Goal: Transaction & Acquisition: Purchase product/service

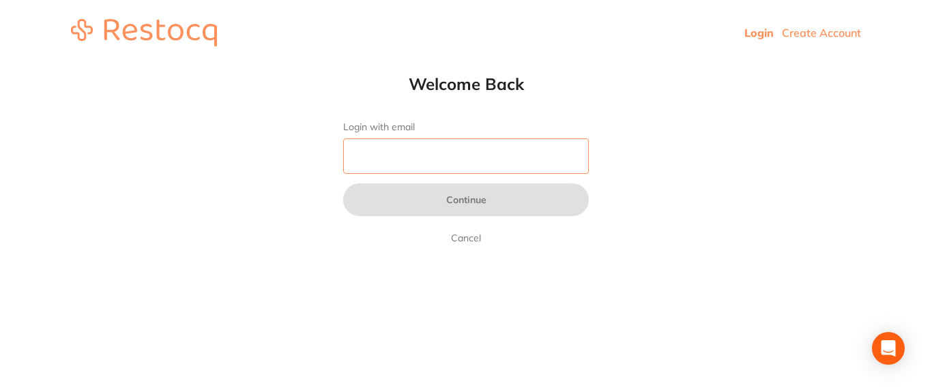
click at [433, 161] on input "Login with email" at bounding box center [466, 156] width 246 height 35
type input "[EMAIL_ADDRESS][DOMAIN_NAME]"
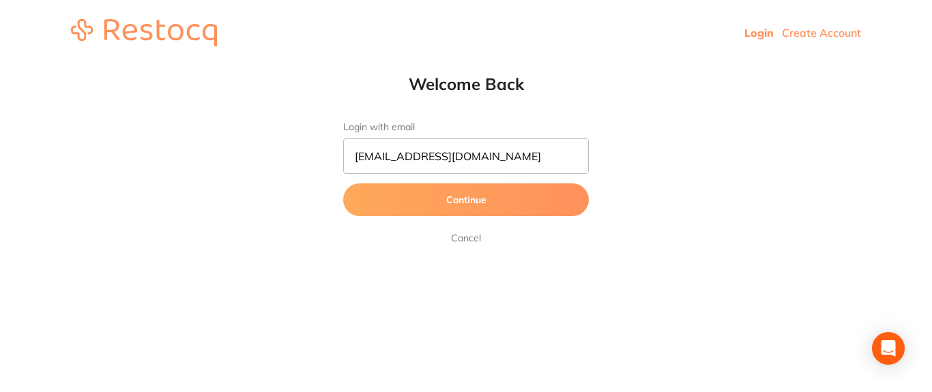
click at [471, 207] on button "Continue" at bounding box center [466, 200] width 246 height 33
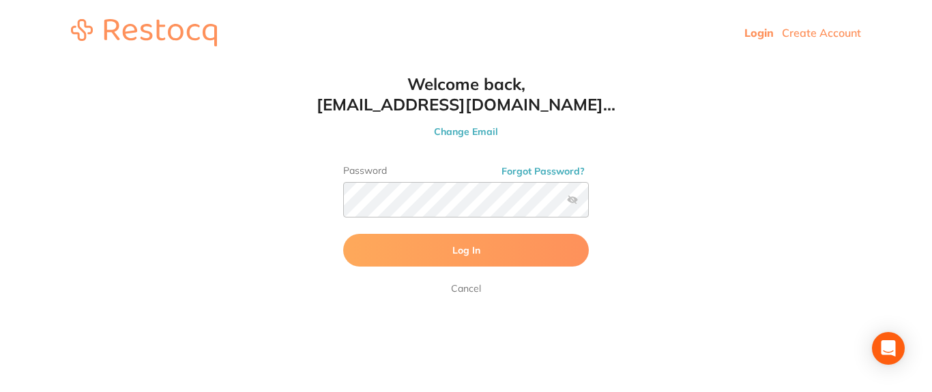
click at [576, 203] on label at bounding box center [572, 199] width 11 height 11
click at [589, 204] on input "checkbox" at bounding box center [589, 204] width 0 height 0
click at [461, 255] on span "Log In" at bounding box center [466, 250] width 28 height 12
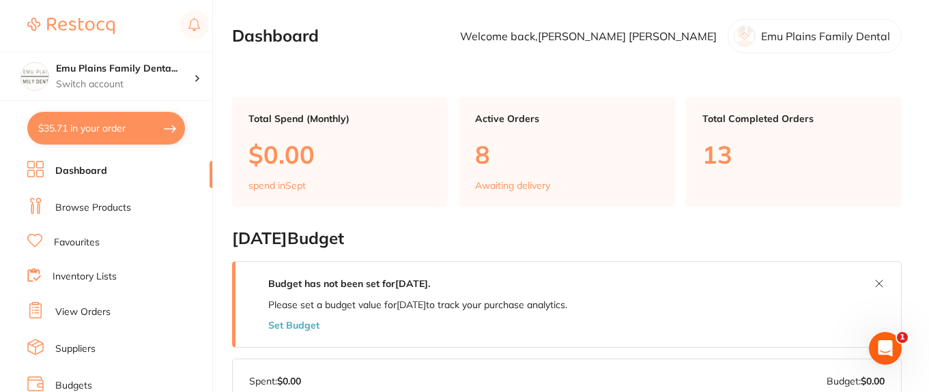
click at [126, 209] on link "Browse Products" at bounding box center [93, 208] width 76 height 14
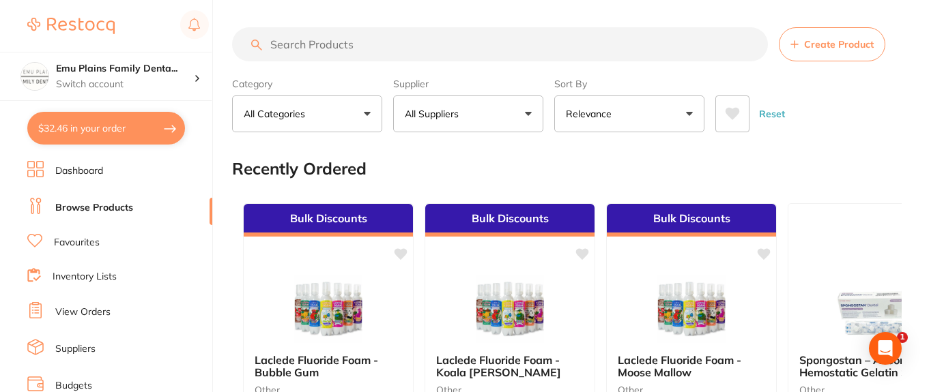
click at [364, 46] on input "search" at bounding box center [500, 44] width 536 height 34
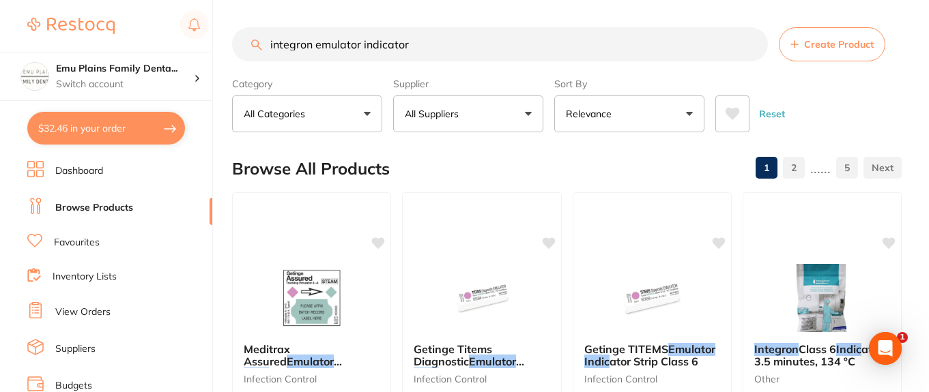
type input "integron emulator indicator"
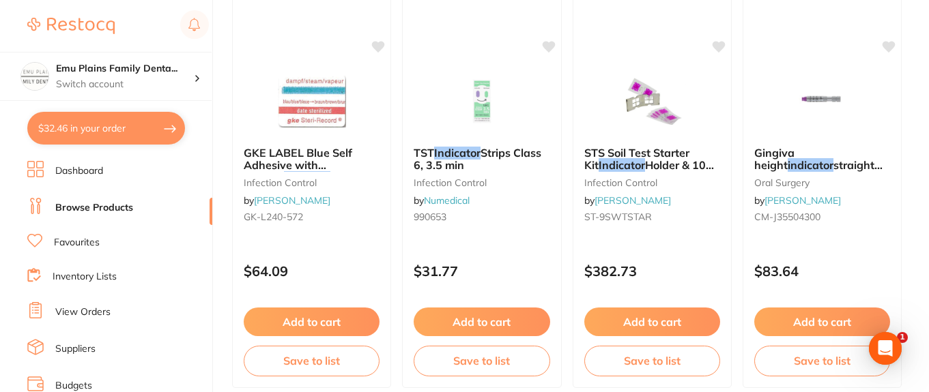
scroll to position [5036, 0]
click at [474, 119] on img at bounding box center [481, 100] width 89 height 69
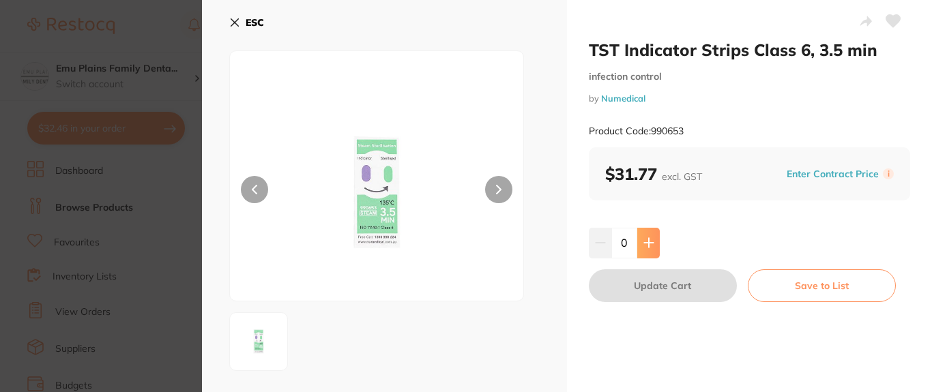
click at [651, 242] on icon at bounding box center [648, 242] width 11 height 11
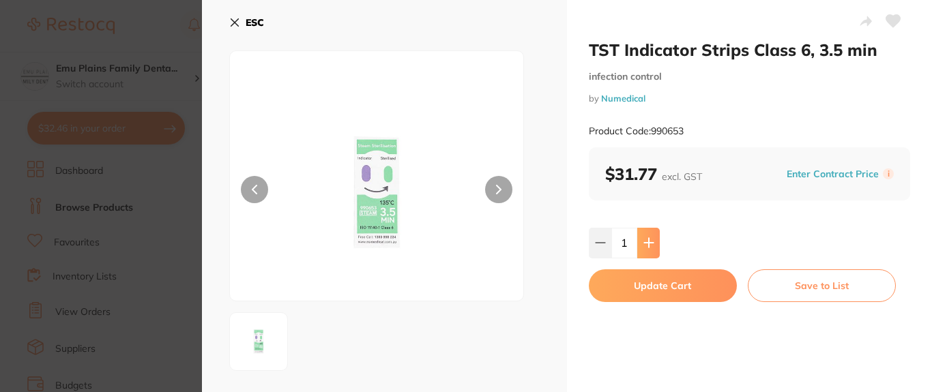
click at [651, 242] on icon at bounding box center [648, 242] width 11 height 11
type input "2"
click at [671, 283] on button "Update Cart" at bounding box center [663, 286] width 148 height 33
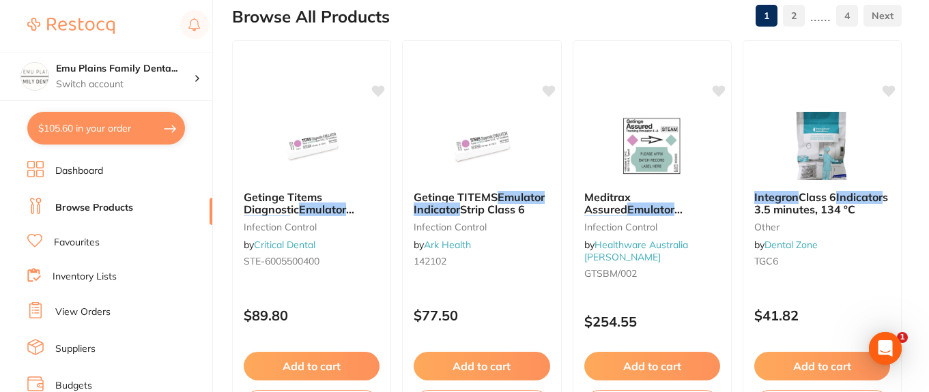
scroll to position [172, 0]
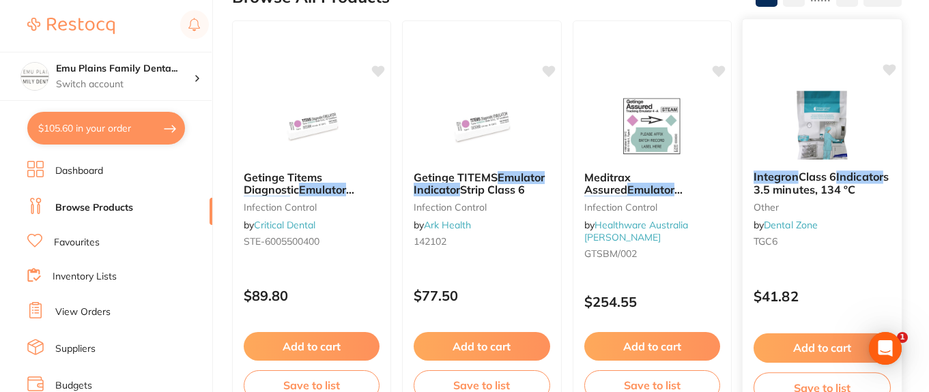
click at [834, 124] on img at bounding box center [821, 125] width 89 height 69
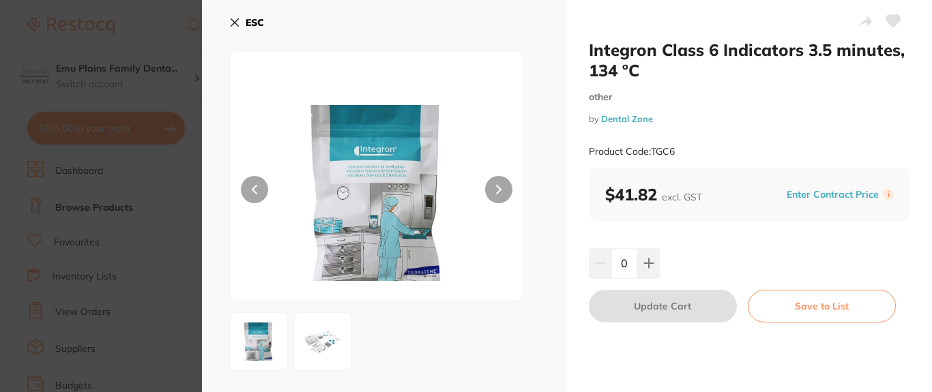
click at [234, 28] on button "ESC" at bounding box center [246, 22] width 35 height 23
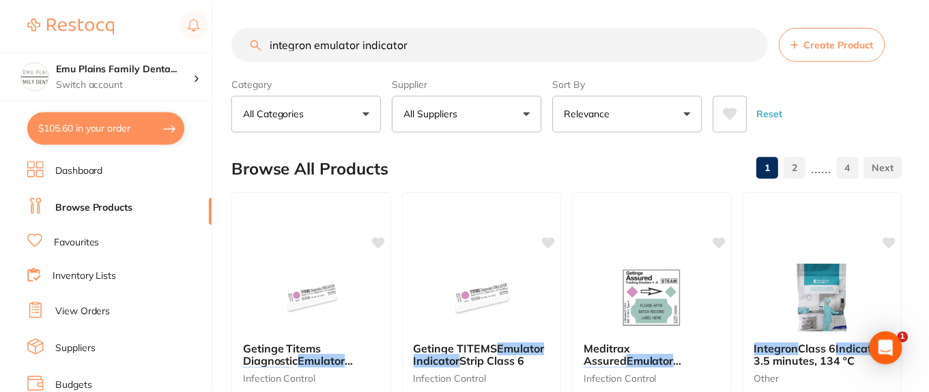
scroll to position [172, 0]
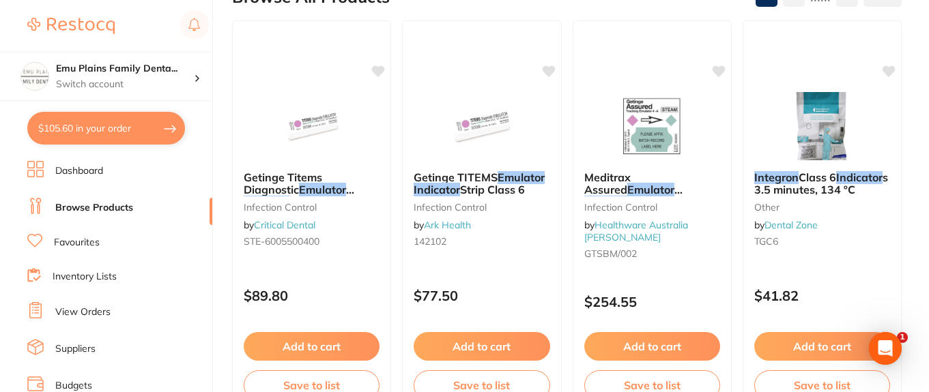
click at [136, 127] on button "$105.60 in your order" at bounding box center [106, 128] width 158 height 33
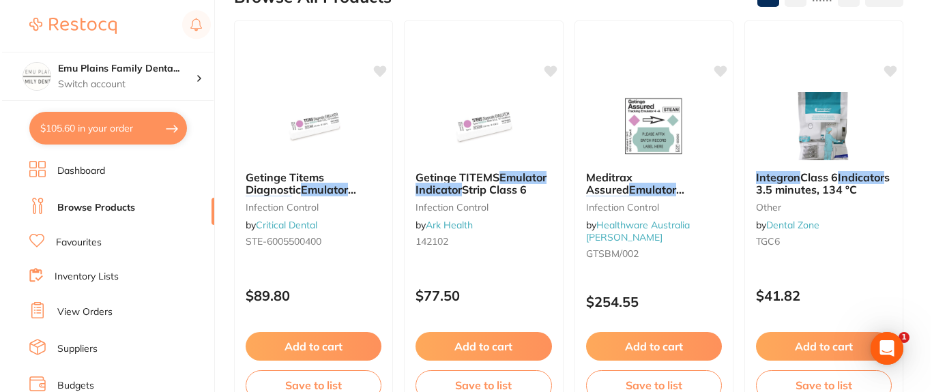
scroll to position [0, 0]
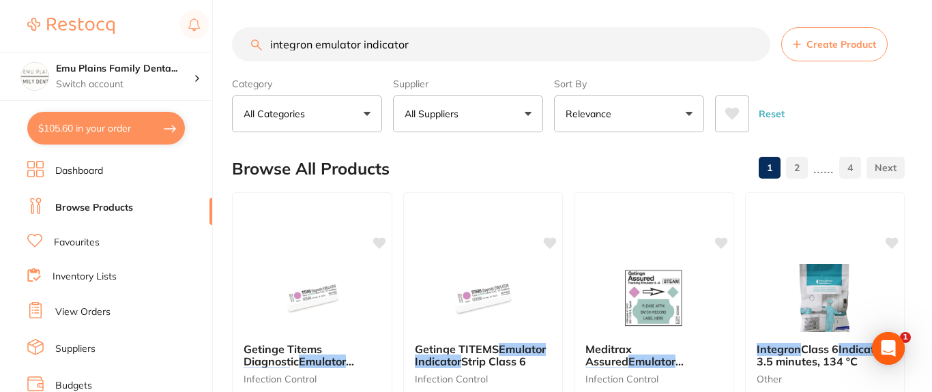
checkbox input "true"
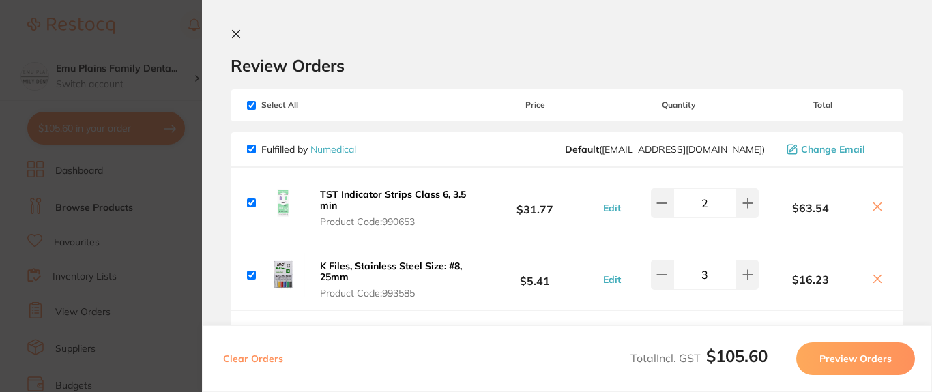
click at [429, 194] on b "TST Indicator Strips Class 6, 3.5 min" at bounding box center [393, 199] width 146 height 23
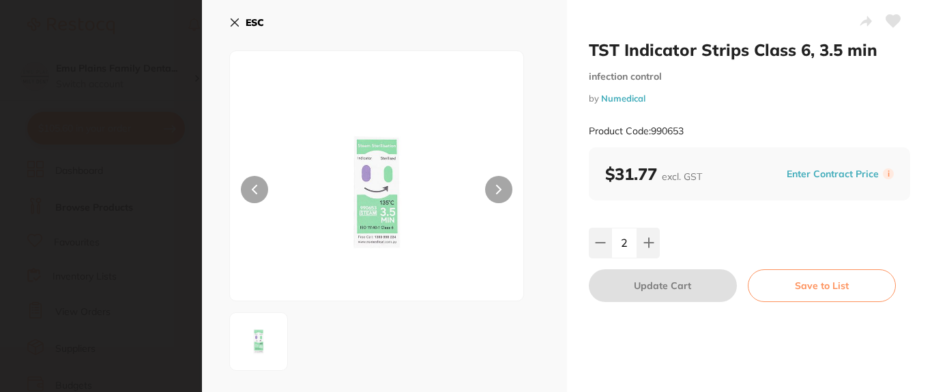
click at [235, 20] on icon at bounding box center [234, 22] width 11 height 11
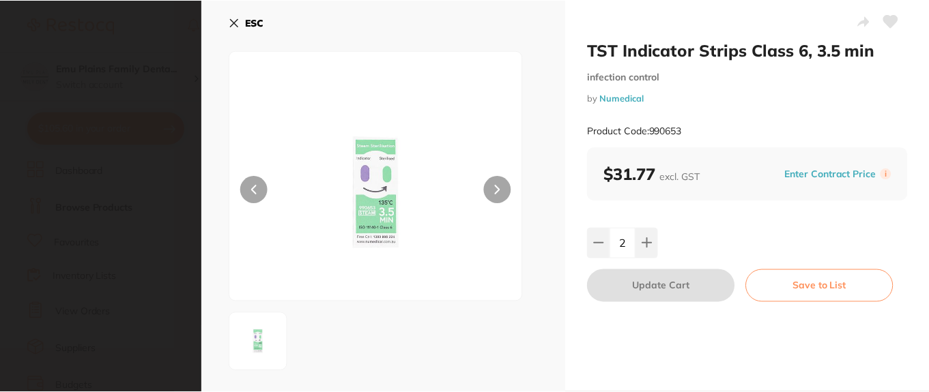
scroll to position [172, 0]
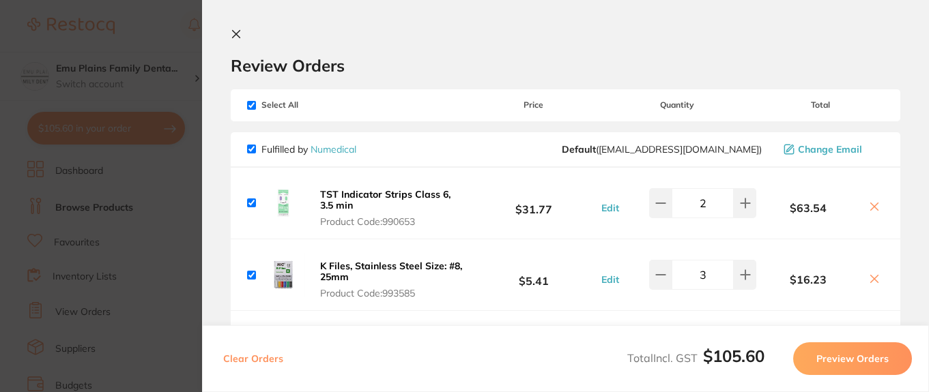
click at [148, 31] on section "Update RRP Set your pre negotiated price for this item. Item Agreed RRP (excl. …" at bounding box center [464, 196] width 929 height 392
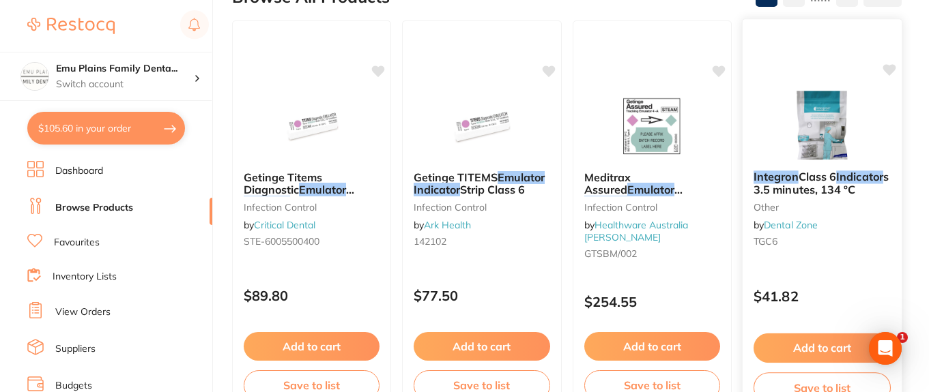
click at [819, 124] on img at bounding box center [821, 125] width 89 height 69
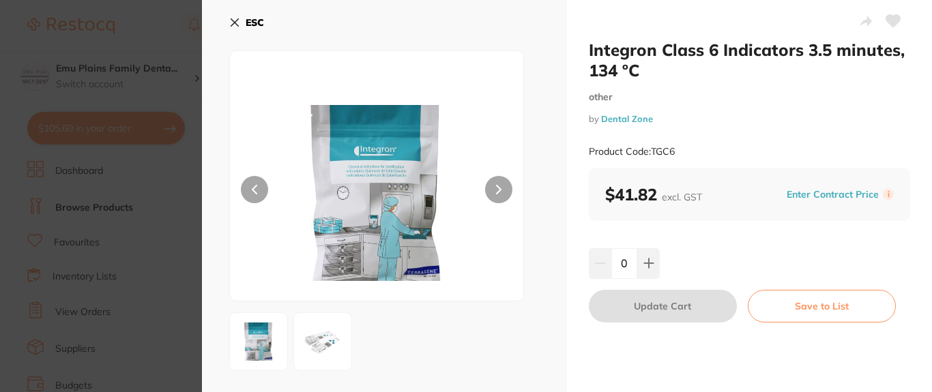
click at [231, 23] on icon at bounding box center [234, 22] width 11 height 11
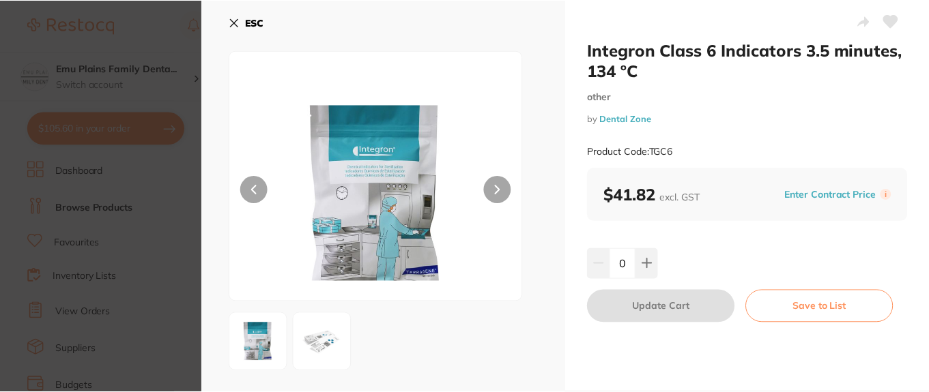
scroll to position [172, 0]
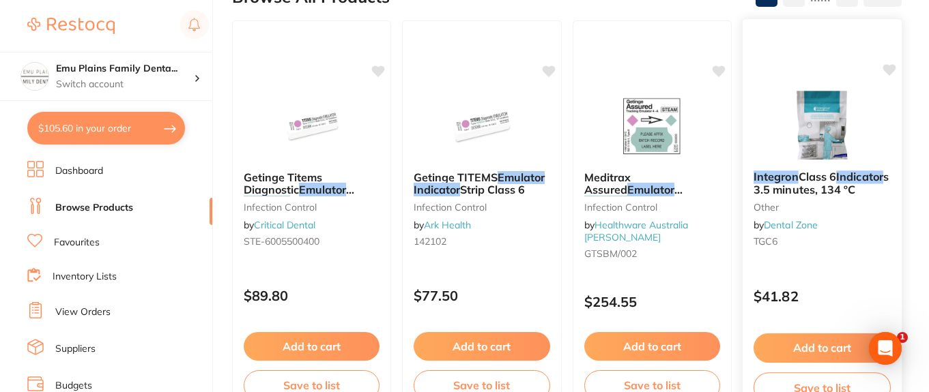
click at [820, 123] on img at bounding box center [821, 125] width 89 height 69
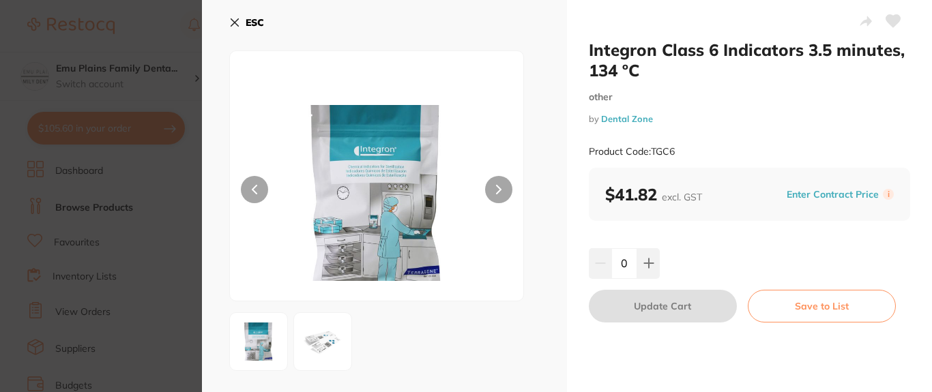
click at [235, 23] on icon at bounding box center [235, 23] width 8 height 8
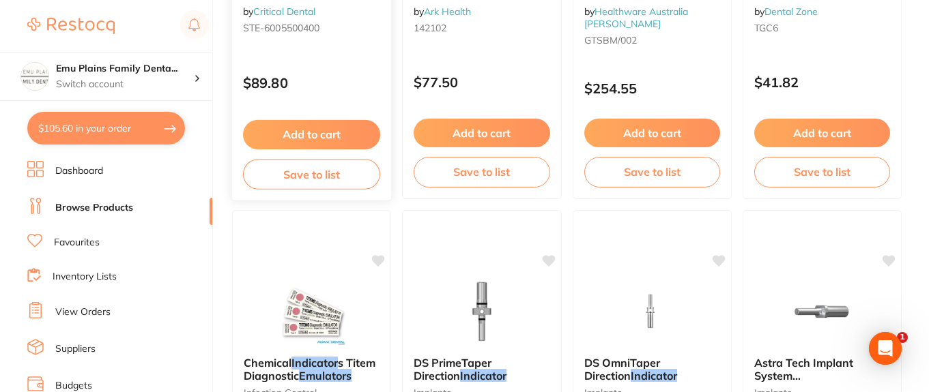
scroll to position [506, 0]
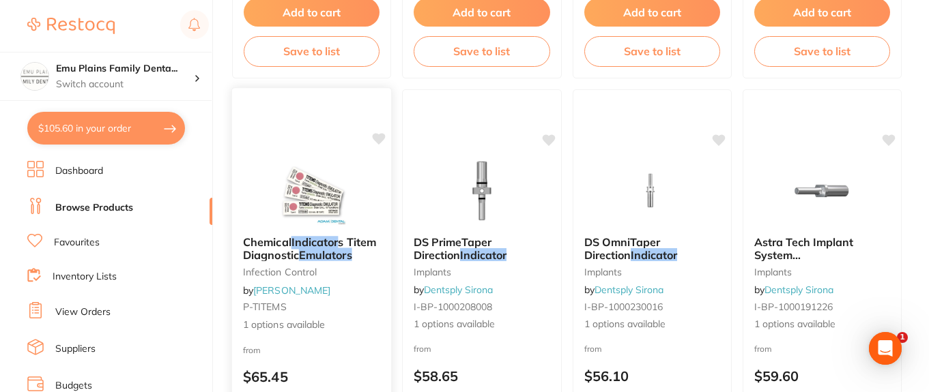
click at [315, 191] on img at bounding box center [311, 190] width 89 height 69
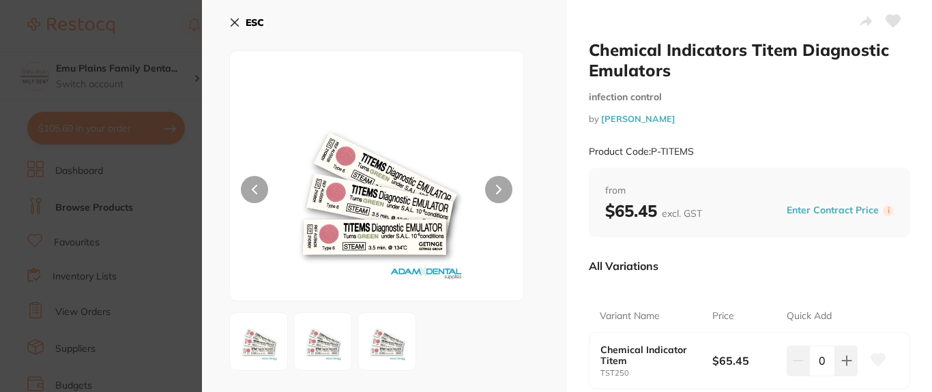
click at [239, 18] on icon at bounding box center [234, 22] width 11 height 11
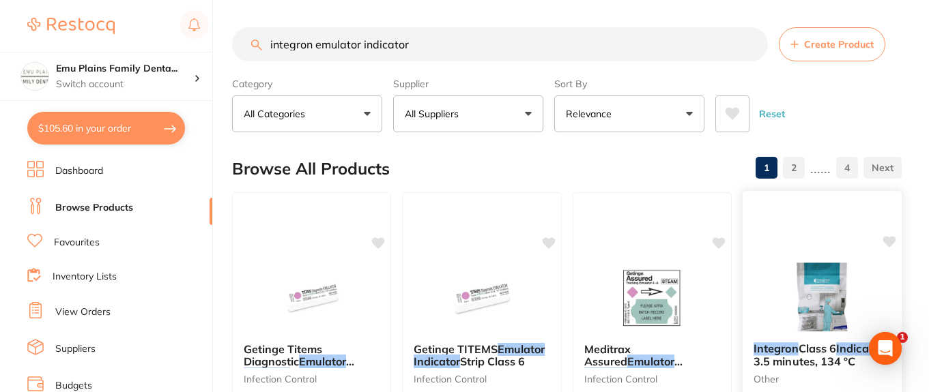
click at [811, 297] on img at bounding box center [821, 297] width 89 height 69
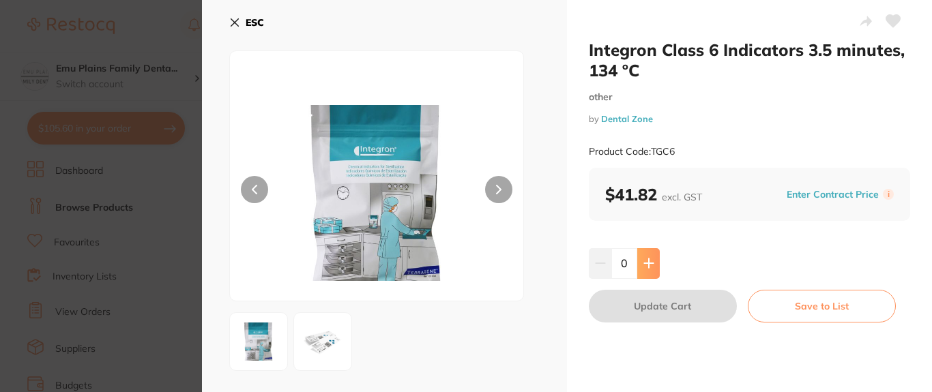
click at [646, 261] on icon at bounding box center [648, 263] width 9 height 9
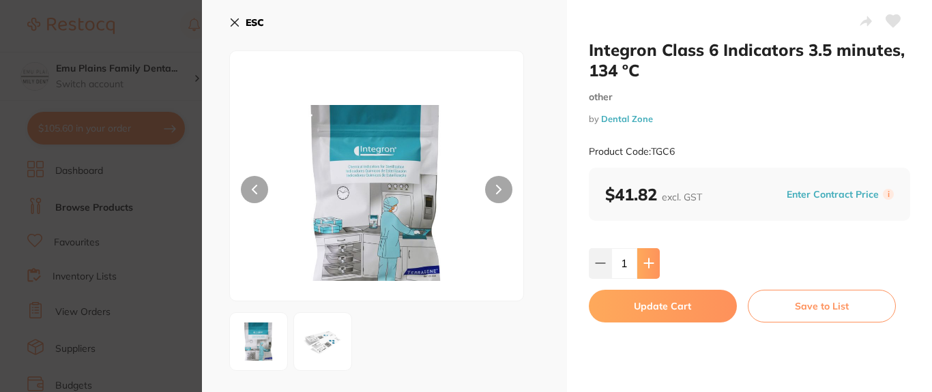
click at [646, 261] on icon at bounding box center [648, 263] width 9 height 9
type input "2"
click at [652, 309] on button "Update Cart" at bounding box center [663, 306] width 148 height 33
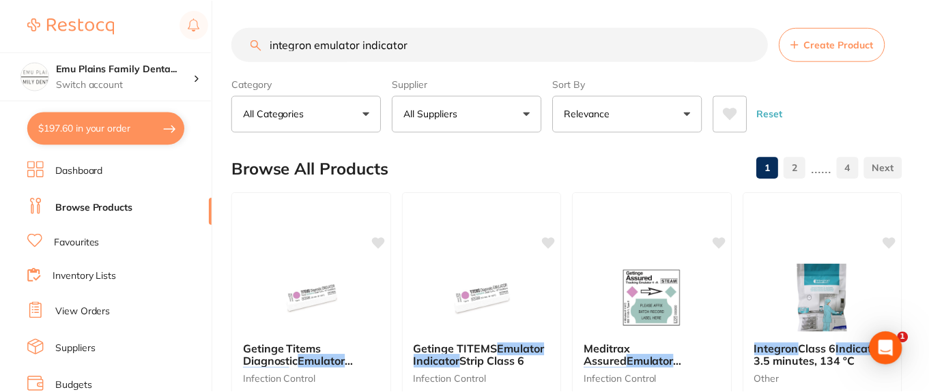
scroll to position [23, 0]
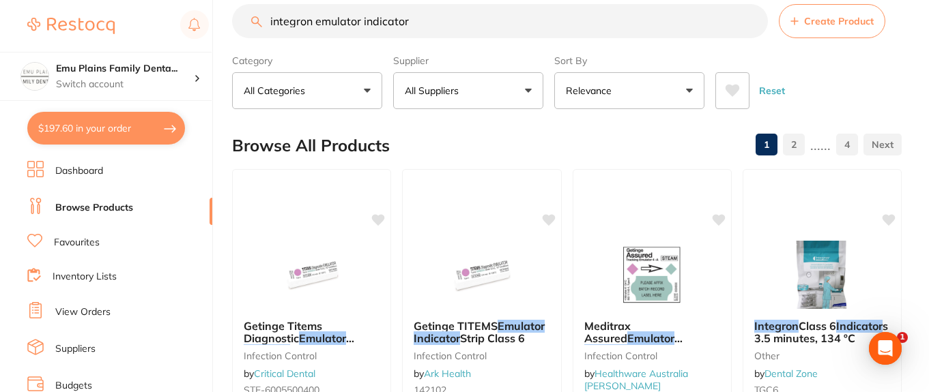
click at [91, 124] on button "$197.60 in your order" at bounding box center [106, 128] width 158 height 33
checkbox input "true"
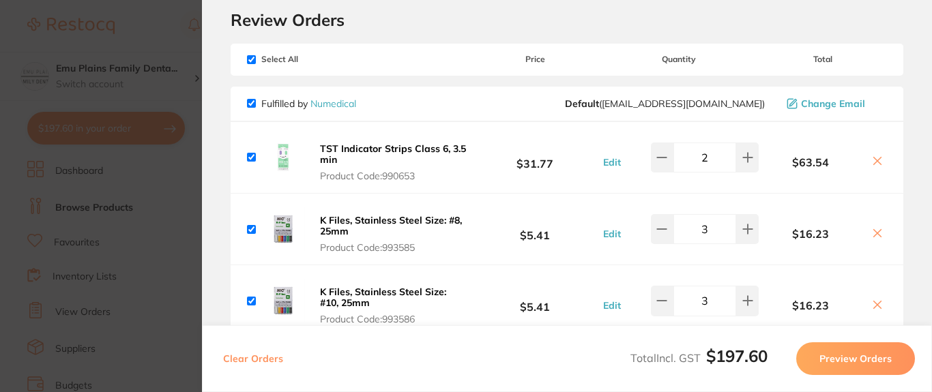
scroll to position [0, 0]
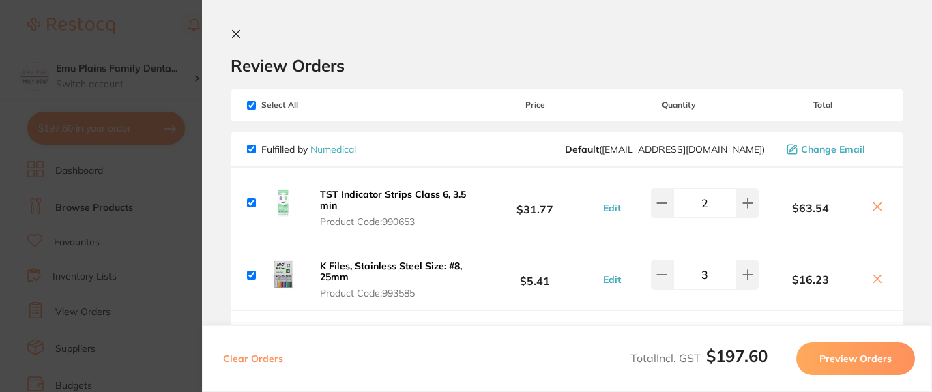
click at [237, 29] on icon at bounding box center [236, 34] width 11 height 11
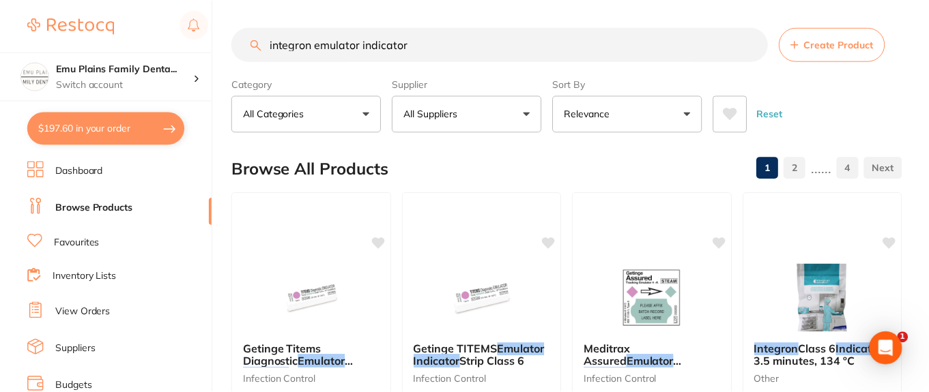
scroll to position [23, 0]
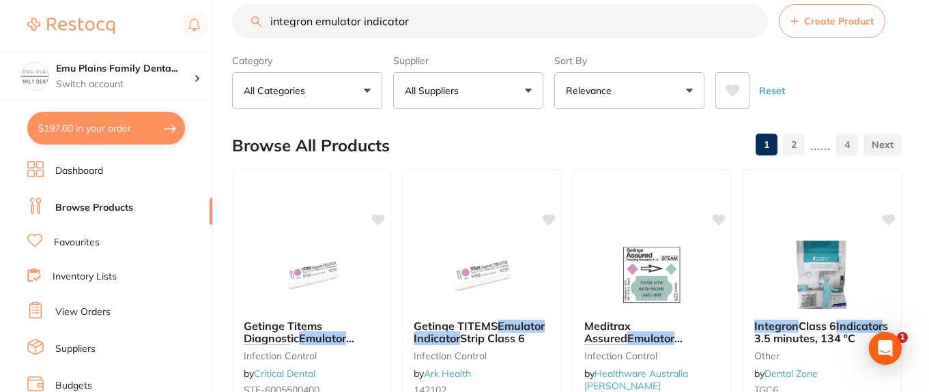
click at [753, 24] on input "integron emulator indicator" at bounding box center [500, 21] width 536 height 34
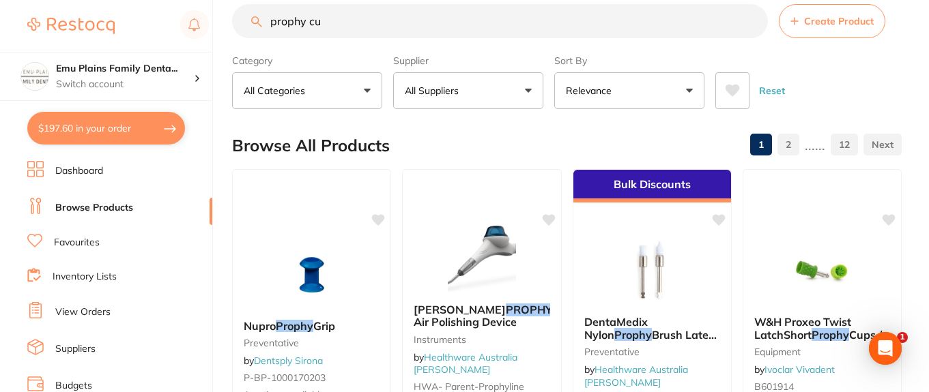
scroll to position [0, 0]
type input "prophy cups"
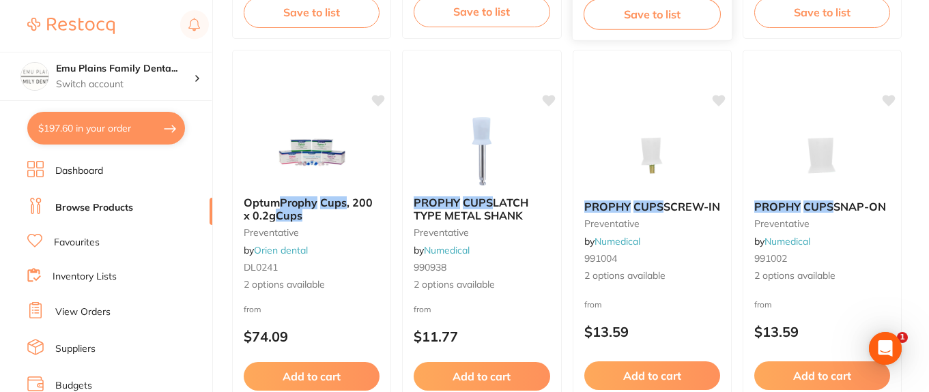
scroll to position [547, 0]
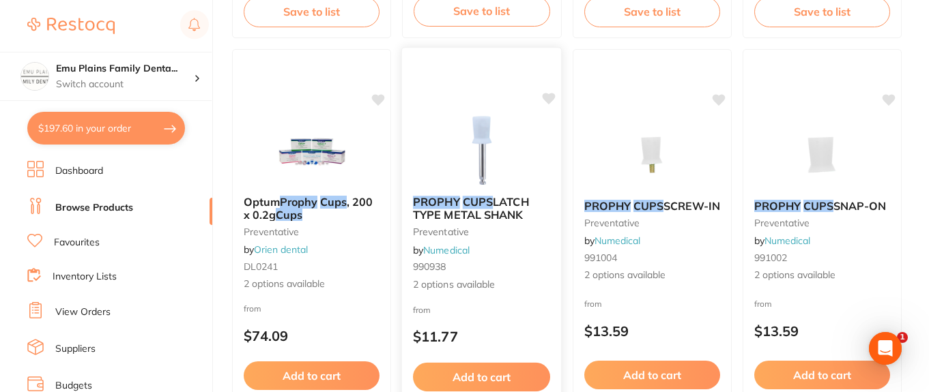
click at [484, 151] on img at bounding box center [481, 150] width 89 height 69
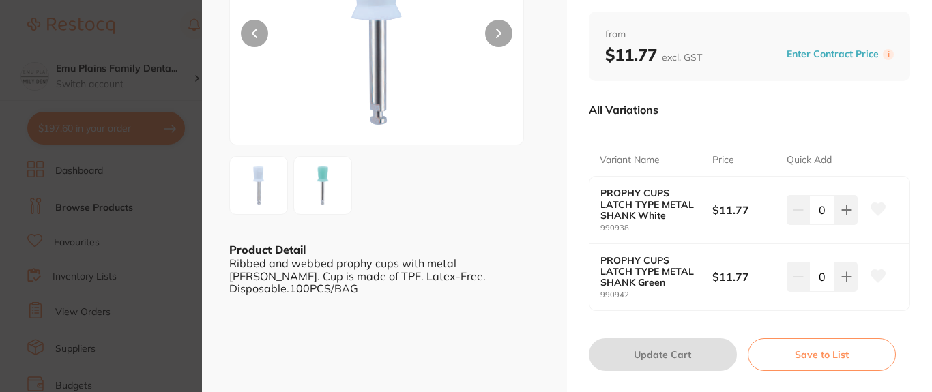
scroll to position [158, 0]
click at [847, 280] on icon at bounding box center [846, 275] width 11 height 11
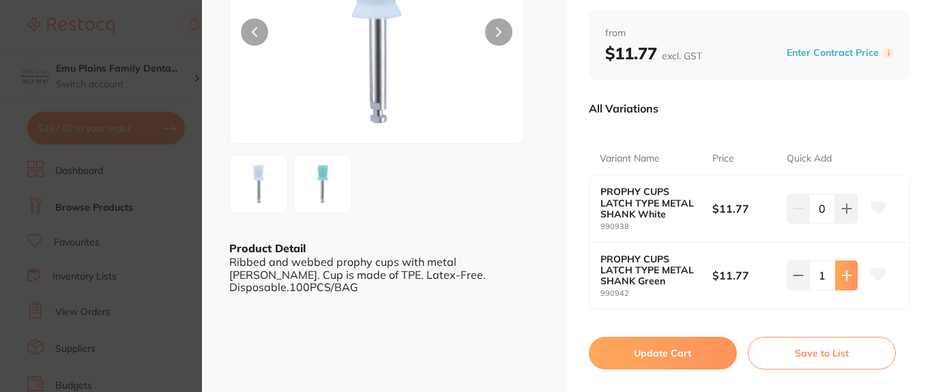
click at [847, 280] on icon at bounding box center [846, 275] width 11 height 11
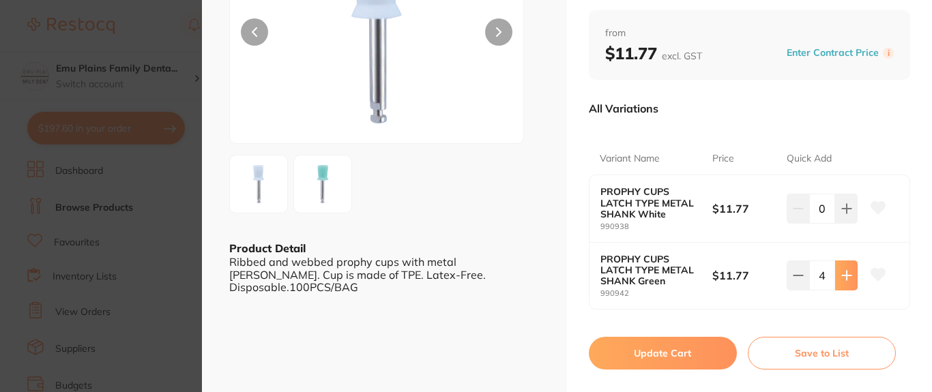
type input "5"
click at [675, 351] on button "Update Cart" at bounding box center [663, 353] width 148 height 33
checkbox input "false"
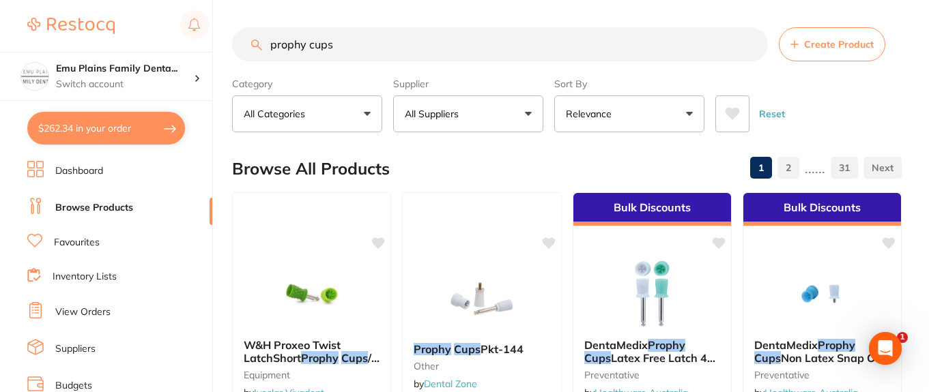
click at [749, 42] on input "prophy cups" at bounding box center [500, 44] width 536 height 34
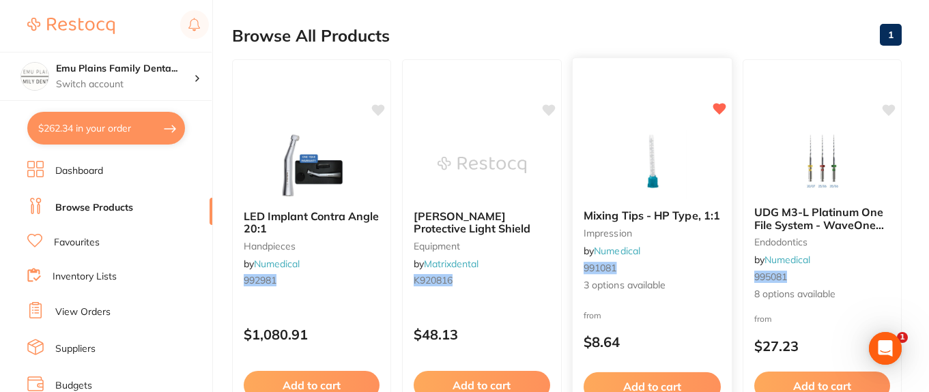
scroll to position [130, 0]
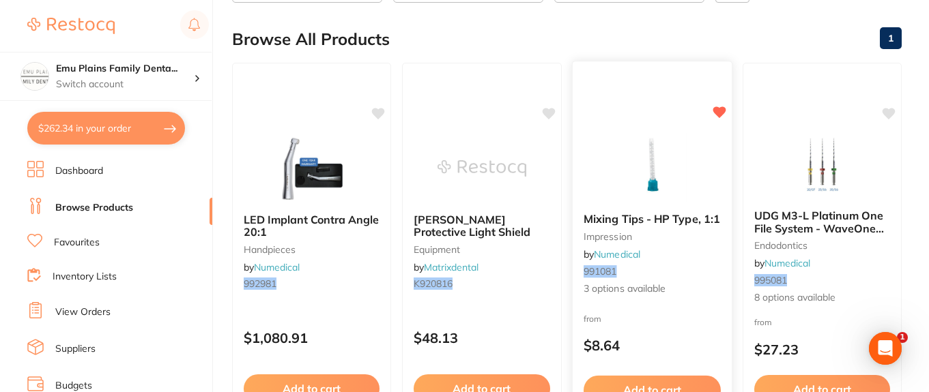
type input "992081"
click at [650, 176] on img at bounding box center [651, 167] width 89 height 69
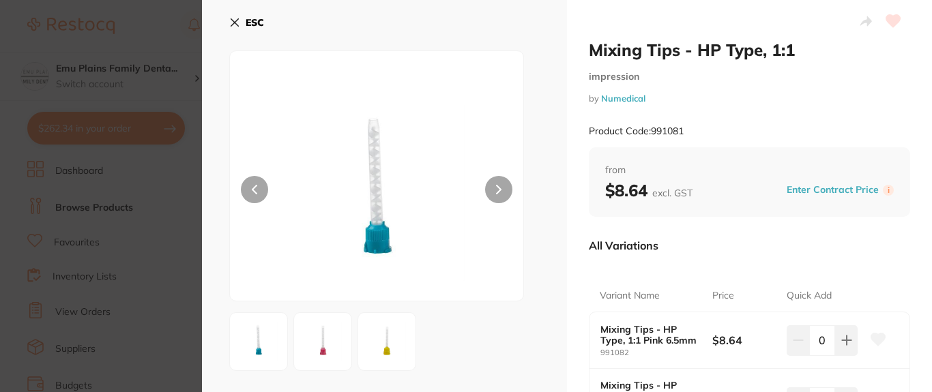
click at [230, 20] on icon at bounding box center [234, 22] width 11 height 11
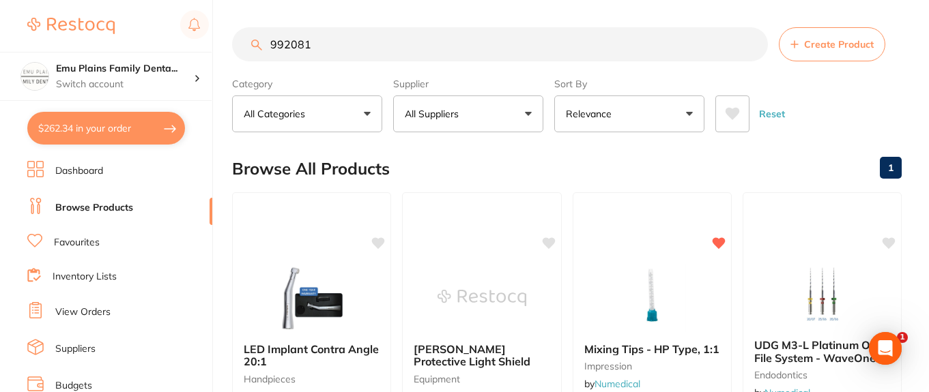
click at [751, 42] on input "992081" at bounding box center [500, 44] width 536 height 34
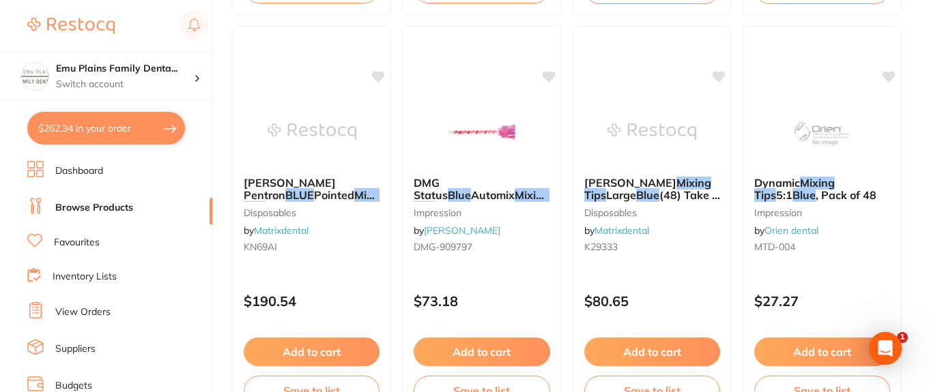
scroll to position [2587, 0]
type input "blue orange mixing tips"
click at [96, 279] on link "Inventory Lists" at bounding box center [85, 277] width 64 height 14
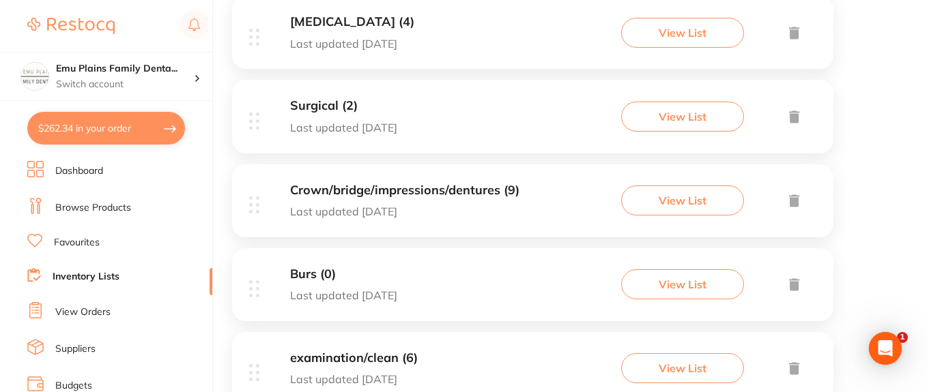
scroll to position [456, 0]
click at [419, 183] on h3 "Crown/bridge/impressions/dentures (9)" at bounding box center [404, 190] width 229 height 14
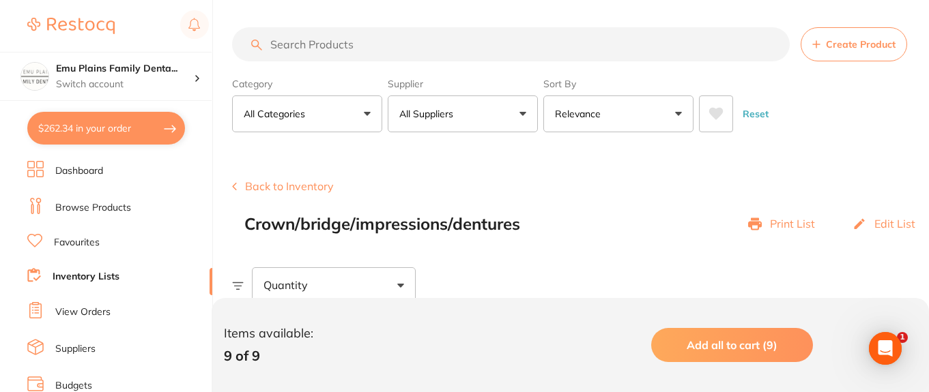
click at [99, 202] on link "Browse Products" at bounding box center [93, 208] width 76 height 14
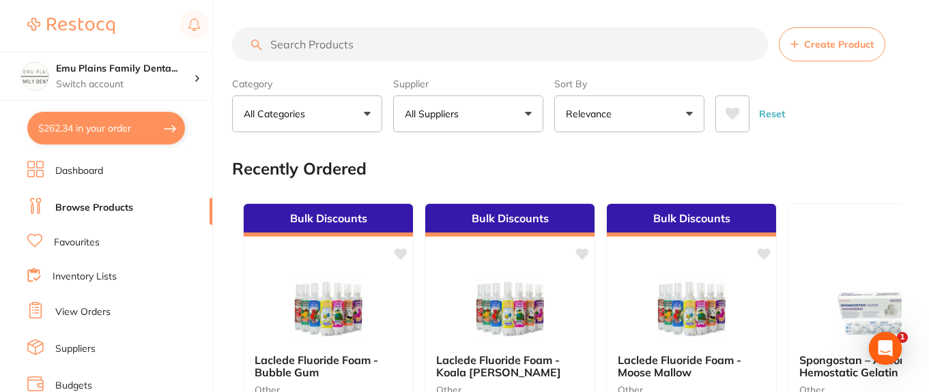
click at [534, 111] on button "All Suppliers" at bounding box center [468, 114] width 150 height 37
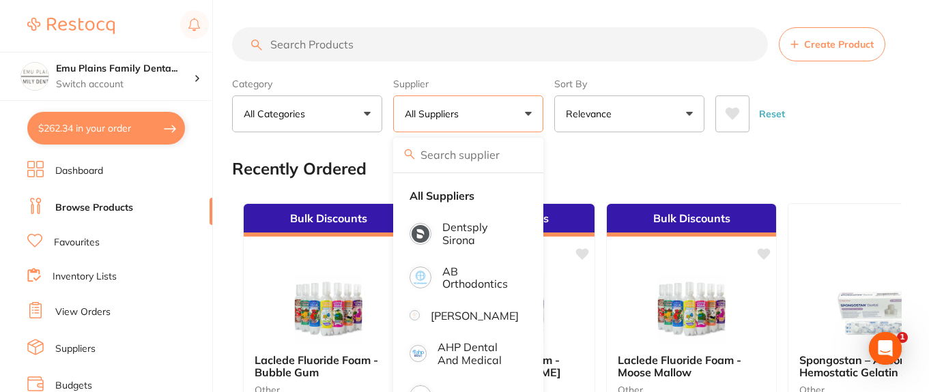
click at [531, 111] on button "All Suppliers" at bounding box center [468, 114] width 150 height 37
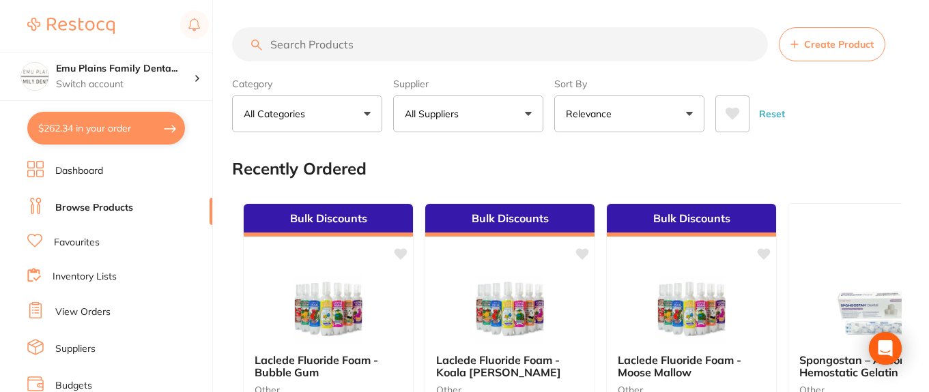
click at [529, 114] on button "All Suppliers" at bounding box center [468, 114] width 150 height 37
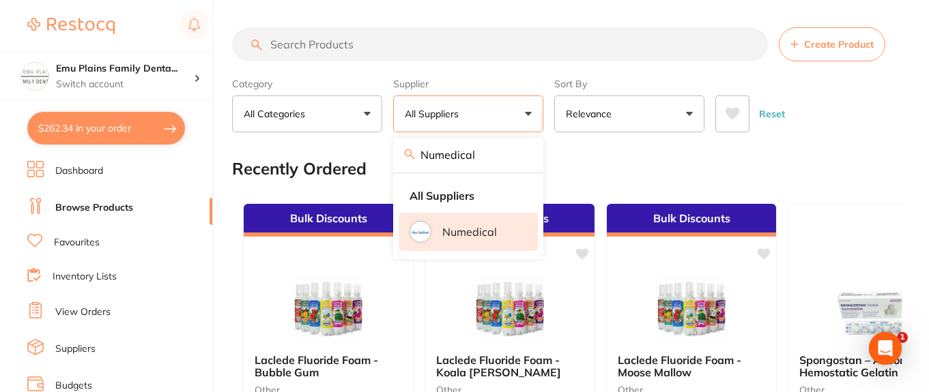
type input "Numedical"
click at [480, 229] on p "Numedical" at bounding box center [469, 232] width 55 height 12
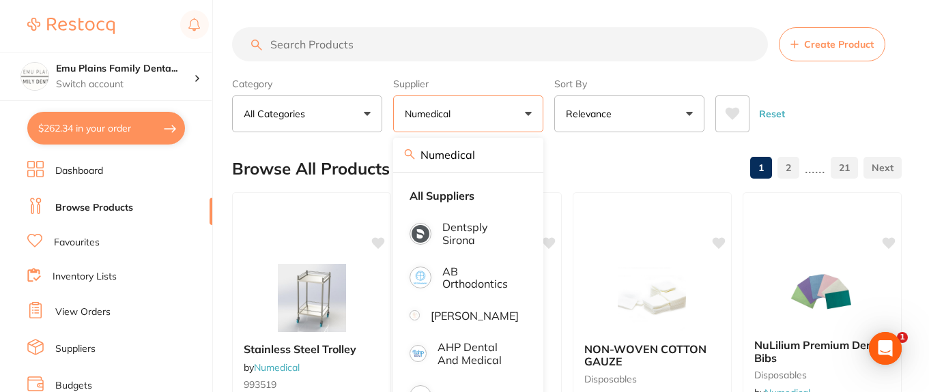
click at [452, 156] on input "Numedical" at bounding box center [468, 155] width 150 height 34
click at [613, 168] on div "Browse All Products 1 2 ...... 21" at bounding box center [566, 169] width 669 height 46
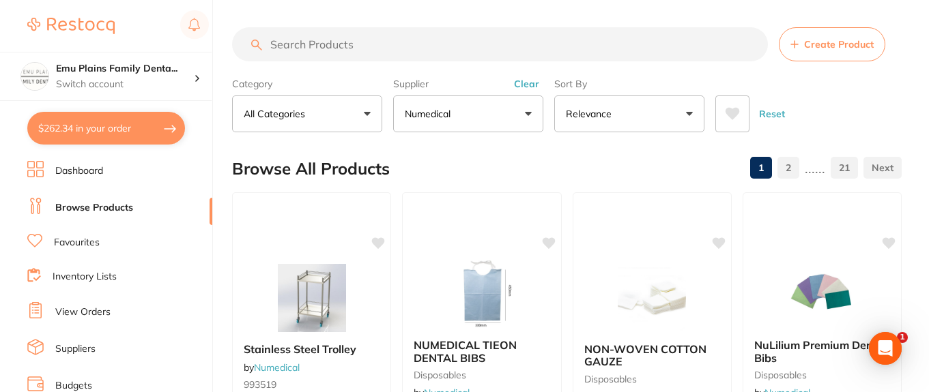
click at [315, 42] on input "search" at bounding box center [500, 44] width 536 height 34
type input "b"
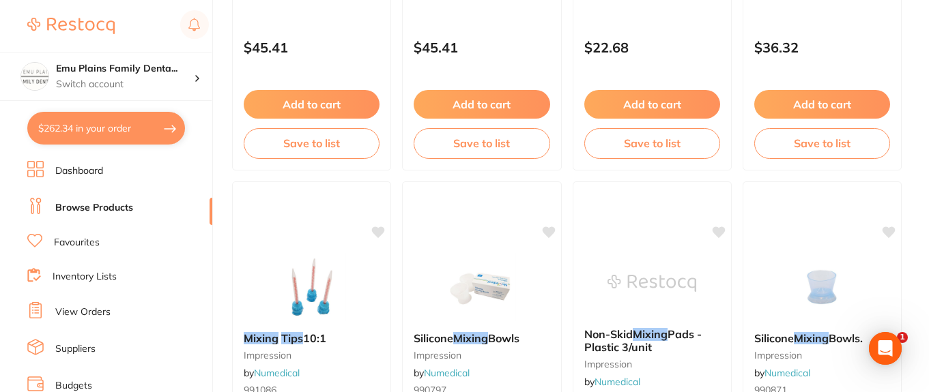
scroll to position [896, 0]
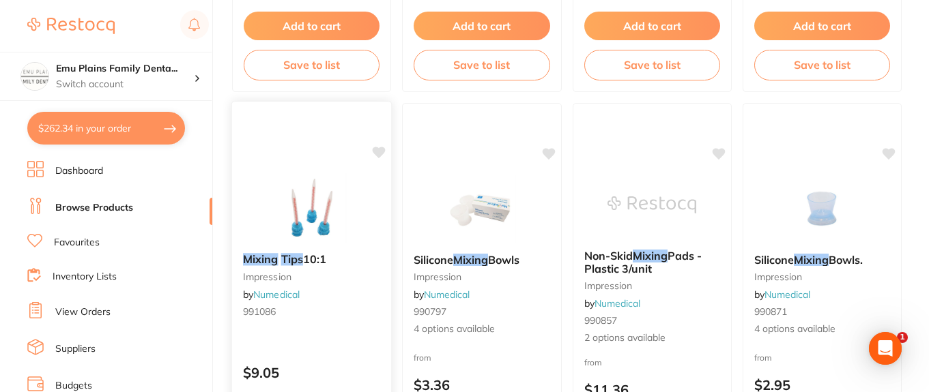
type input "mixing tips"
click at [312, 206] on img at bounding box center [311, 207] width 89 height 69
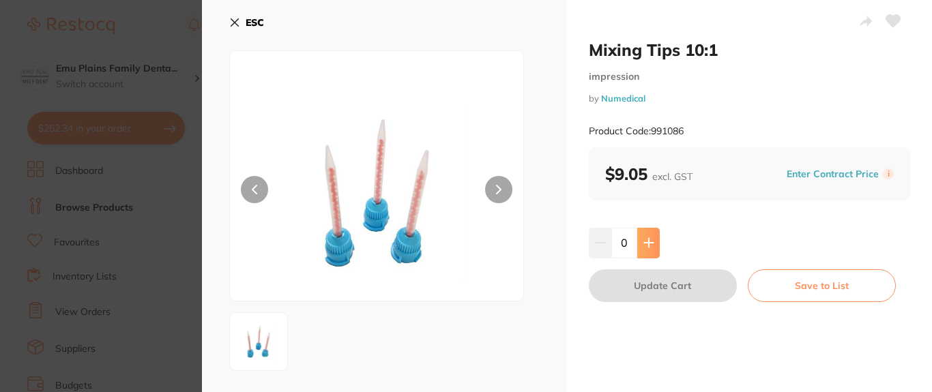
click at [650, 241] on icon at bounding box center [648, 242] width 11 height 11
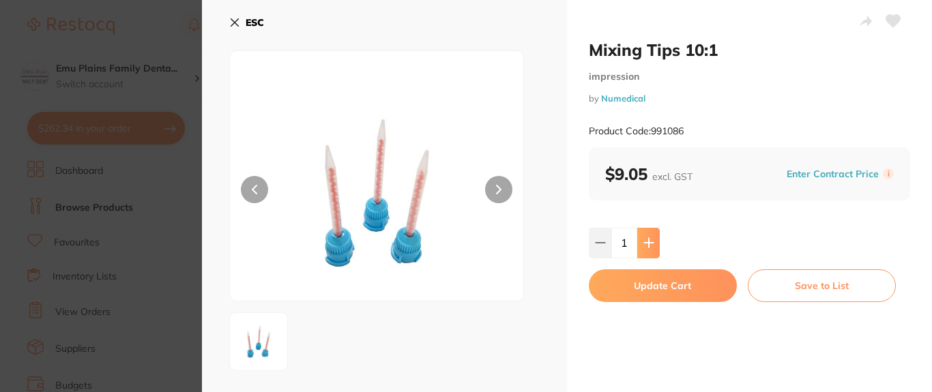
click at [650, 241] on icon at bounding box center [648, 242] width 11 height 11
type input "2"
click at [660, 288] on button "Update Cart" at bounding box center [663, 286] width 148 height 33
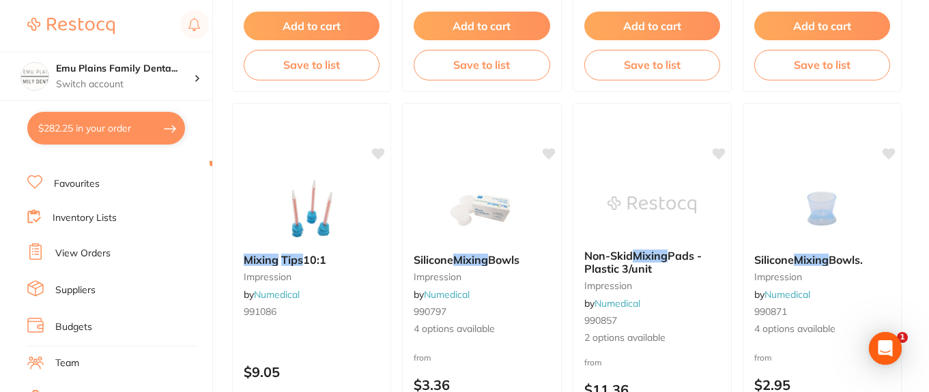
scroll to position [21, 0]
click at [108, 254] on link "Inventory Lists" at bounding box center [85, 256] width 64 height 14
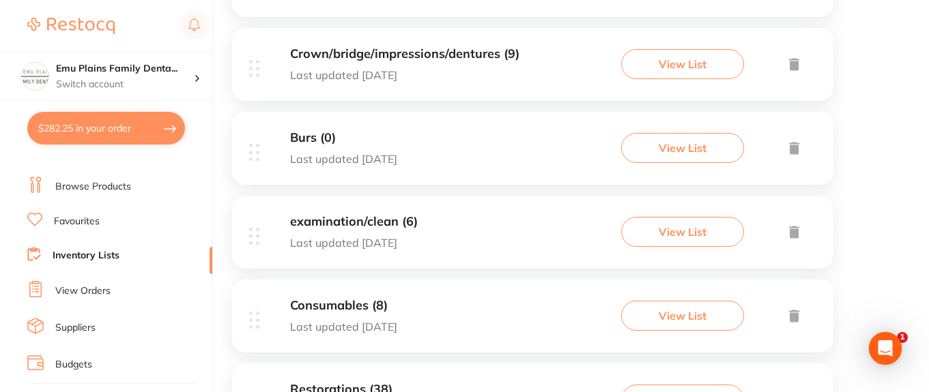
scroll to position [594, 0]
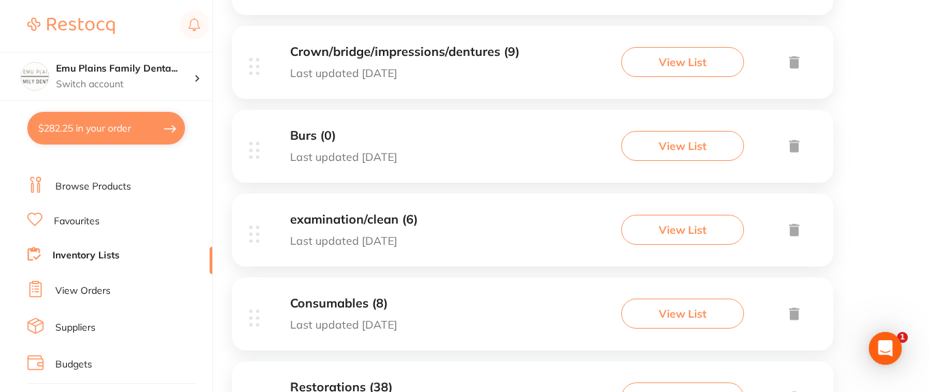
click at [422, 49] on h3 "Crown/bridge/impressions/dentures (9)" at bounding box center [404, 52] width 229 height 14
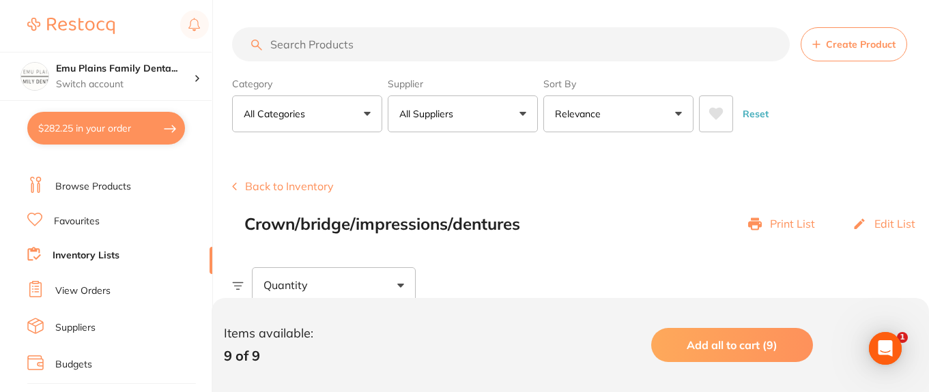
click at [243, 190] on button "Back to Inventory" at bounding box center [283, 186] width 102 height 12
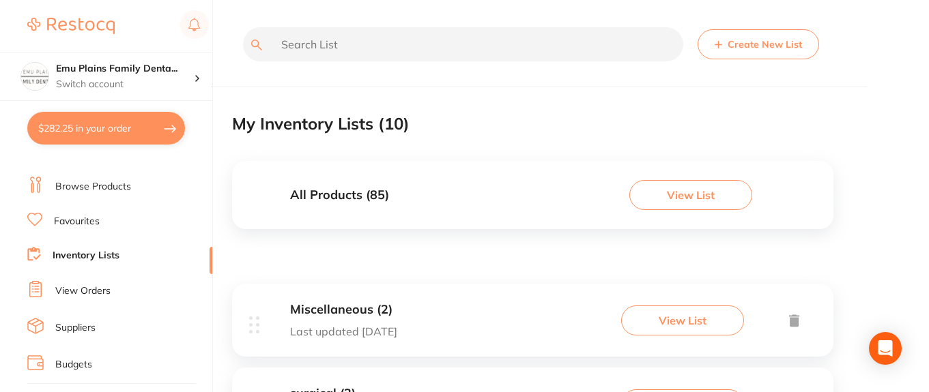
click at [398, 190] on div "All Products ( 85 ) View List" at bounding box center [532, 195] width 601 height 68
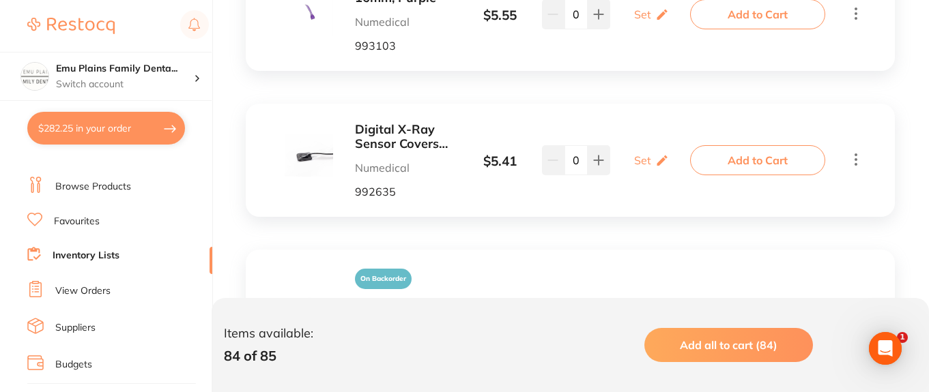
scroll to position [4832, 0]
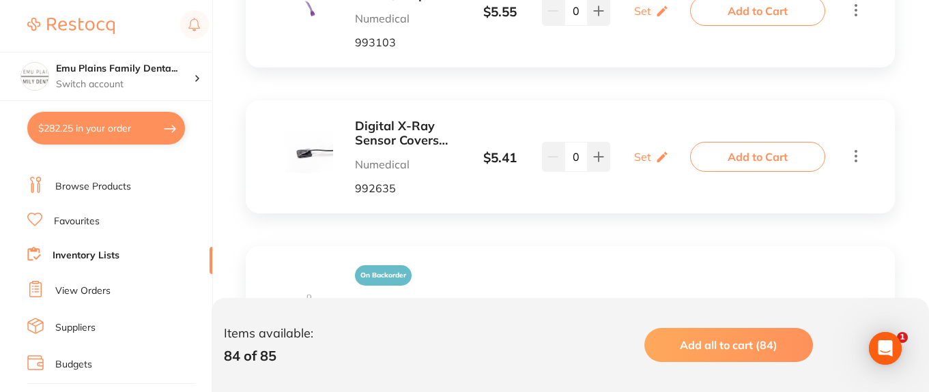
click at [78, 186] on link "Browse Products" at bounding box center [93, 187] width 76 height 14
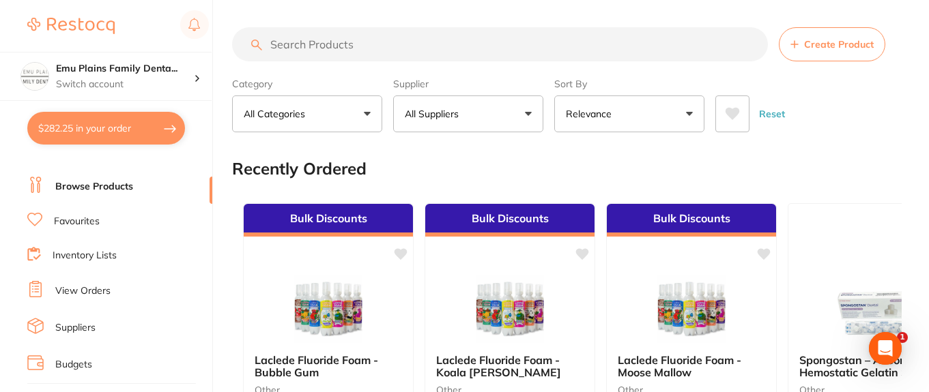
click at [351, 46] on input "search" at bounding box center [500, 44] width 536 height 34
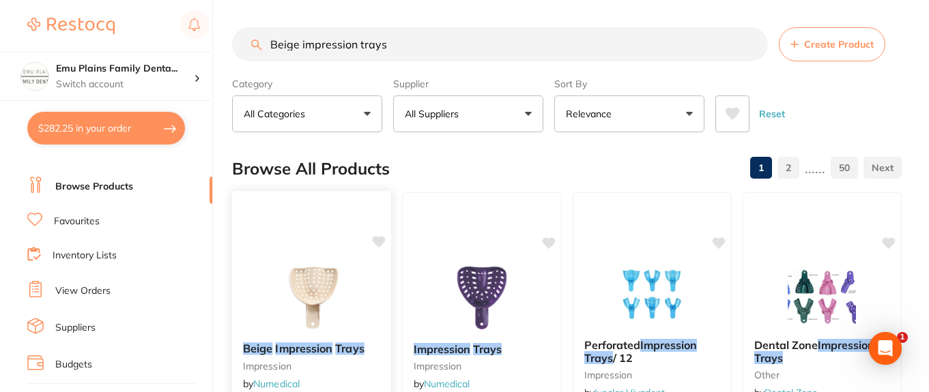
type input "Beige impression trays"
click at [299, 297] on img at bounding box center [311, 297] width 89 height 69
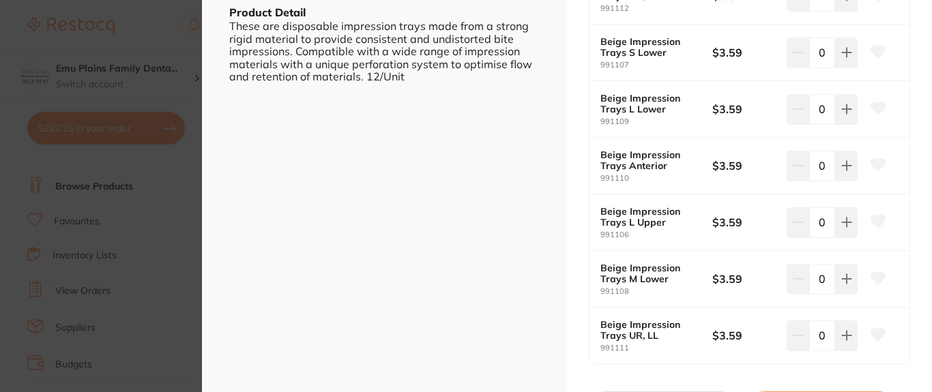
scroll to position [474, 0]
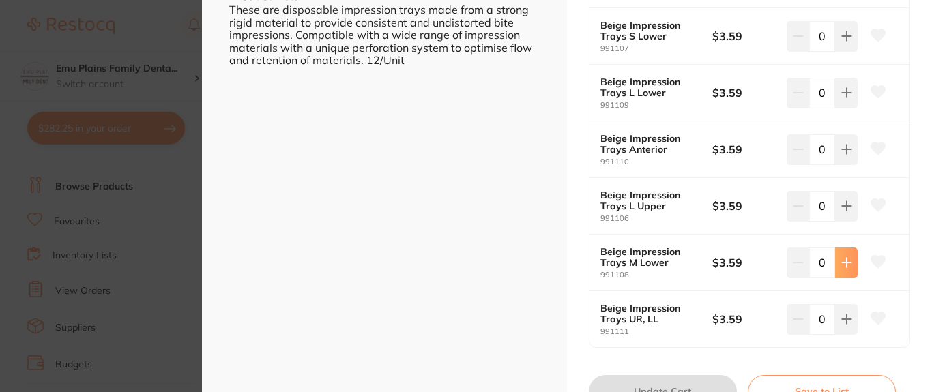
click at [849, 259] on button at bounding box center [846, 263] width 23 height 30
type input "1"
click at [646, 384] on button "Update Cart" at bounding box center [663, 391] width 148 height 33
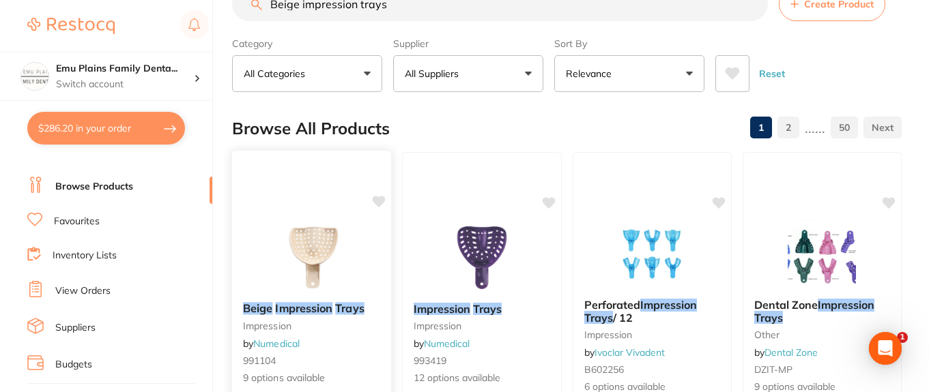
click at [379, 200] on icon at bounding box center [379, 202] width 13 height 12
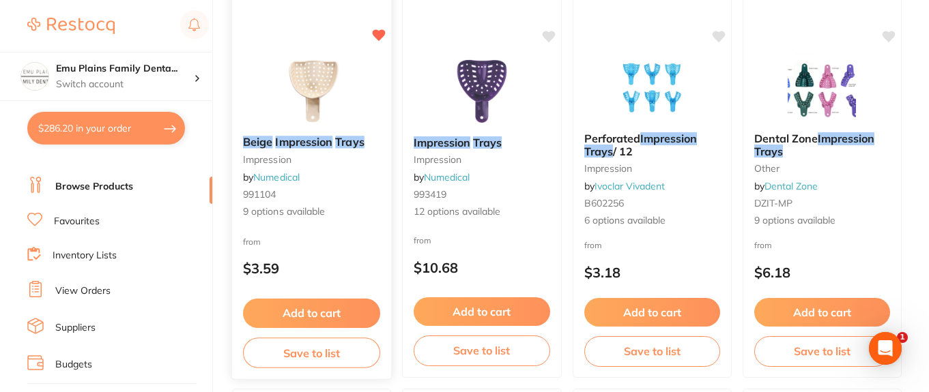
scroll to position [208, 0]
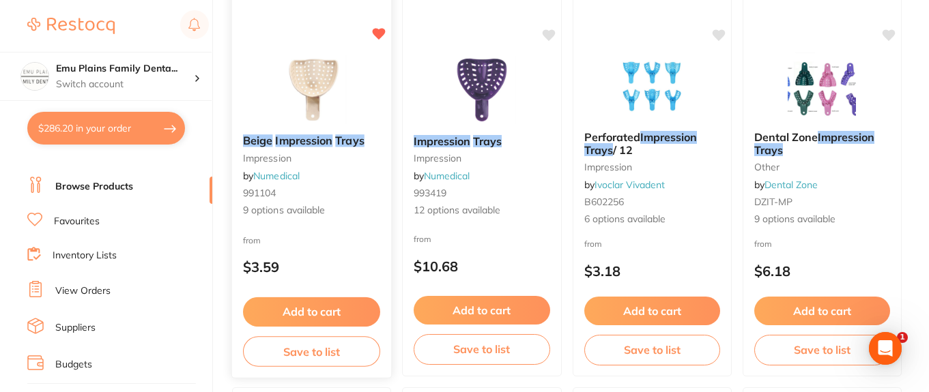
click at [313, 355] on button "Save to list" at bounding box center [311, 351] width 137 height 31
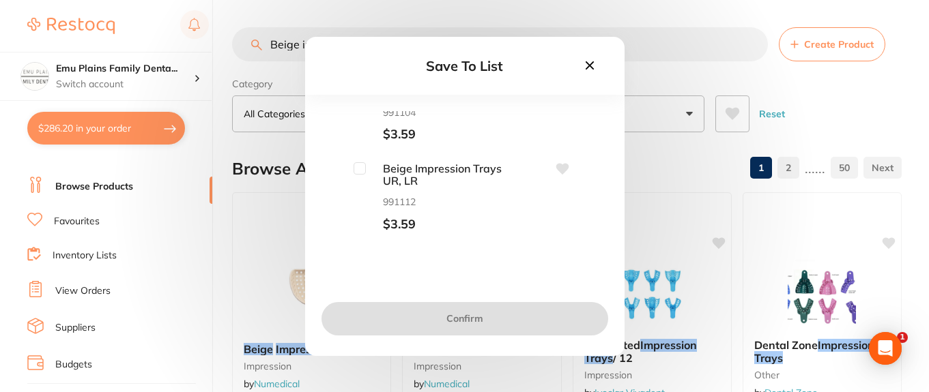
scroll to position [0, 0]
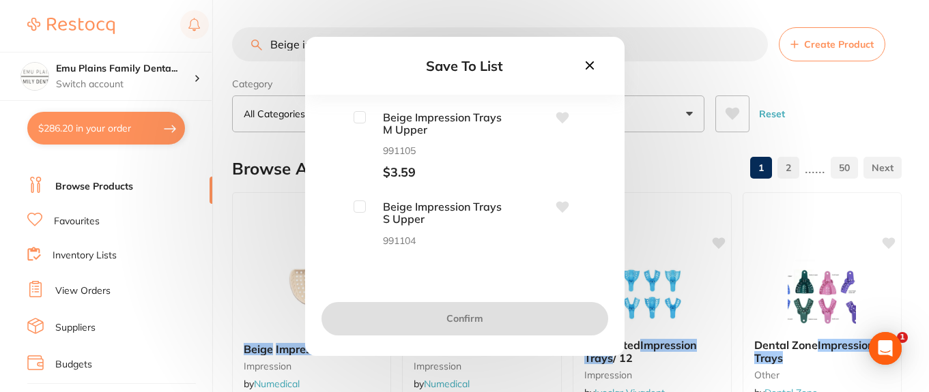
click at [363, 113] on input "checkbox" at bounding box center [359, 117] width 12 height 12
checkbox input "true"
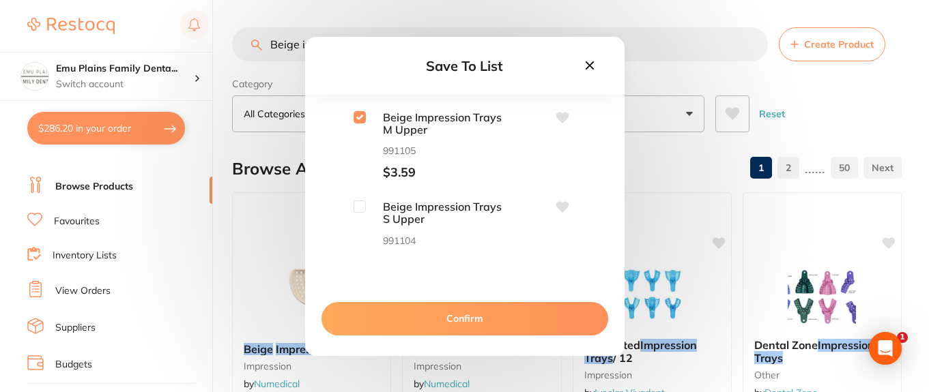
click at [360, 207] on input "checkbox" at bounding box center [359, 207] width 12 height 12
checkbox input "true"
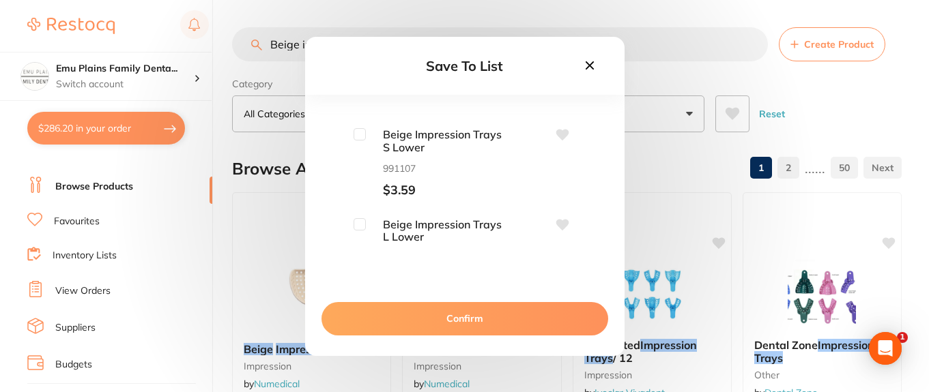
scroll to position [251, 0]
click at [360, 134] on input "checkbox" at bounding box center [359, 135] width 12 height 12
checkbox input "true"
click at [361, 222] on input "checkbox" at bounding box center [359, 225] width 12 height 12
checkbox input "true"
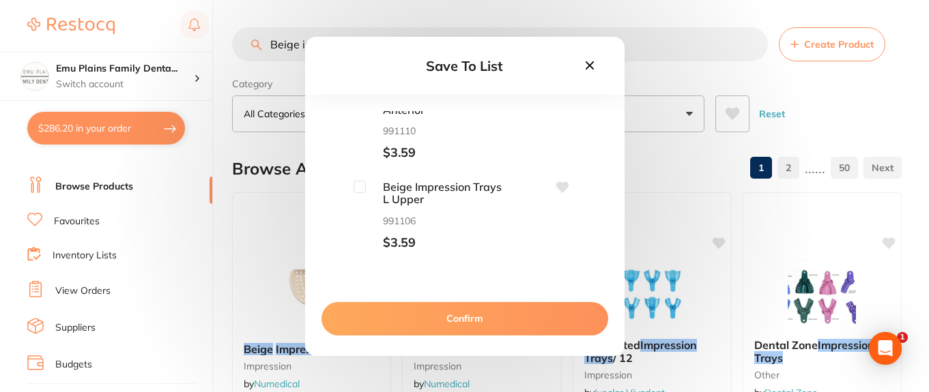
scroll to position [468, 0]
click at [355, 186] on input "checkbox" at bounding box center [359, 187] width 12 height 12
checkbox input "true"
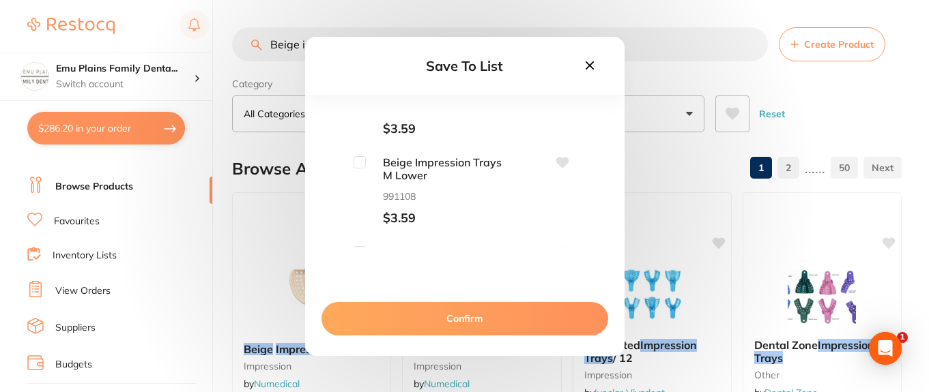
scroll to position [584, 0]
click at [358, 157] on input "checkbox" at bounding box center [359, 161] width 12 height 12
checkbox input "true"
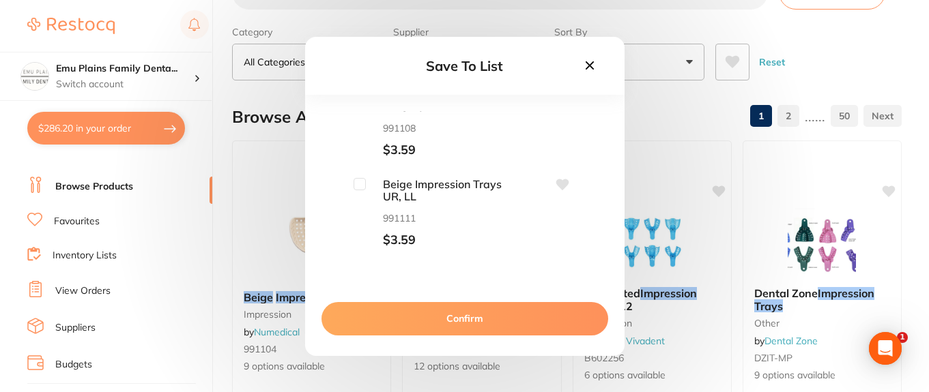
scroll to position [59, 0]
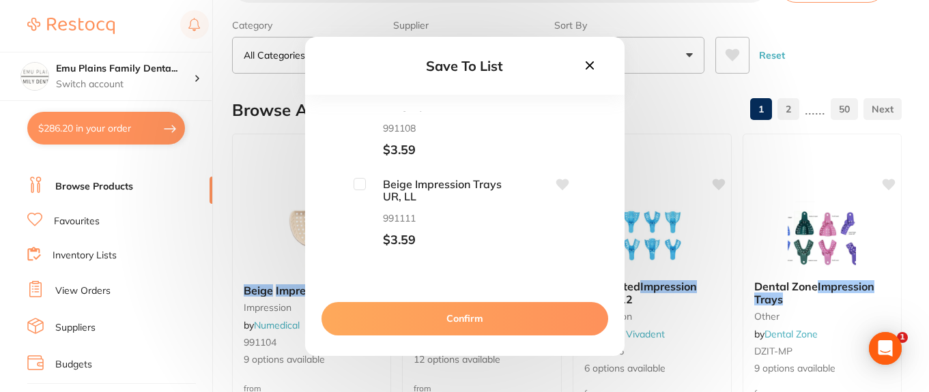
click at [455, 319] on button "Confirm" at bounding box center [464, 318] width 287 height 33
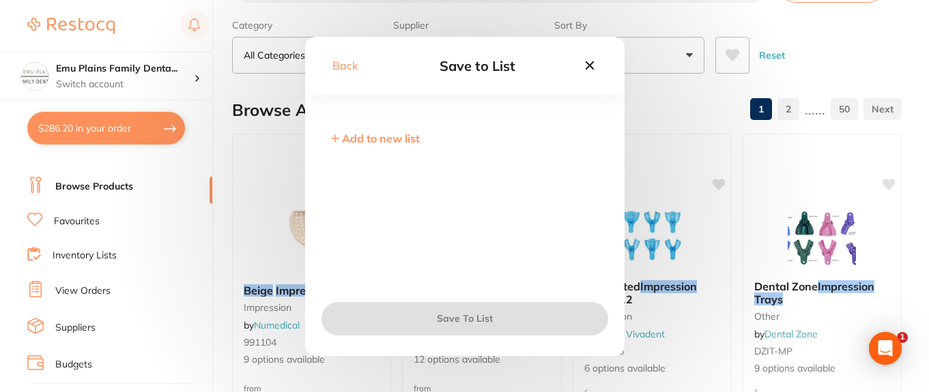
scroll to position [0, 0]
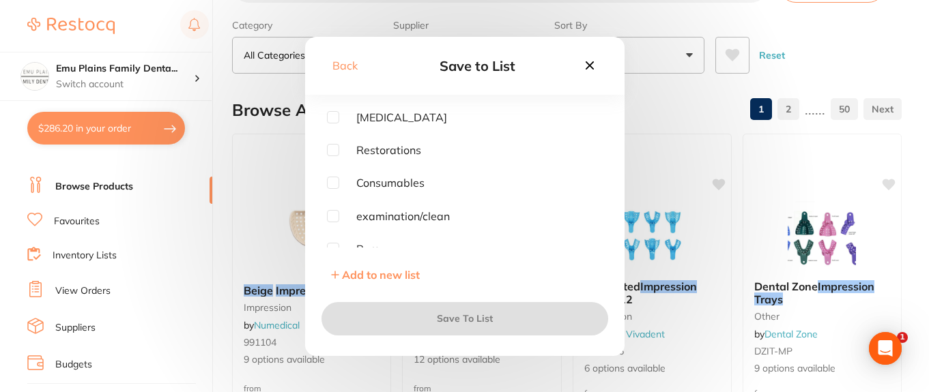
click at [589, 68] on icon at bounding box center [589, 65] width 15 height 15
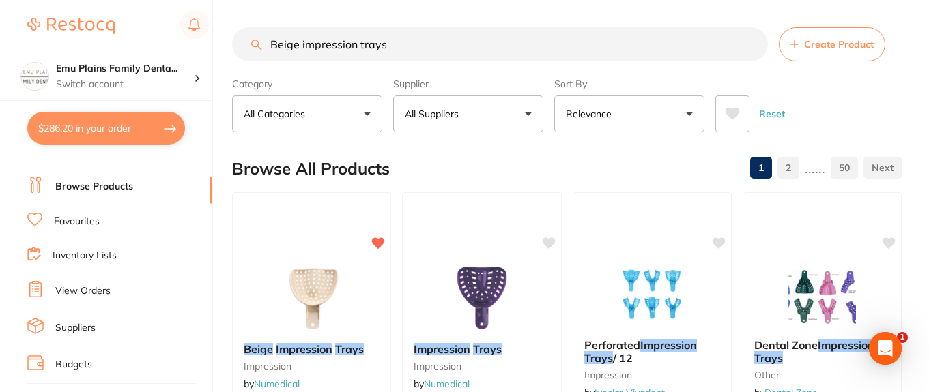
click at [749, 47] on input "Beige impression trays" at bounding box center [500, 44] width 536 height 34
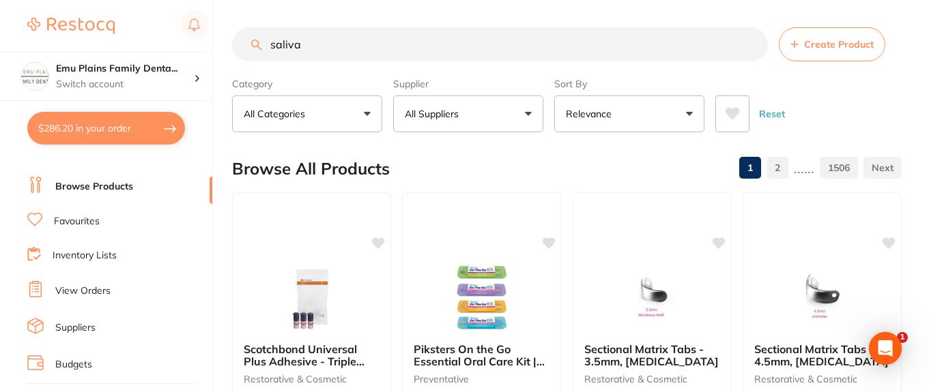
type input "saliva"
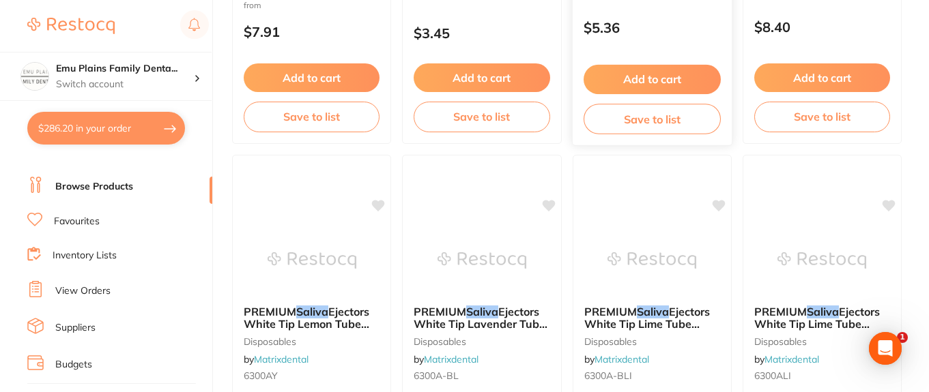
scroll to position [447, 0]
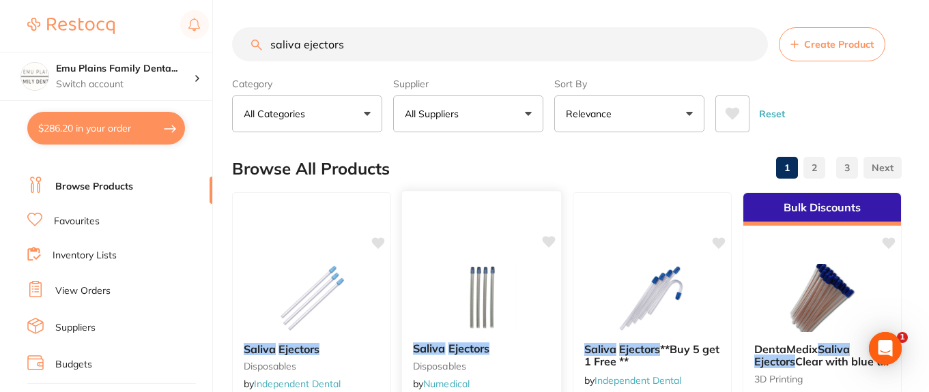
type input "saliva ejectors"
click at [487, 293] on img at bounding box center [481, 297] width 89 height 69
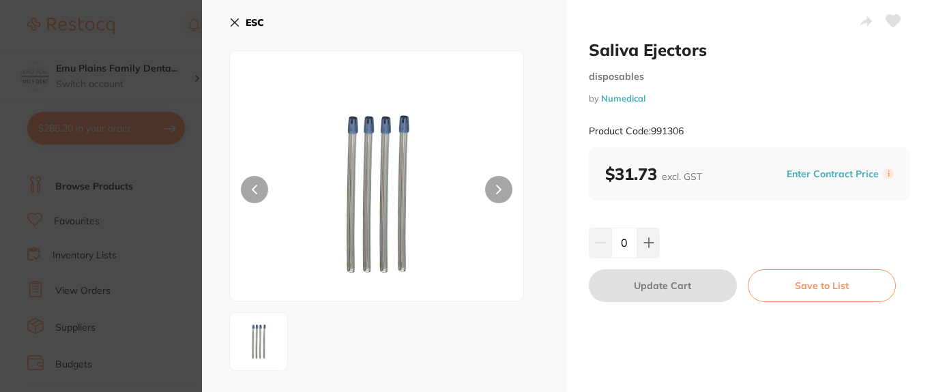
scroll to position [1, 0]
click at [649, 242] on icon at bounding box center [648, 242] width 9 height 9
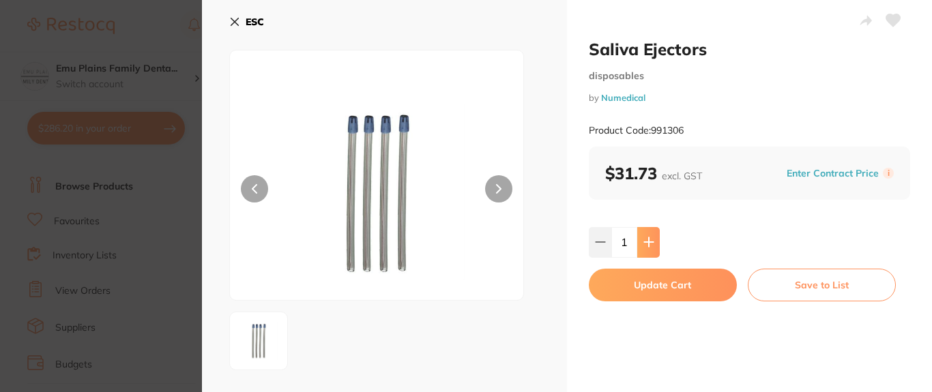
type input "1"
click at [648, 285] on button "Update Cart" at bounding box center [663, 285] width 148 height 33
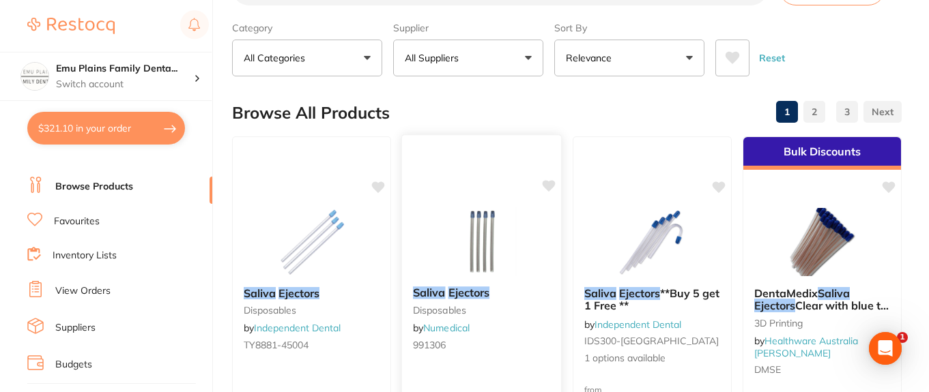
click at [488, 246] on img at bounding box center [481, 241] width 89 height 69
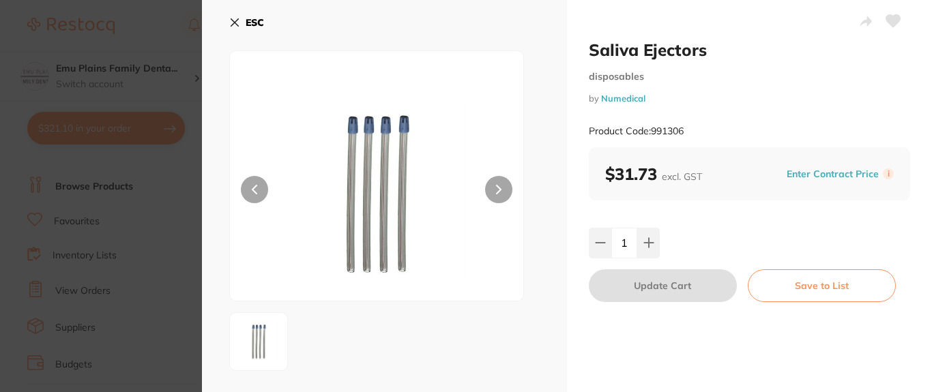
click at [820, 286] on button "Save to List" at bounding box center [822, 286] width 148 height 33
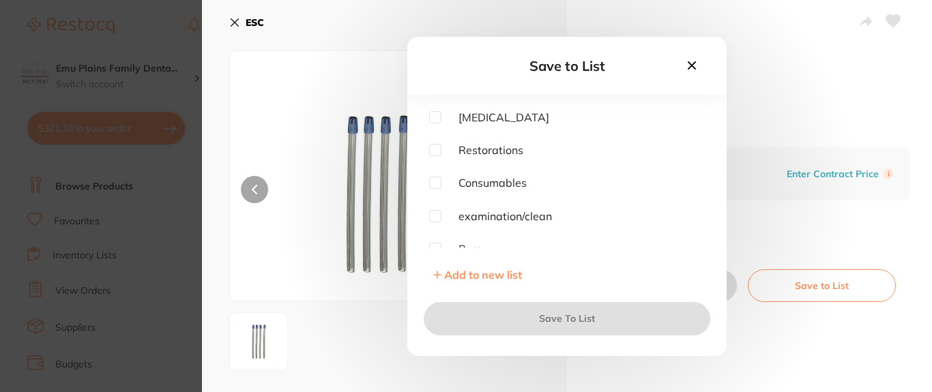
click at [435, 218] on input "checkbox" at bounding box center [435, 216] width 12 height 12
checkbox input "true"
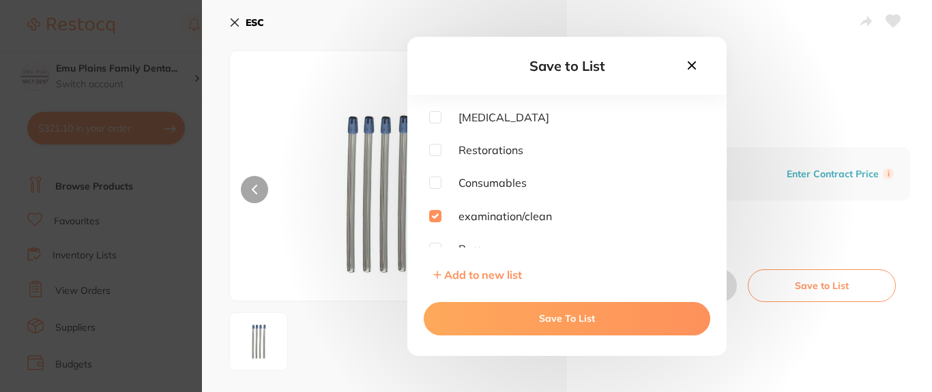
click at [579, 314] on button "Save To List" at bounding box center [567, 318] width 287 height 33
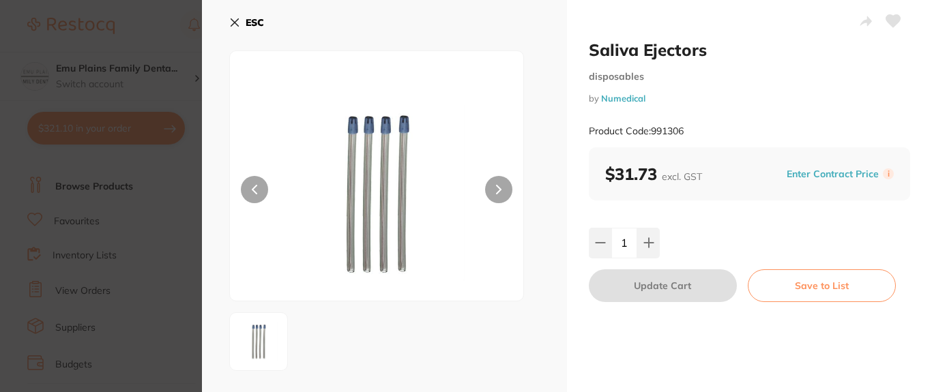
click at [237, 24] on icon at bounding box center [235, 23] width 8 height 8
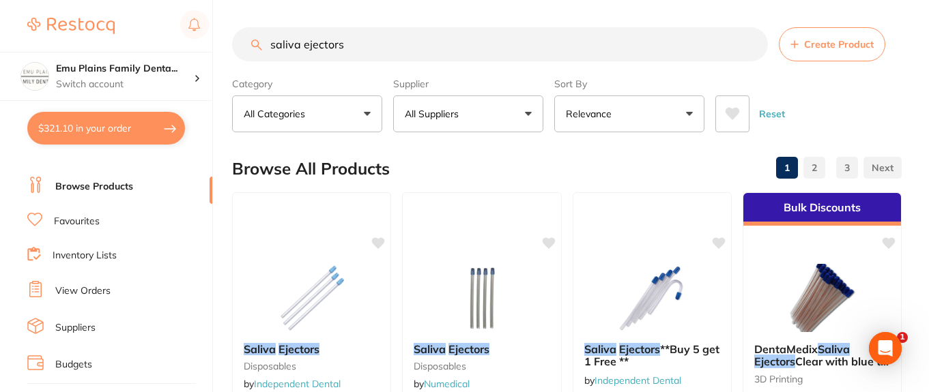
click at [751, 44] on input "saliva ejectors" at bounding box center [500, 44] width 536 height 34
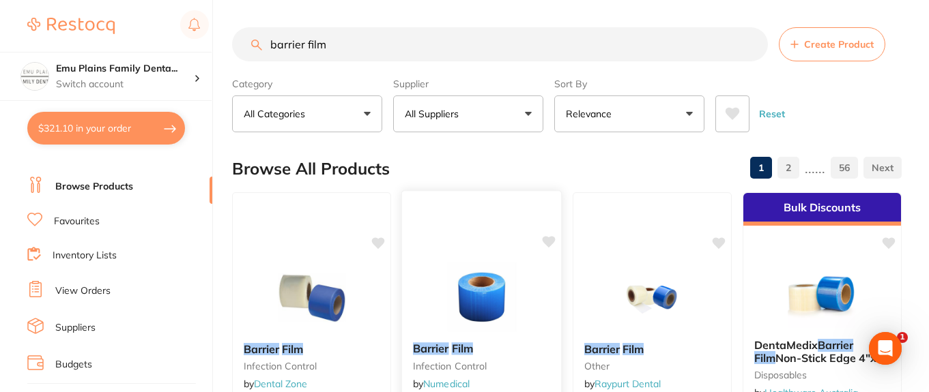
type input "barrier film"
click at [493, 270] on img at bounding box center [481, 297] width 89 height 69
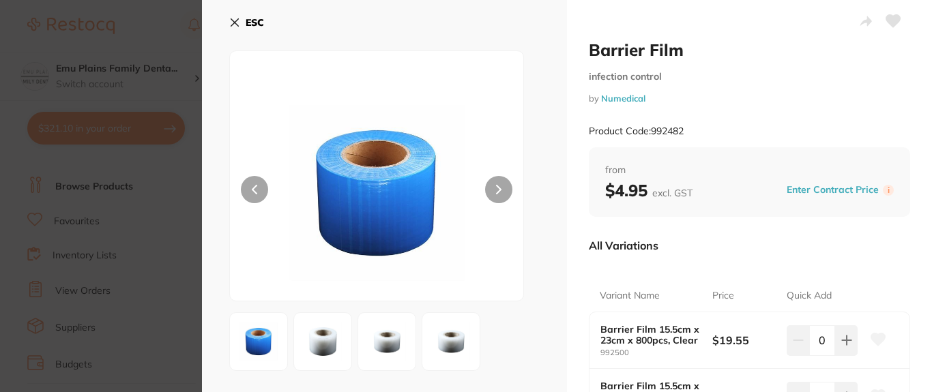
click at [240, 18] on button "ESC" at bounding box center [246, 22] width 35 height 23
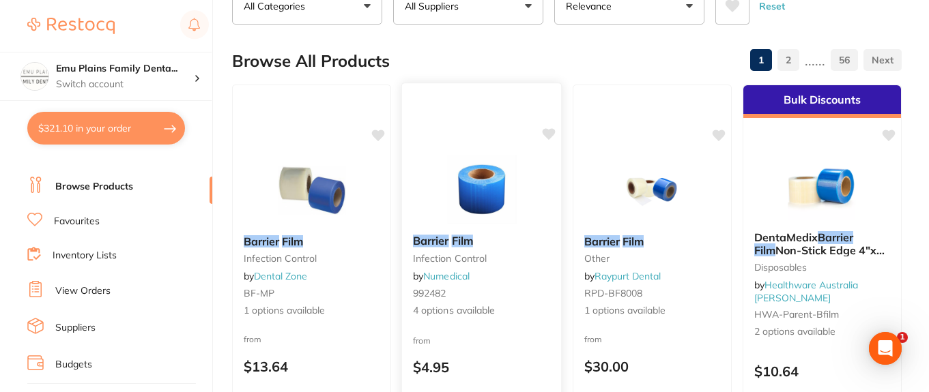
scroll to position [73, 0]
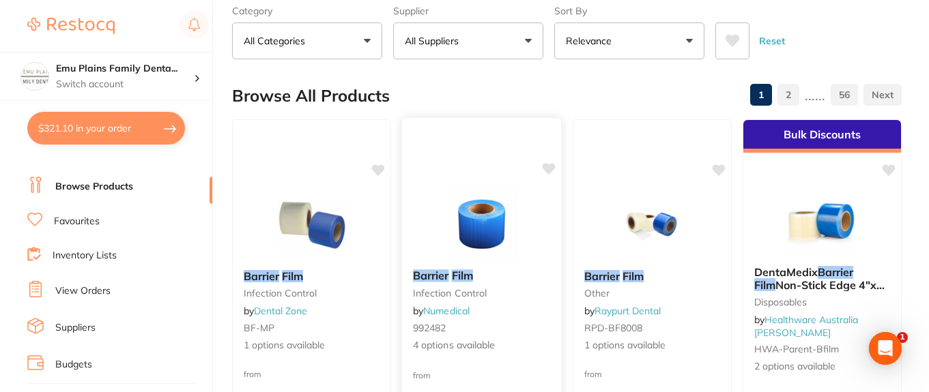
click at [491, 227] on img at bounding box center [481, 224] width 89 height 69
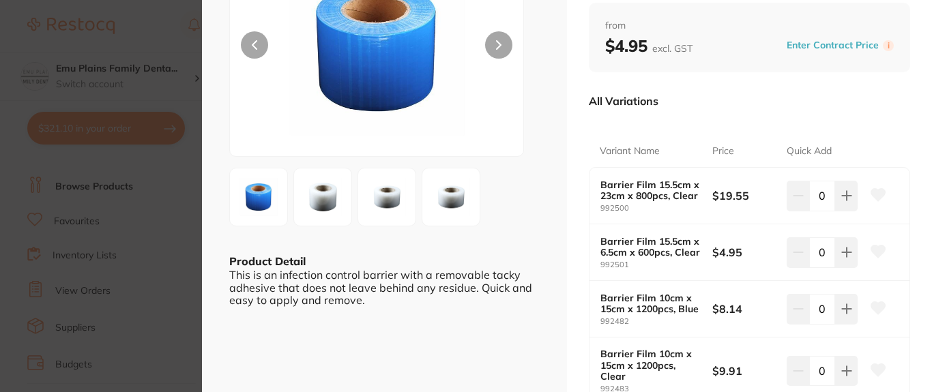
scroll to position [144, 0]
click at [845, 309] on icon at bounding box center [846, 309] width 11 height 11
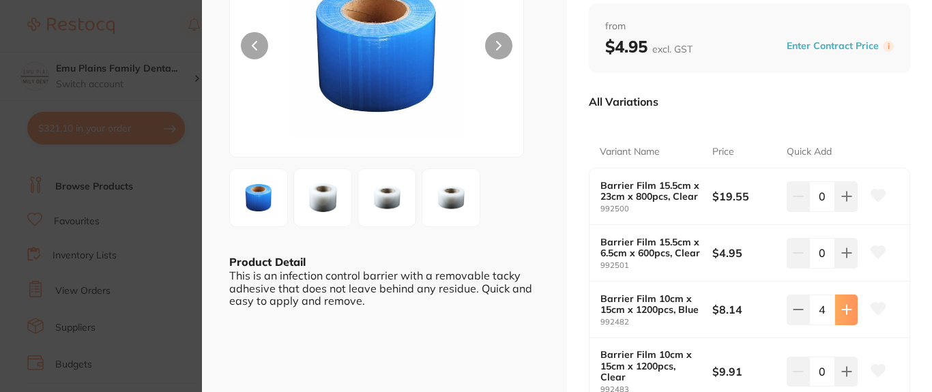
scroll to position [0, 0]
click at [845, 309] on icon at bounding box center [846, 309] width 11 height 11
type input "5"
click at [880, 304] on icon at bounding box center [878, 309] width 14 height 12
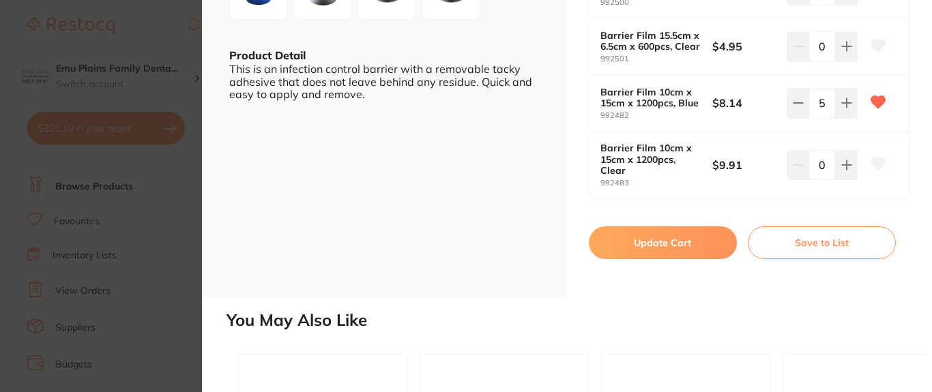
click at [658, 244] on button "Update Cart" at bounding box center [663, 243] width 148 height 33
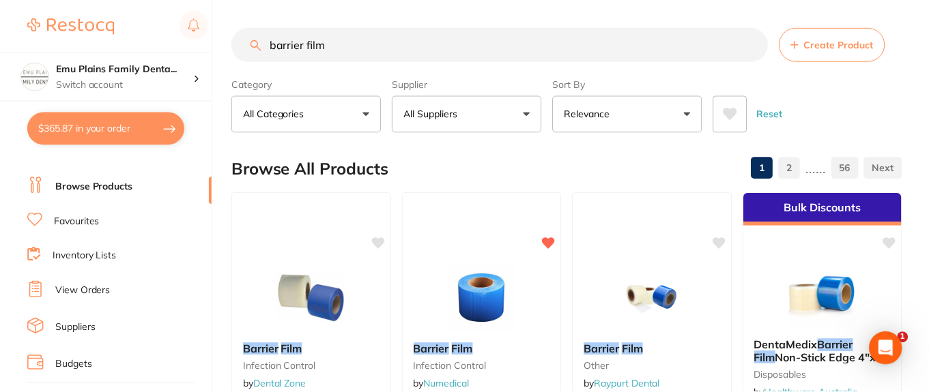
scroll to position [73, 0]
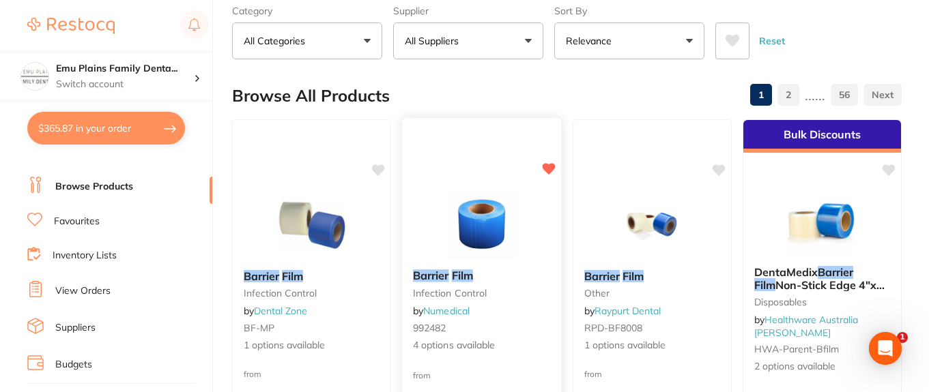
click at [491, 207] on img at bounding box center [481, 224] width 89 height 69
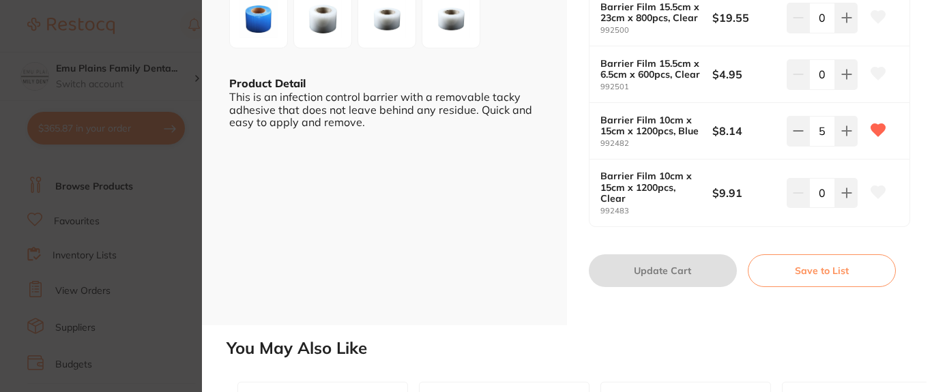
click at [830, 274] on button "Save to List" at bounding box center [822, 271] width 148 height 33
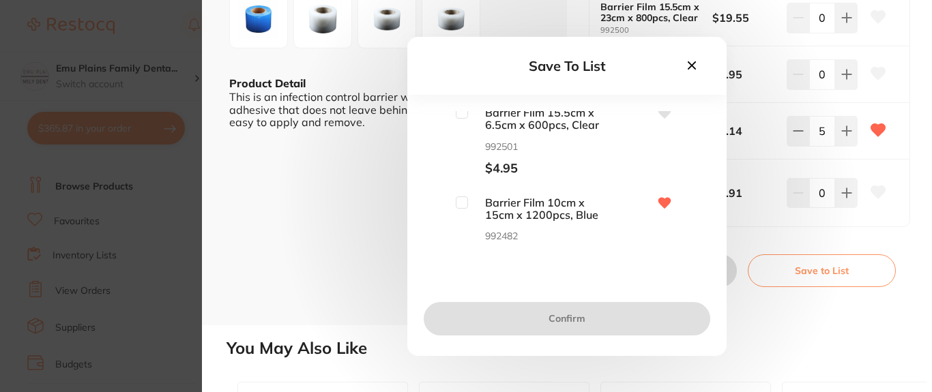
scroll to position [95, 0]
click at [460, 201] on input "checkbox" at bounding box center [462, 202] width 12 height 12
checkbox input "true"
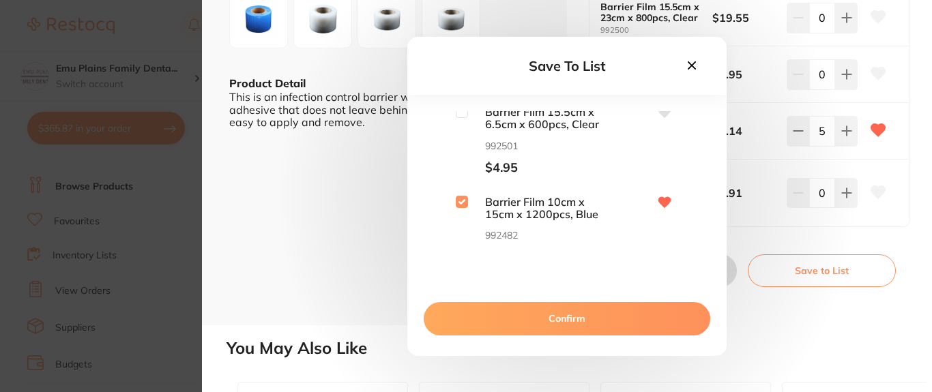
click at [563, 322] on button "Confirm" at bounding box center [567, 318] width 287 height 33
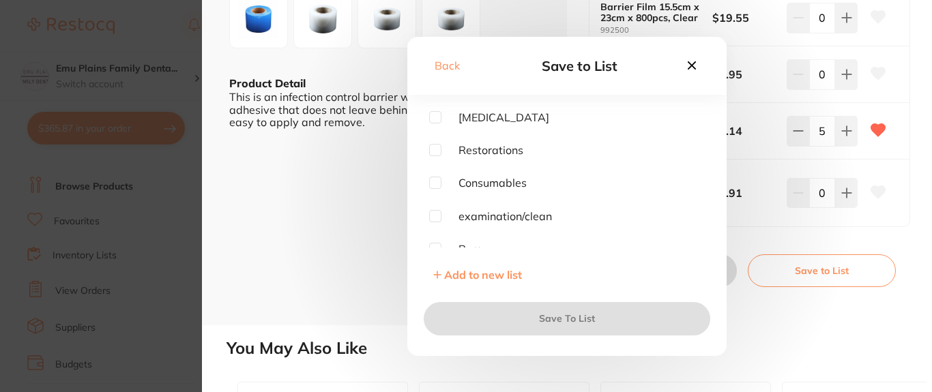
scroll to position [0, 0]
click at [441, 183] on input "checkbox" at bounding box center [435, 183] width 12 height 12
checkbox input "true"
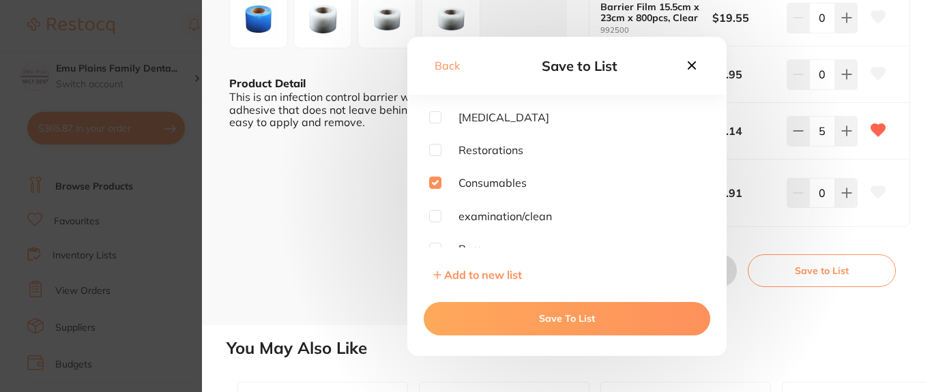
click at [583, 321] on button "Save To List" at bounding box center [567, 318] width 287 height 33
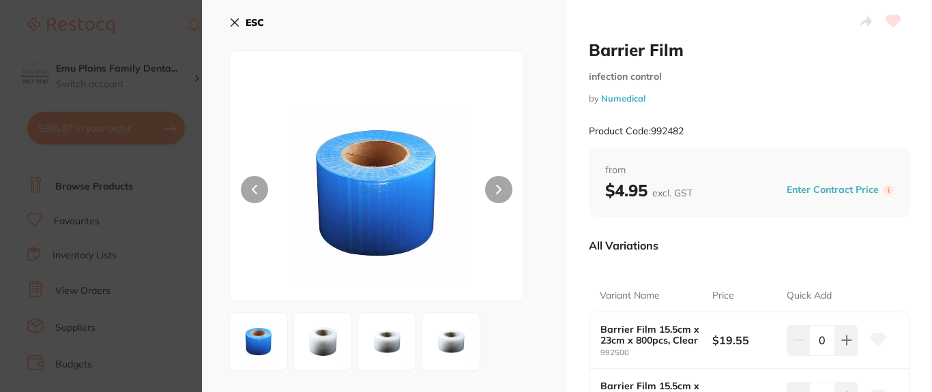
click at [232, 18] on icon at bounding box center [234, 22] width 11 height 11
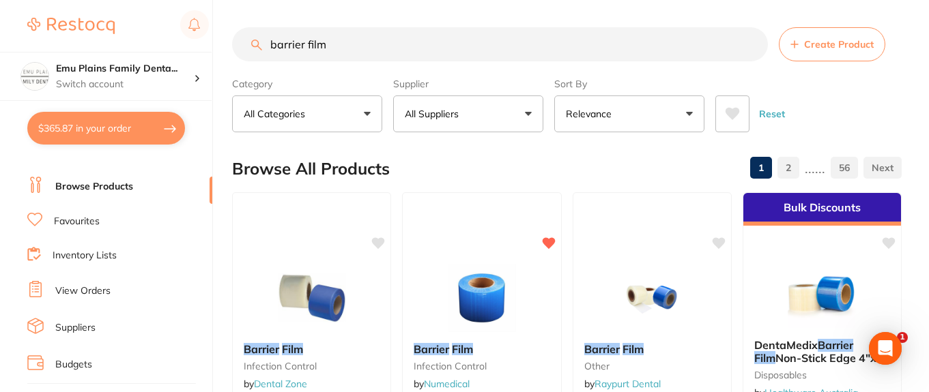
click at [751, 46] on input "barrier film" at bounding box center [500, 44] width 536 height 34
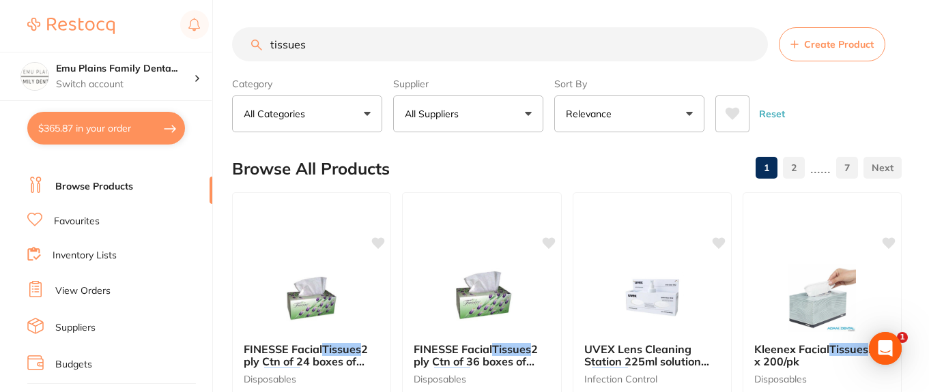
type input "tissues"
click at [531, 109] on button "All Suppliers" at bounding box center [468, 114] width 150 height 37
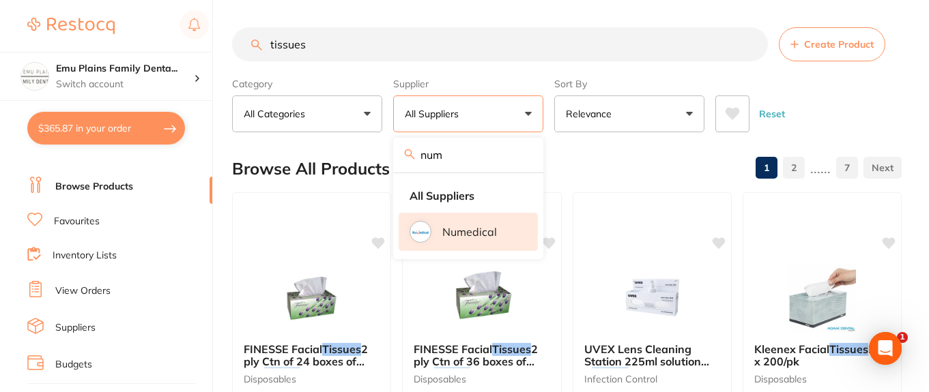
type input "num"
click at [433, 235] on li "Numedical" at bounding box center [467, 232] width 139 height 38
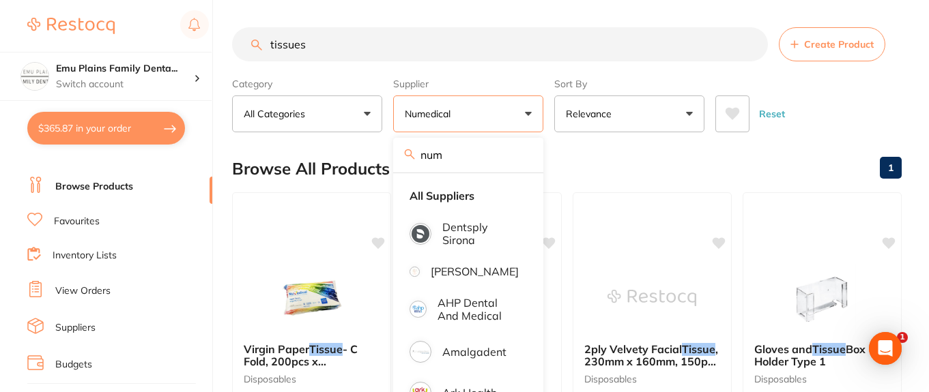
click at [644, 165] on div "Browse All Products 1" at bounding box center [566, 169] width 669 height 46
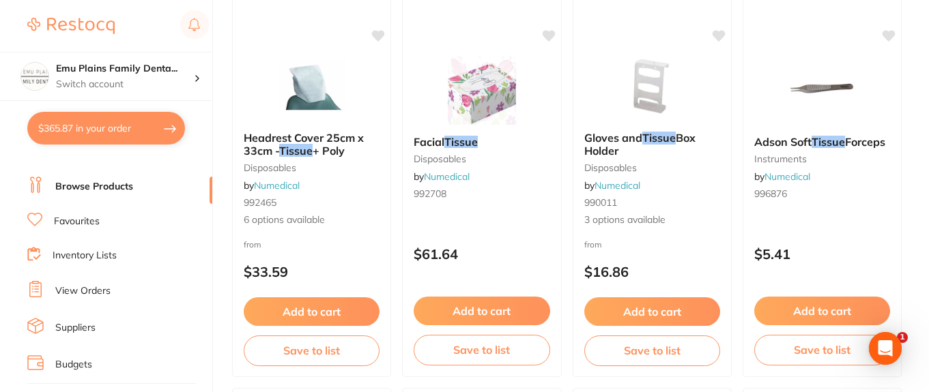
scroll to position [1013, 0]
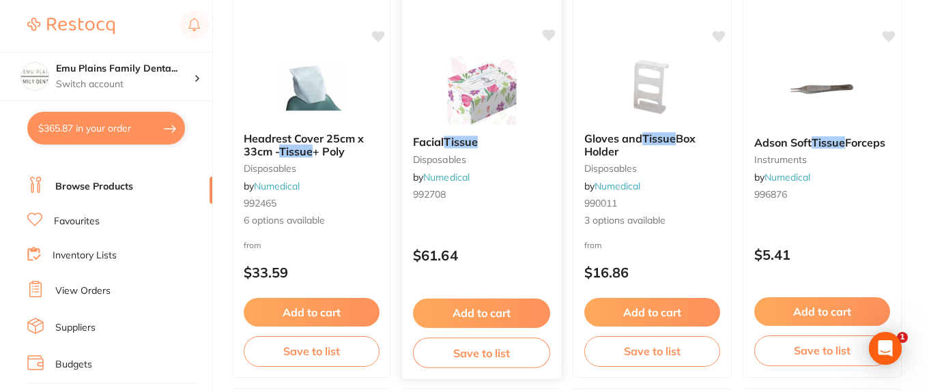
click at [493, 93] on img at bounding box center [481, 90] width 89 height 69
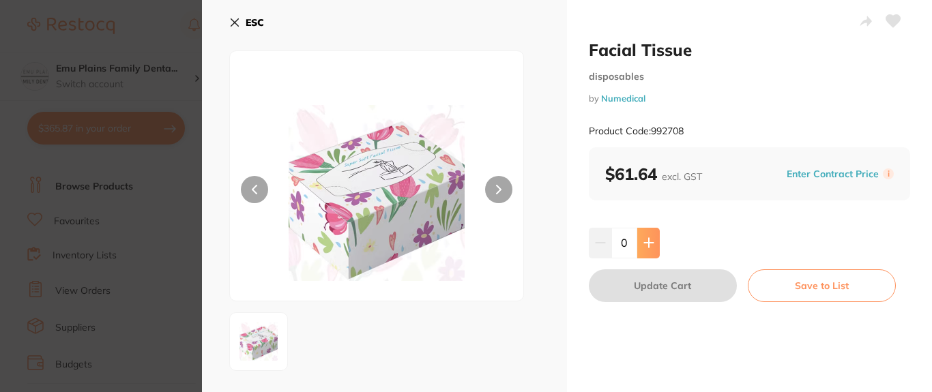
click at [649, 242] on icon at bounding box center [648, 242] width 11 height 11
type input "1"
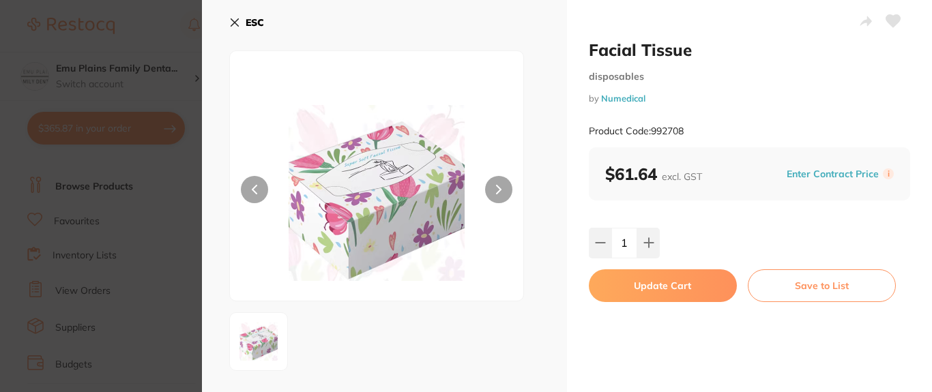
click at [657, 278] on button "Update Cart" at bounding box center [663, 286] width 148 height 33
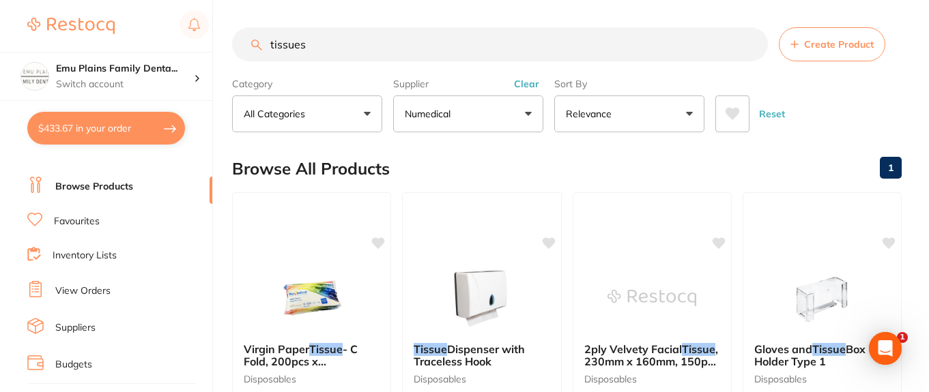
click at [528, 85] on button "Clear" at bounding box center [526, 84] width 33 height 12
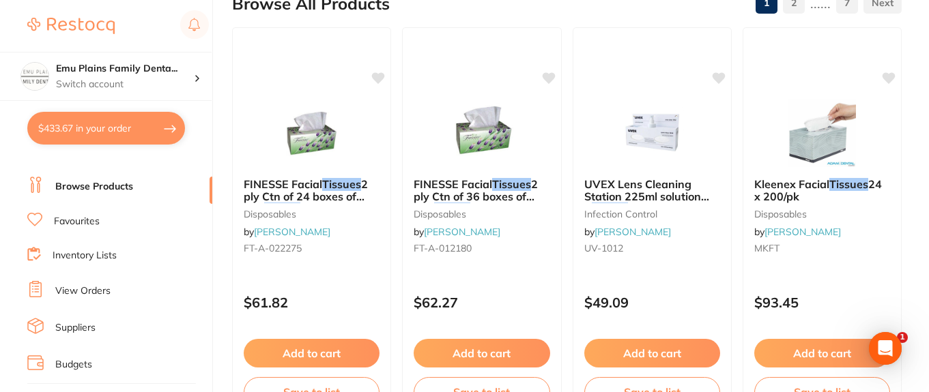
scroll to position [62, 0]
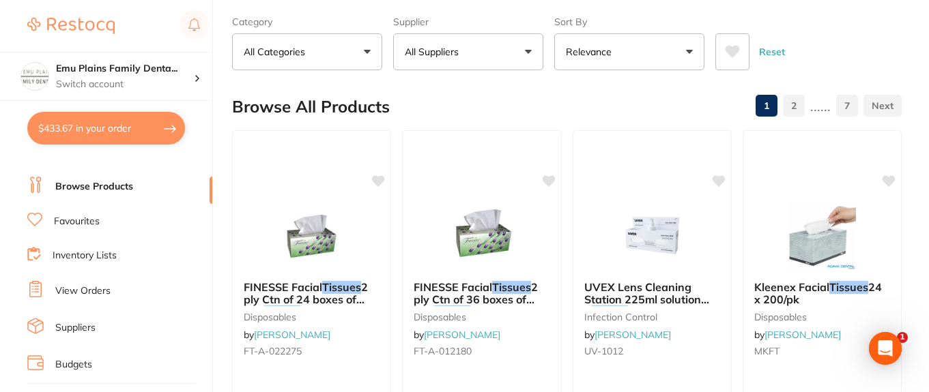
click at [529, 50] on button "All Suppliers" at bounding box center [468, 51] width 150 height 37
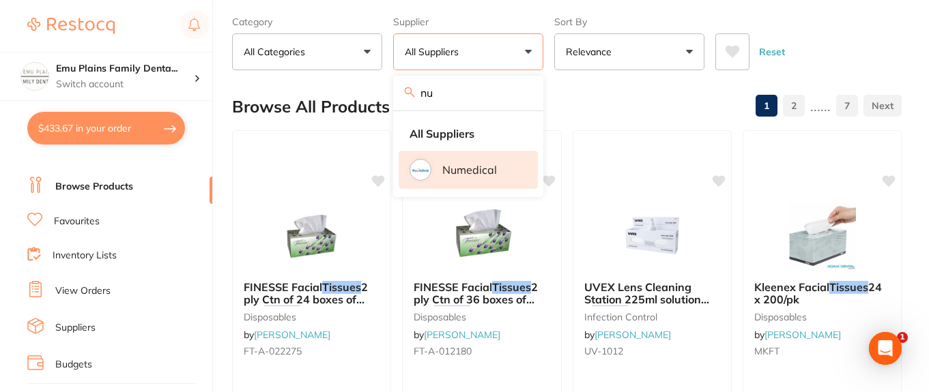
type input "nu"
click at [424, 166] on img at bounding box center [420, 170] width 18 height 18
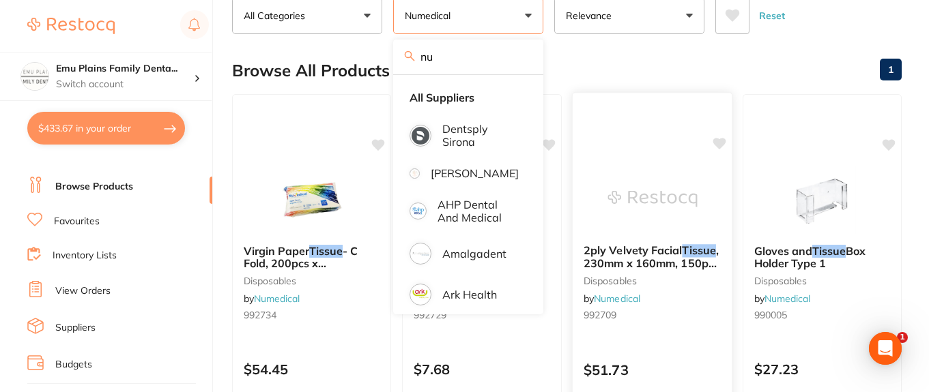
scroll to position [0, 0]
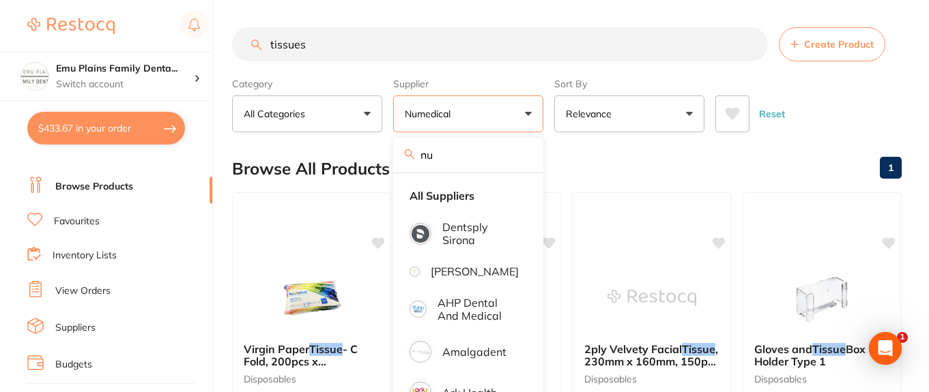
click at [523, 111] on button "Numedical" at bounding box center [468, 114] width 150 height 37
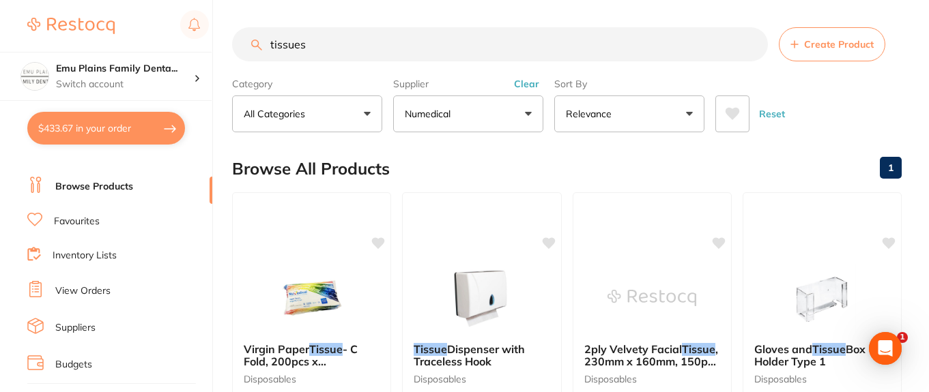
click at [527, 80] on button "Clear" at bounding box center [526, 84] width 33 height 12
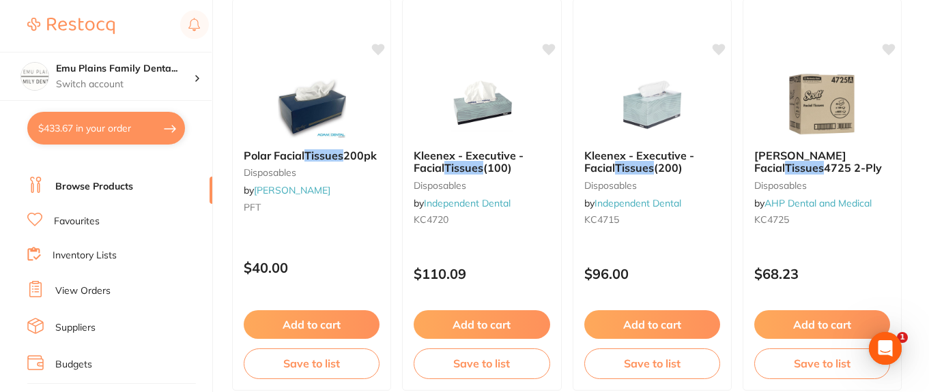
scroll to position [1400, 0]
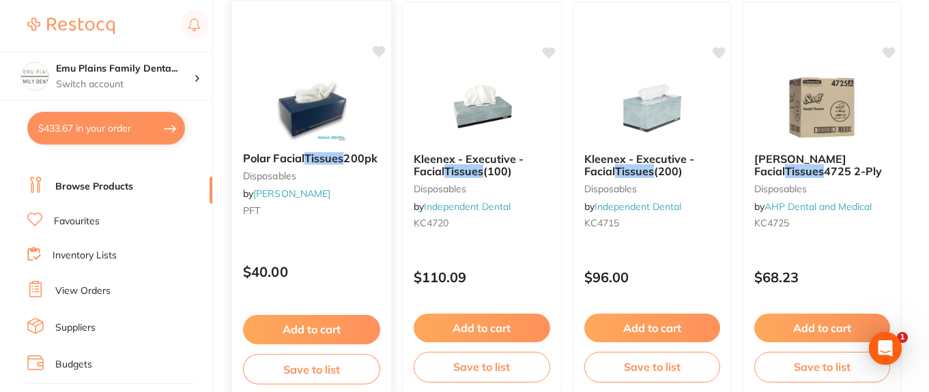
click at [308, 107] on img at bounding box center [311, 106] width 89 height 69
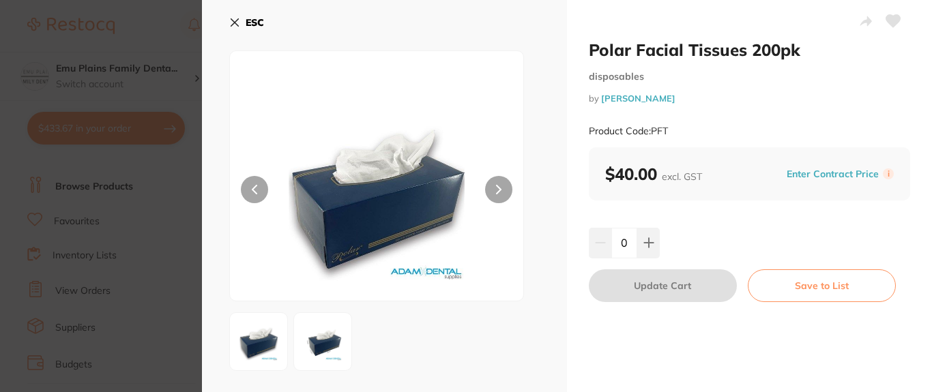
click at [230, 22] on icon at bounding box center [234, 22] width 11 height 11
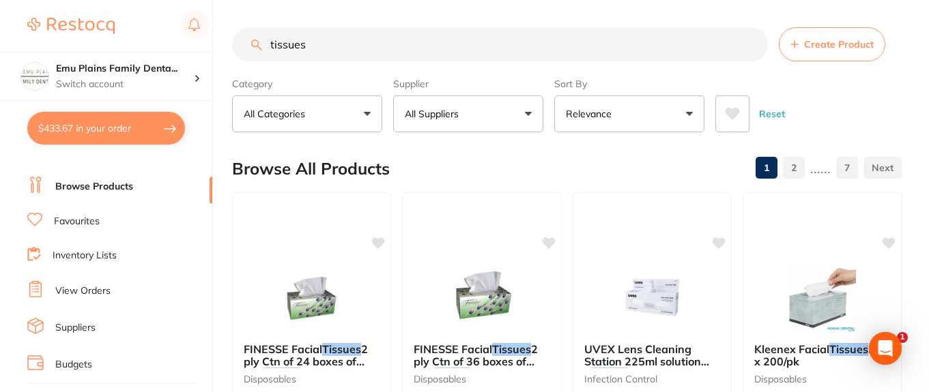
scroll to position [1, 0]
click at [85, 291] on link "View Orders" at bounding box center [82, 292] width 55 height 14
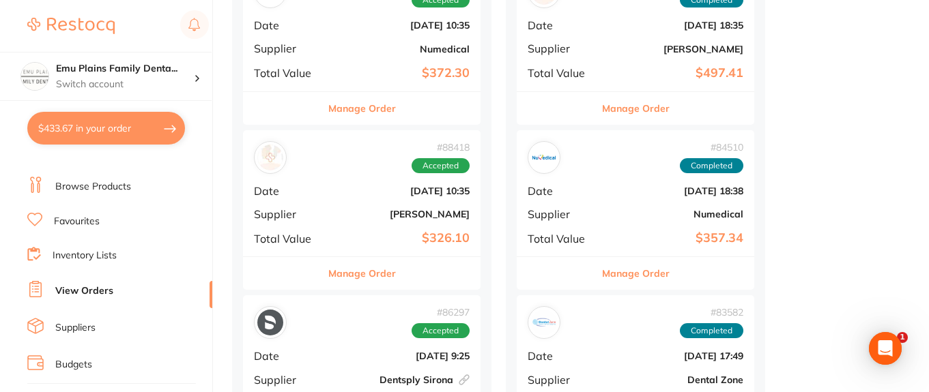
scroll to position [725, 0]
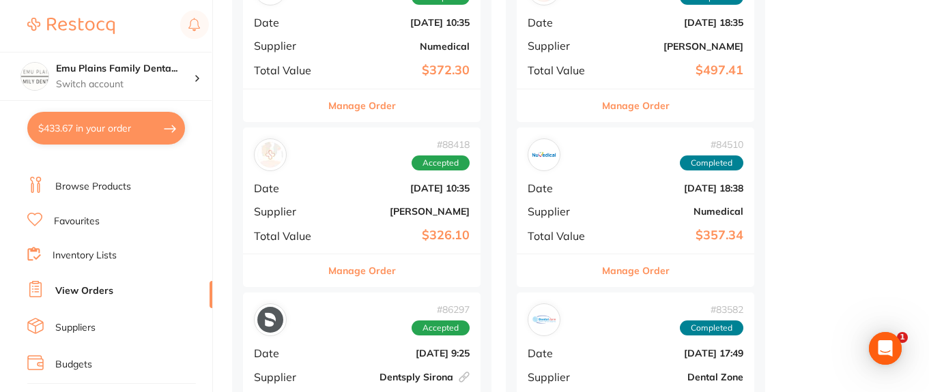
click at [588, 34] on div "# 86135 Completed Date Jul 9 2025, 18:35 Supplier Adam Dental Total Value $497.…" at bounding box center [635, 25] width 237 height 126
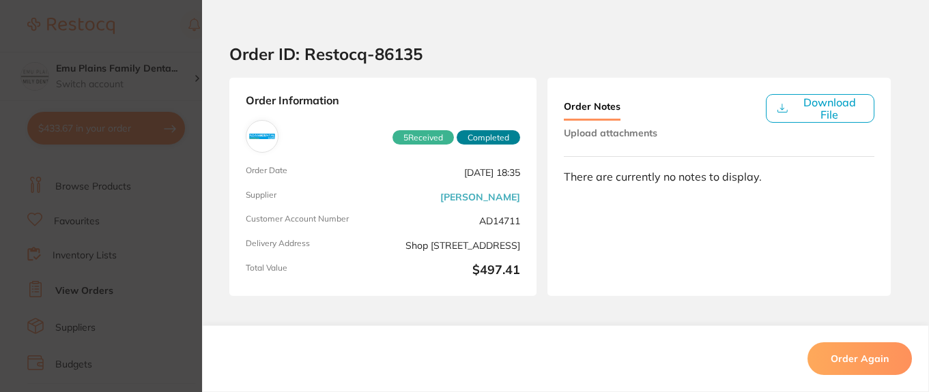
scroll to position [12, 0]
click at [183, 25] on section "Order ID: Restocq- 86135 Order Information 5 Received Completed Order Date Jul …" at bounding box center [464, 196] width 929 height 392
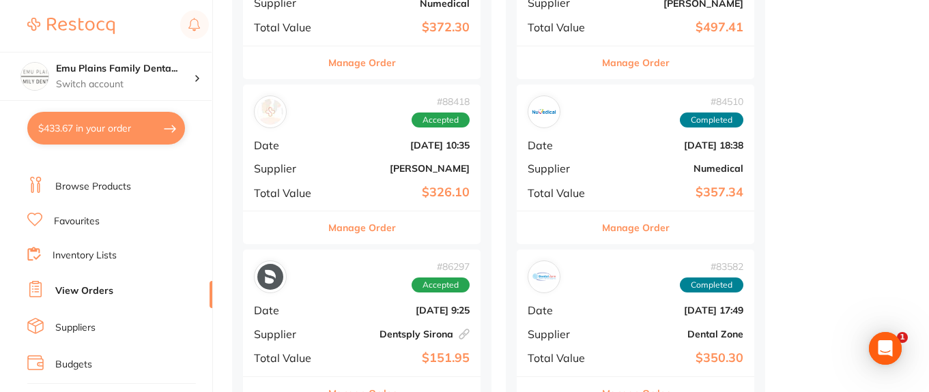
scroll to position [799, 0]
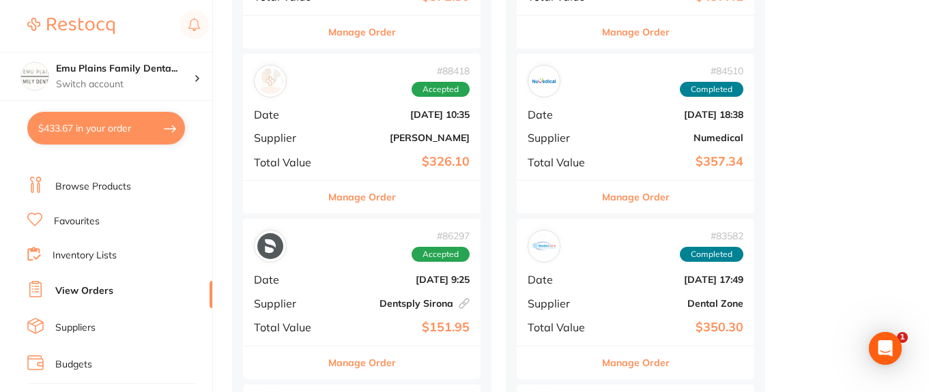
click at [617, 100] on div "# 84510 Completed Date Jun 26 2025, 18:38 Supplier Numedical Total Value $357.34" at bounding box center [635, 117] width 237 height 126
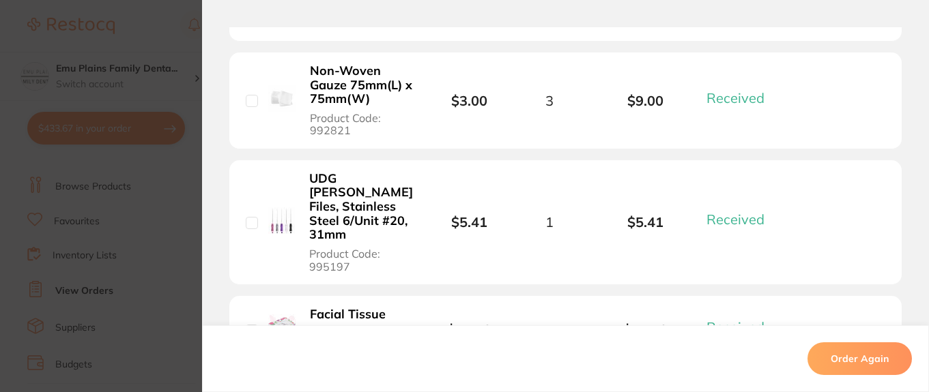
scroll to position [1419, 0]
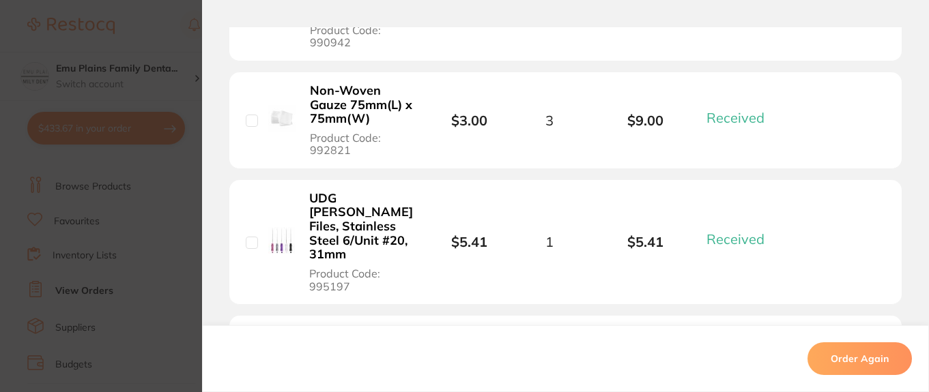
click at [175, 29] on section "Order ID: Restocq- 84510 Order Information 14 Received Completed Order Order Da…" at bounding box center [464, 196] width 929 height 392
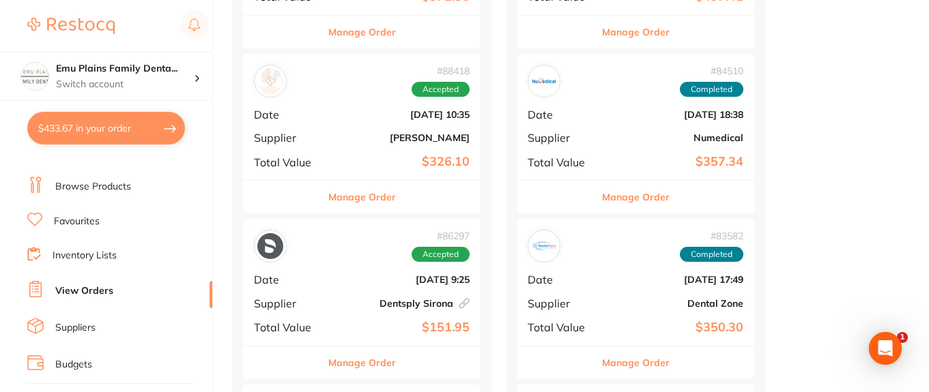
click at [298, 93] on div "# 88418 Accepted" at bounding box center [362, 81] width 216 height 33
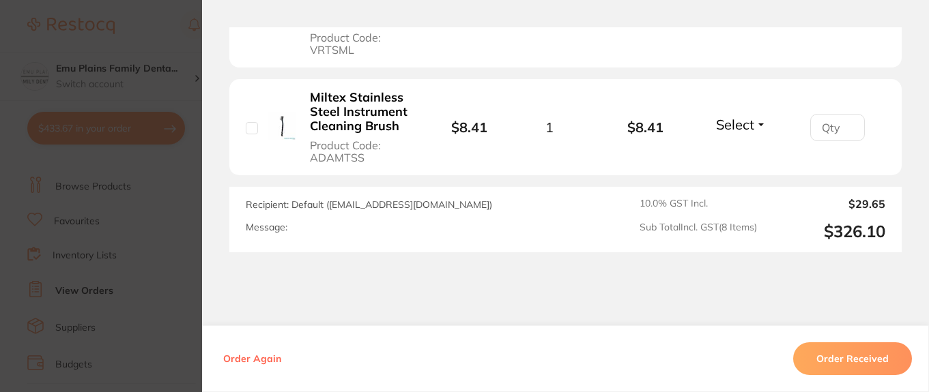
scroll to position [1263, 0]
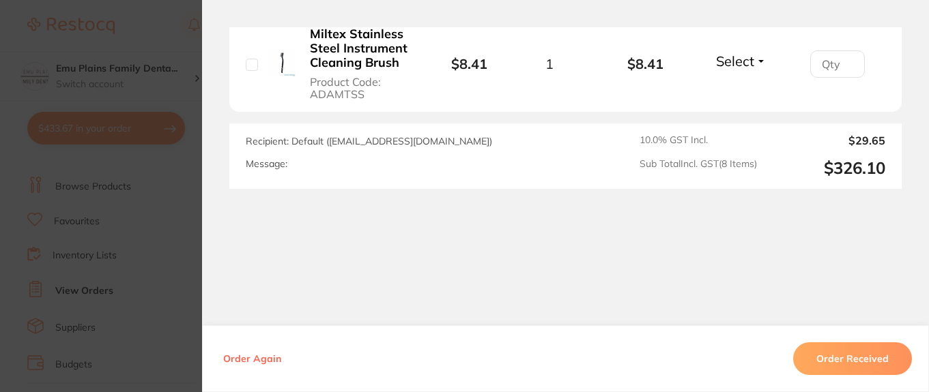
click at [177, 34] on section "Order ID: Restocq- 88418 Order Information Accepted Order Date Aug 1 2025, 10:3…" at bounding box center [464, 196] width 929 height 392
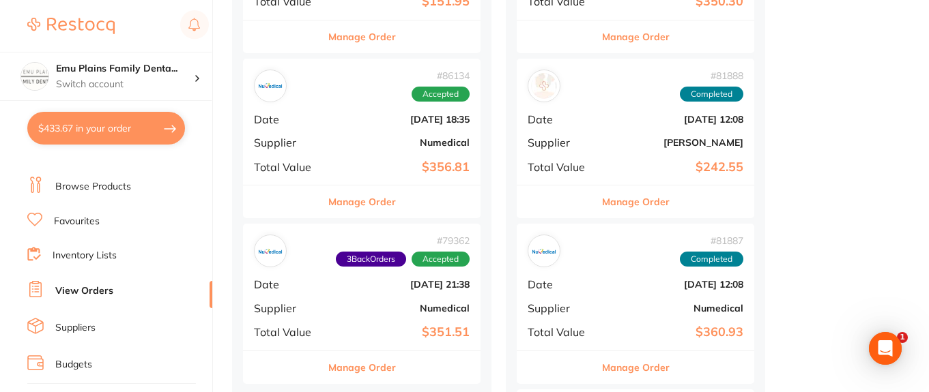
scroll to position [1124, 0]
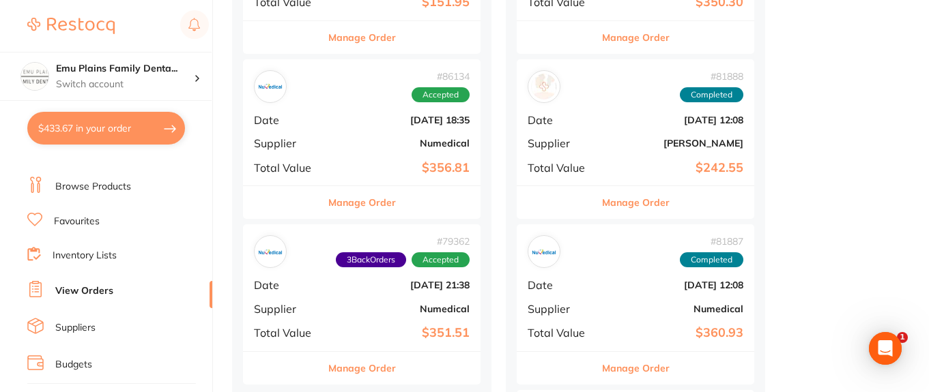
click at [332, 154] on div "# 86134 Accepted Date Jul 9 2025, 18:35 Supplier Numedical Total Value $356.81" at bounding box center [361, 122] width 237 height 126
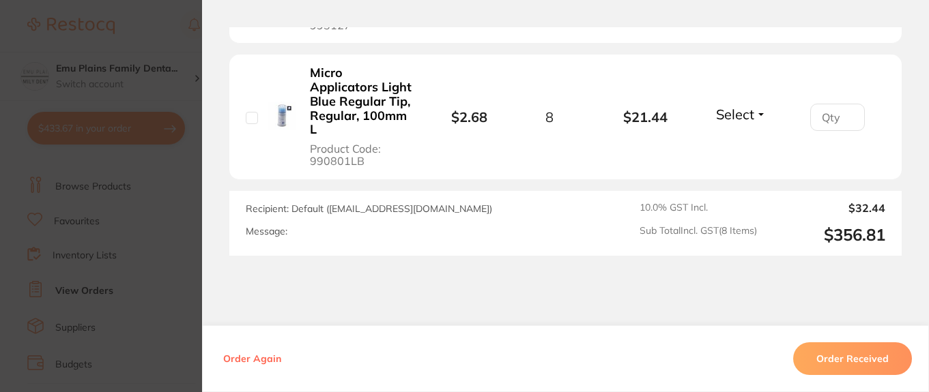
scroll to position [1262, 0]
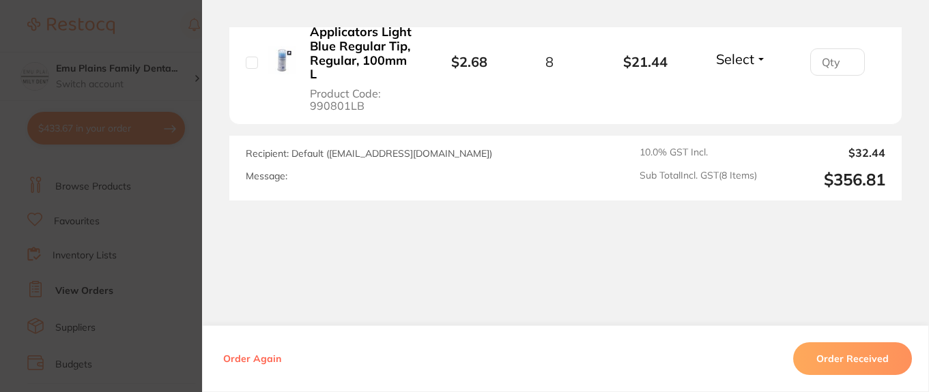
click at [169, 34] on section "Order ID: Restocq- 86134 Order Information Accepted Order Order Date Jul 9 2025…" at bounding box center [464, 196] width 929 height 392
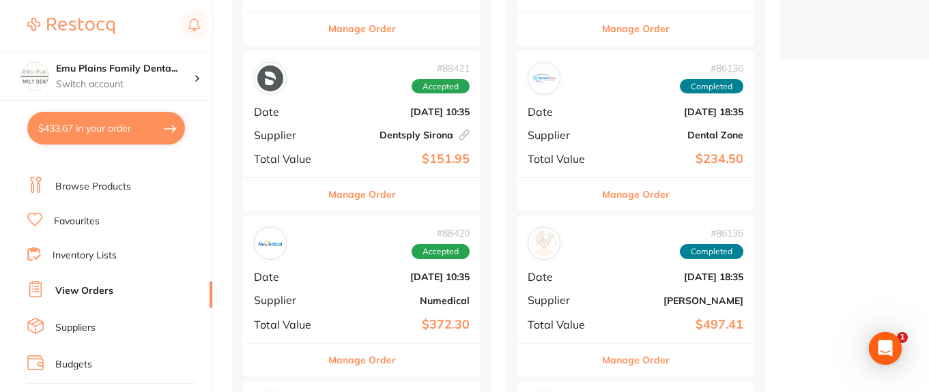
scroll to position [463, 0]
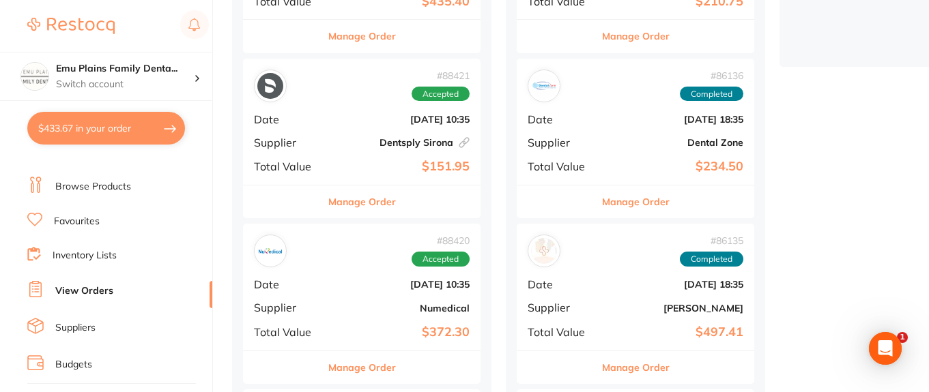
click at [366, 267] on div "# 88420 Accepted" at bounding box center [362, 251] width 216 height 33
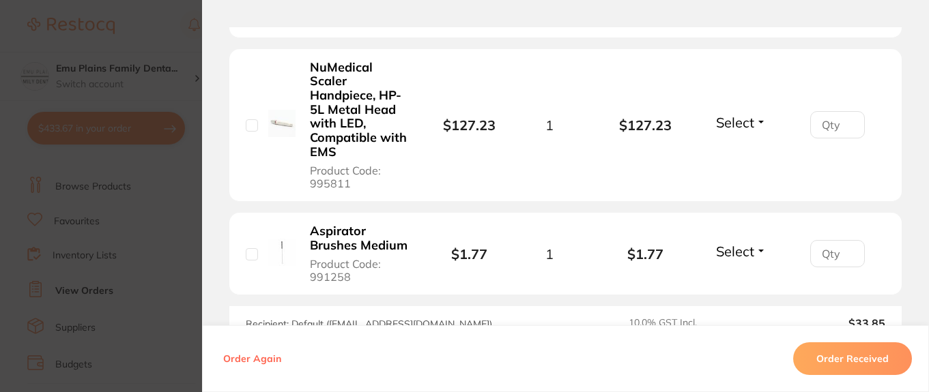
scroll to position [1580, 0]
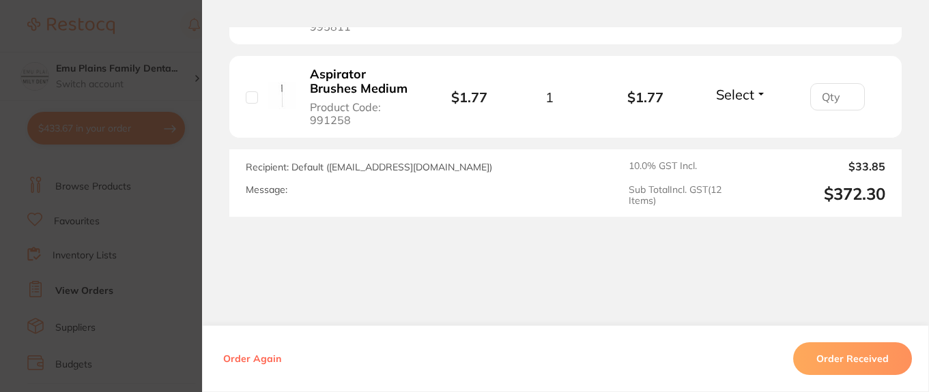
click at [188, 37] on section "Order ID: Restocq- 88420 Order Information Accepted Order Order Date Aug 1 2025…" at bounding box center [464, 196] width 929 height 392
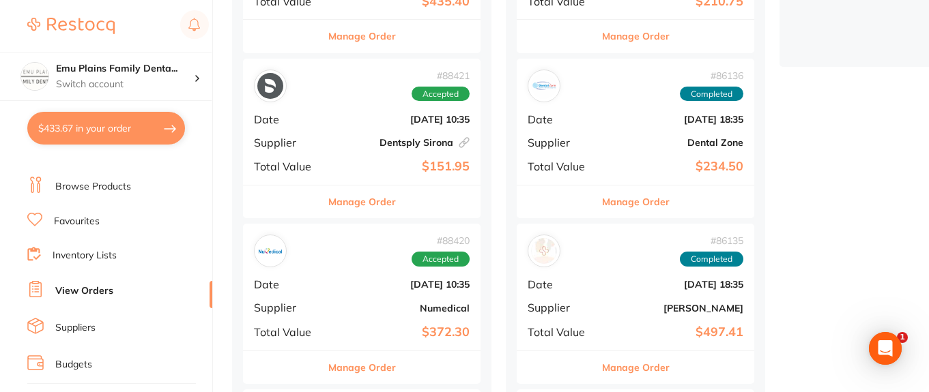
click at [125, 180] on link "Browse Products" at bounding box center [93, 187] width 76 height 14
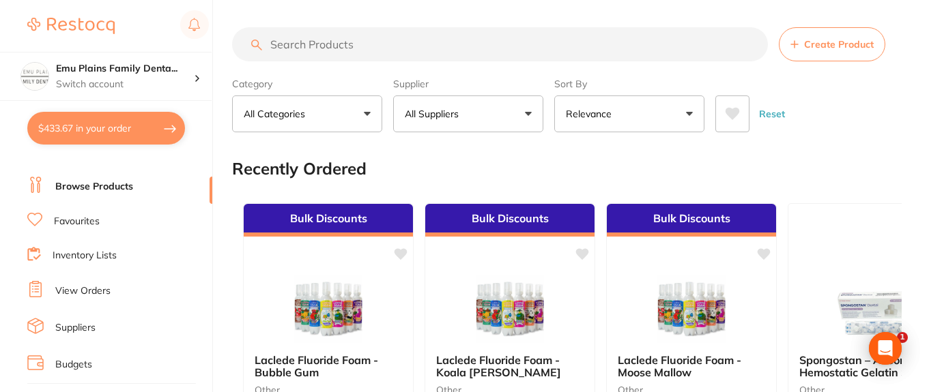
click at [288, 45] on input "search" at bounding box center [500, 44] width 536 height 34
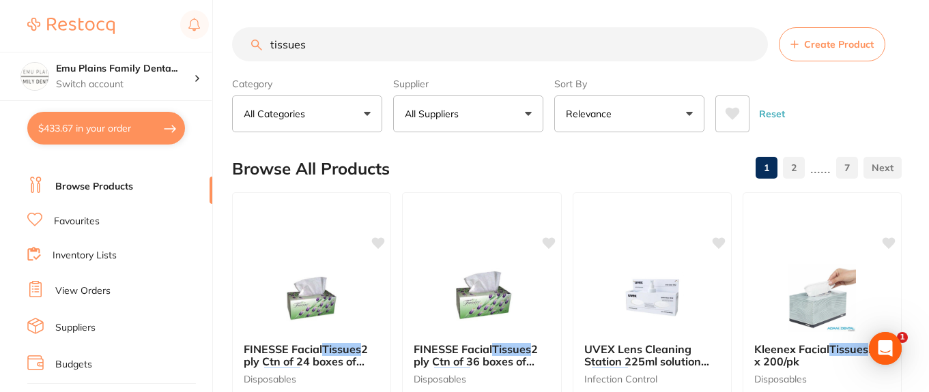
type input "tissues"
click at [527, 111] on button "All Suppliers" at bounding box center [468, 114] width 150 height 37
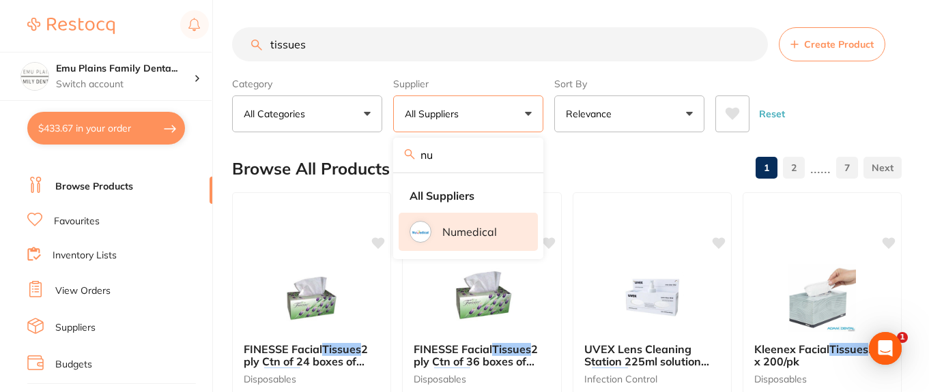
type input "nu"
click at [429, 235] on div at bounding box center [420, 232] width 22 height 22
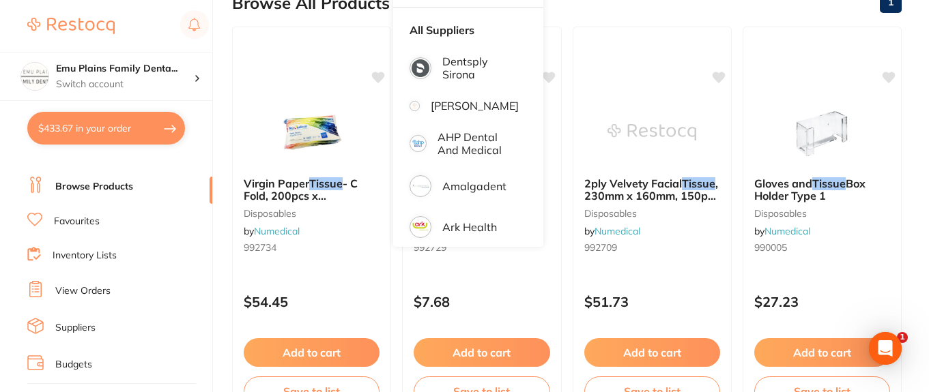
scroll to position [165, 0]
click at [665, 117] on img at bounding box center [651, 132] width 89 height 69
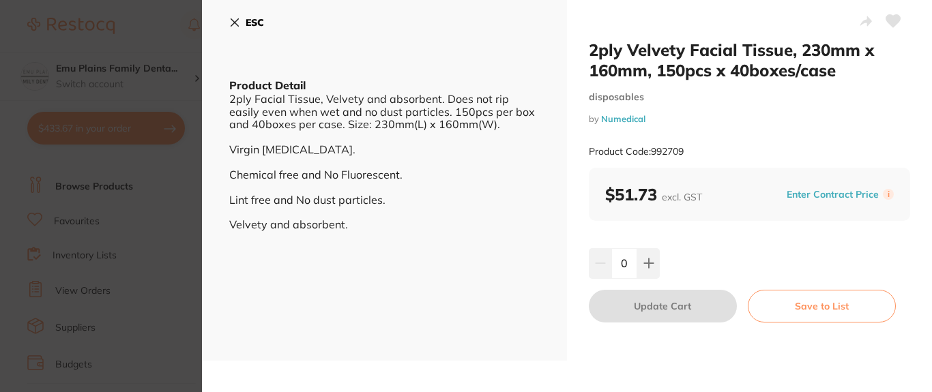
click at [235, 23] on icon at bounding box center [235, 23] width 8 height 8
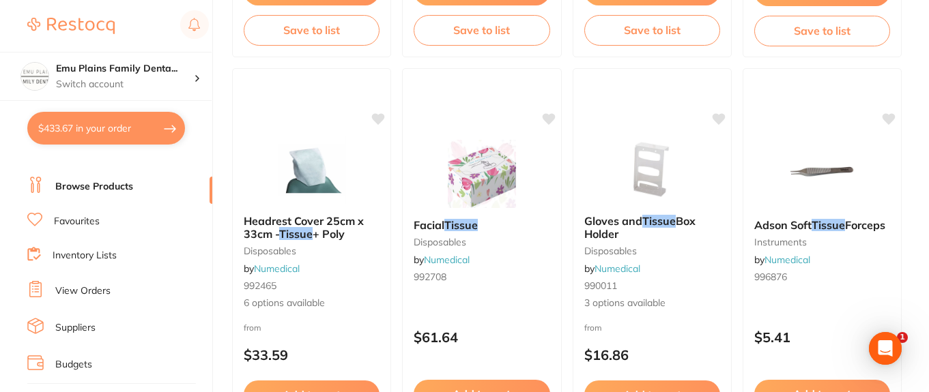
scroll to position [930, 0]
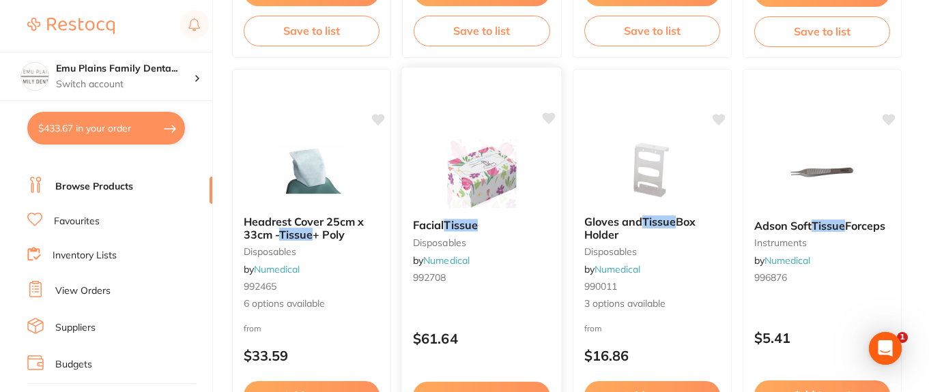
click at [479, 153] on img at bounding box center [481, 173] width 89 height 69
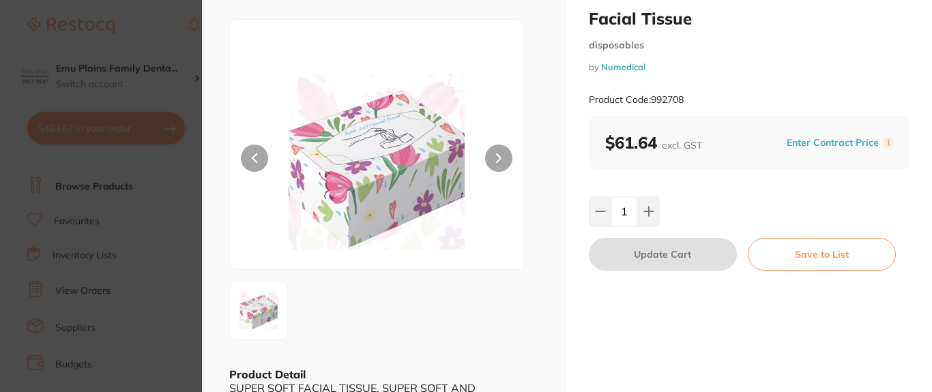
scroll to position [29, 0]
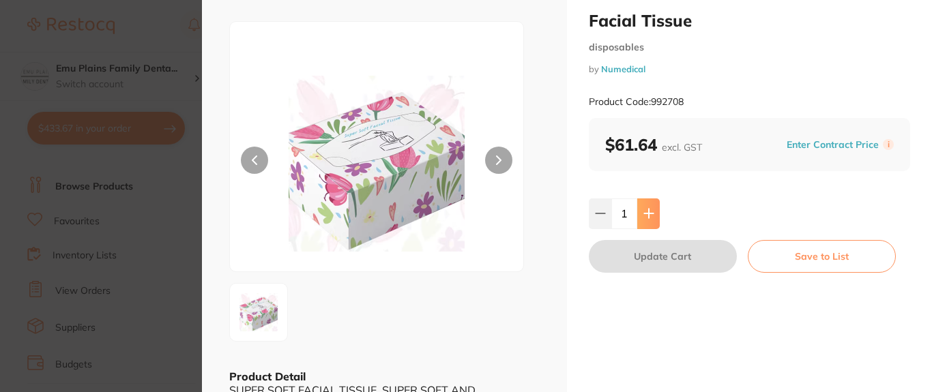
click at [652, 214] on button at bounding box center [648, 214] width 23 height 30
type input "2"
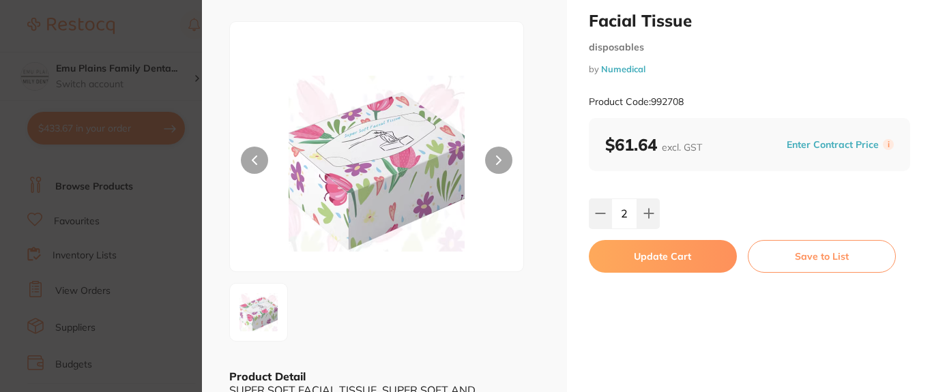
click at [649, 256] on button "Update Cart" at bounding box center [663, 256] width 148 height 33
type input "2"
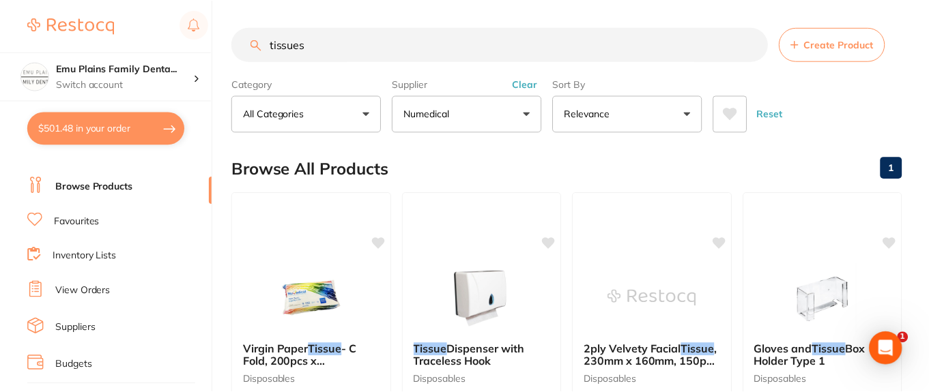
scroll to position [930, 0]
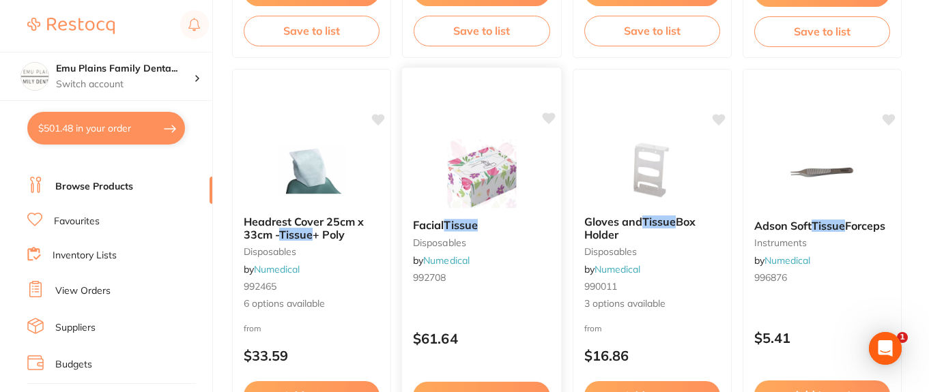
click at [544, 116] on icon at bounding box center [548, 119] width 13 height 12
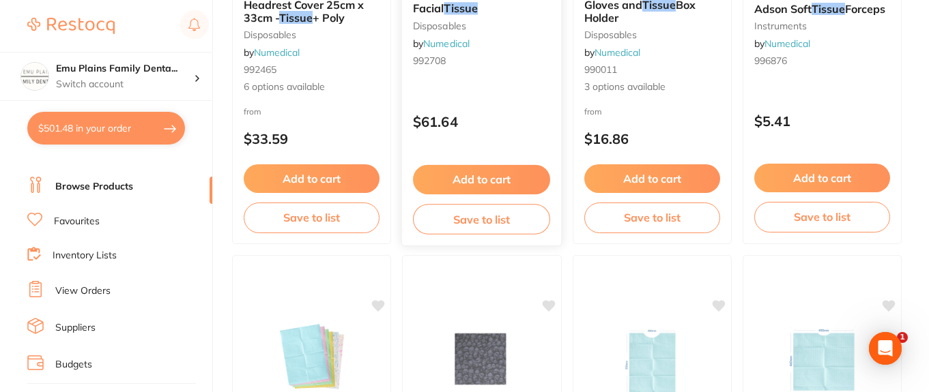
scroll to position [1148, 0]
click at [477, 219] on button "Save to list" at bounding box center [481, 218] width 137 height 31
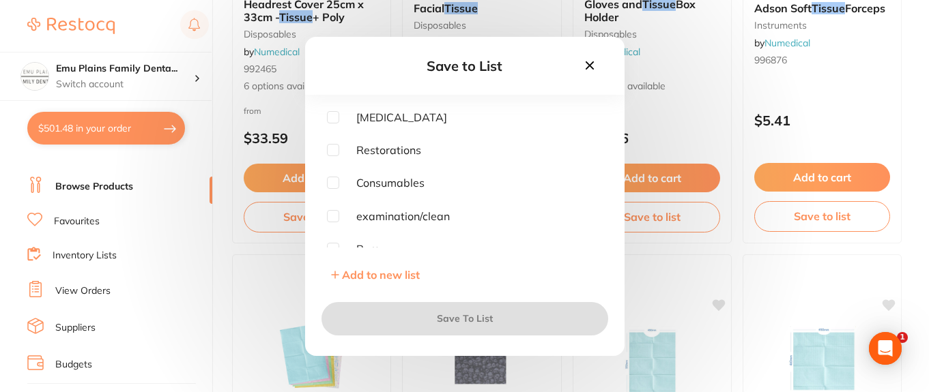
click at [336, 181] on input "checkbox" at bounding box center [333, 183] width 12 height 12
checkbox input "true"
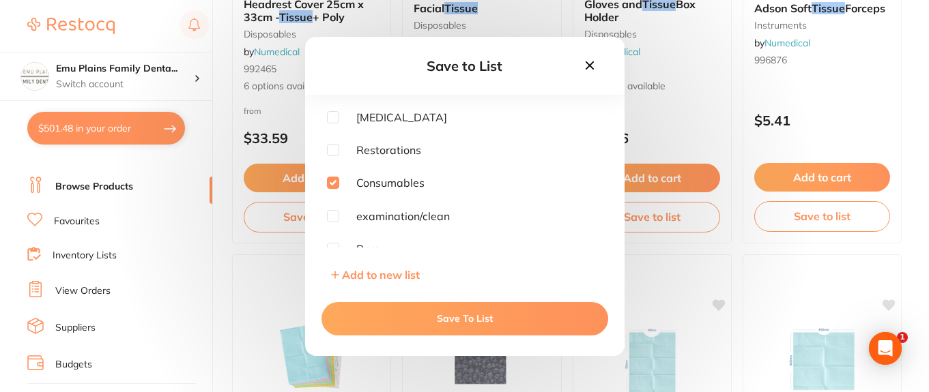
click at [463, 321] on button "Save To List" at bounding box center [464, 318] width 287 height 33
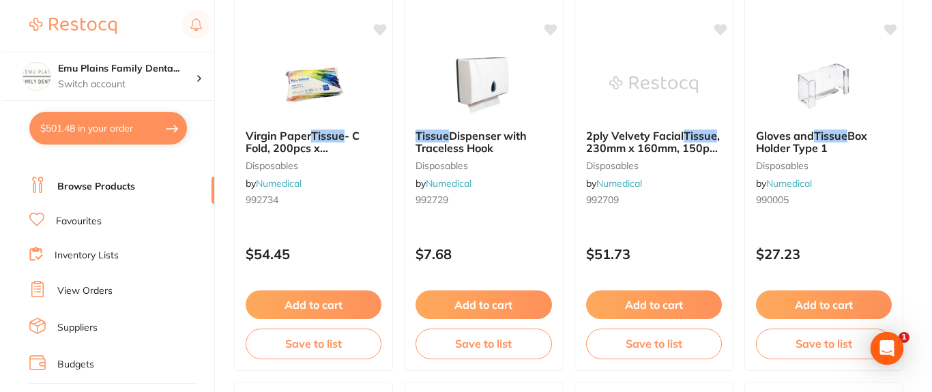
scroll to position [0, 0]
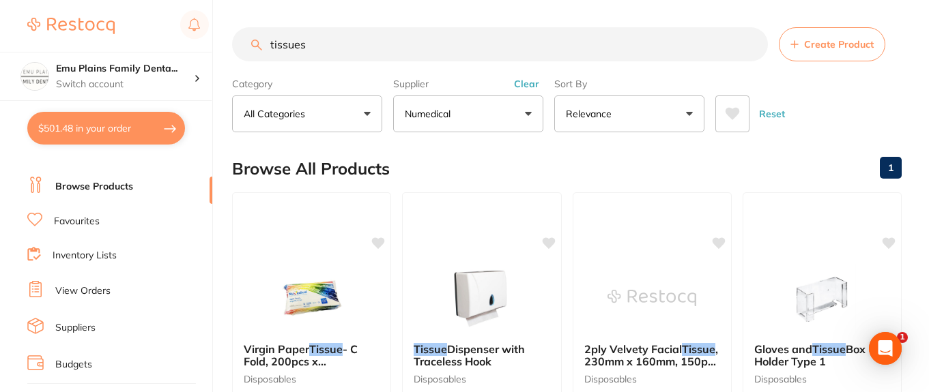
click at [139, 130] on button "$501.48 in your order" at bounding box center [106, 128] width 158 height 33
checkbox input "true"
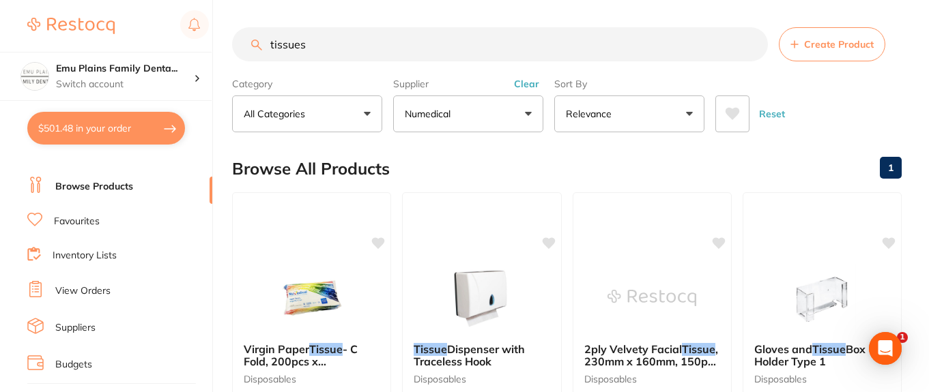
checkbox input "true"
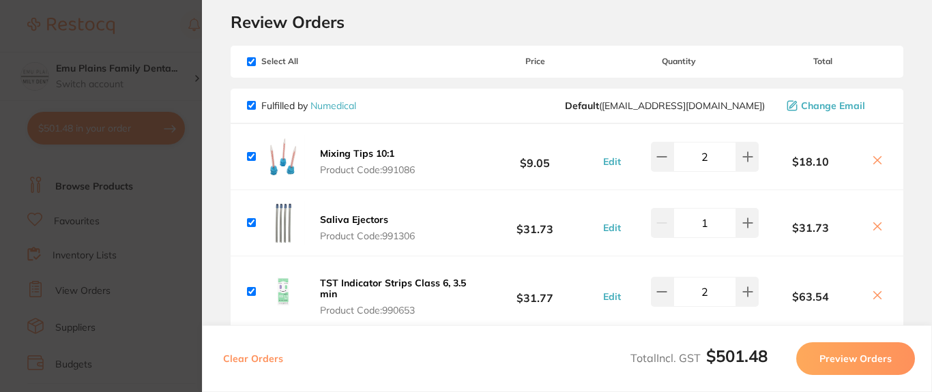
scroll to position [44, 0]
click at [663, 158] on icon at bounding box center [661, 156] width 11 height 11
type input "1"
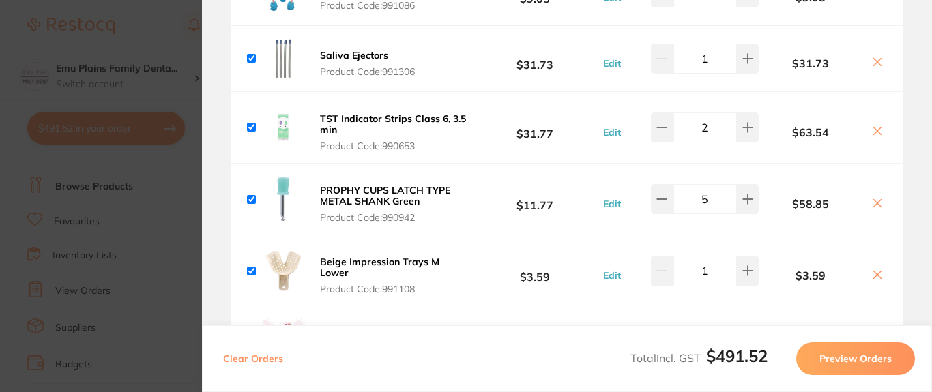
scroll to position [209, 0]
click at [660, 197] on icon at bounding box center [661, 198] width 11 height 11
type input "4"
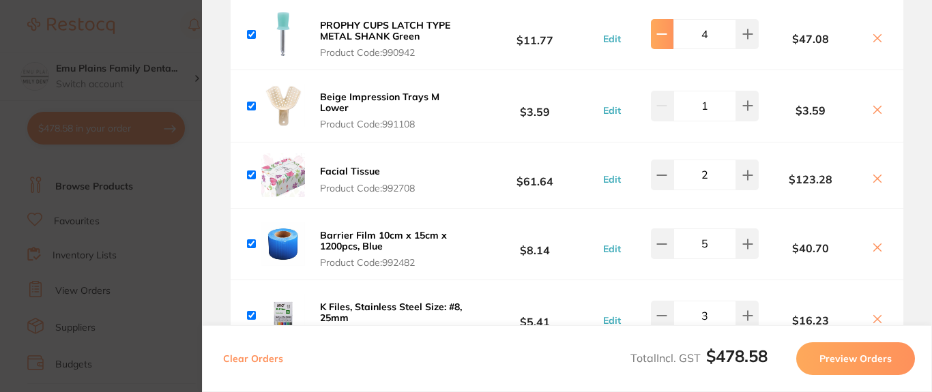
scroll to position [377, 0]
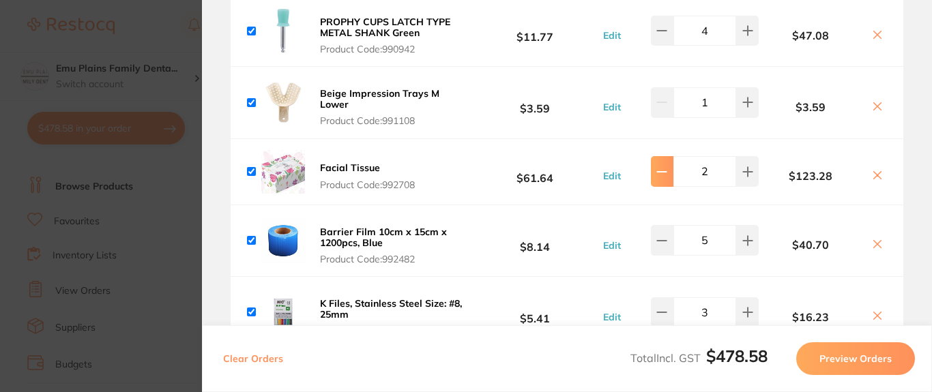
click at [659, 175] on icon at bounding box center [661, 171] width 11 height 11
type input "1"
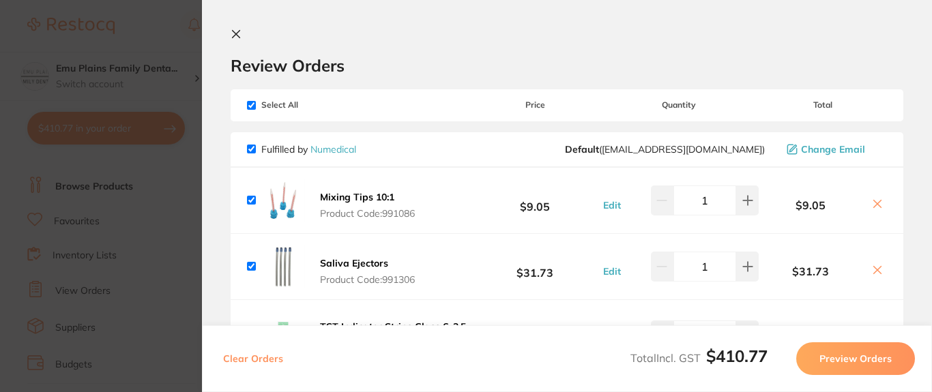
scroll to position [1, 0]
click at [231, 31] on icon at bounding box center [236, 33] width 11 height 11
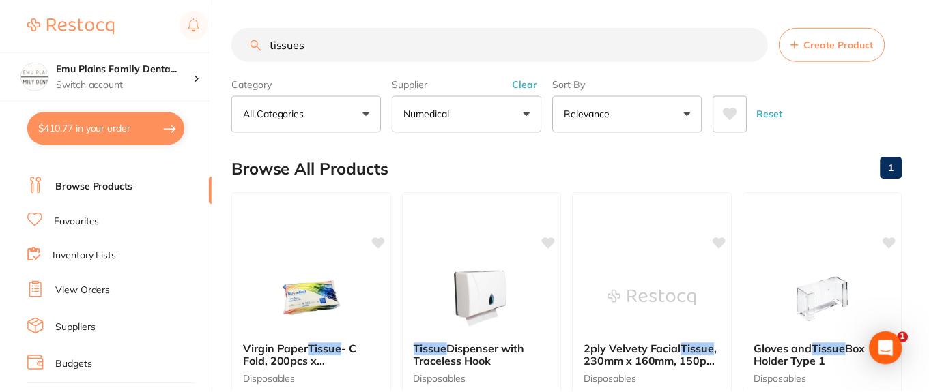
scroll to position [2, 0]
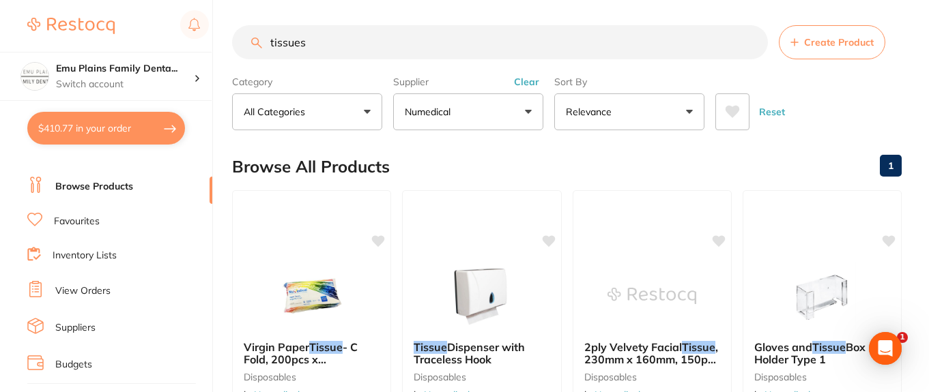
click at [132, 124] on button "$410.77 in your order" at bounding box center [106, 128] width 158 height 33
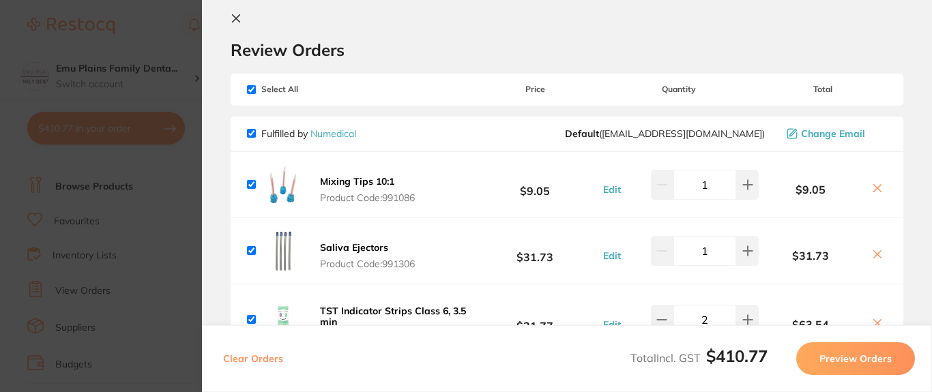
scroll to position [0, 0]
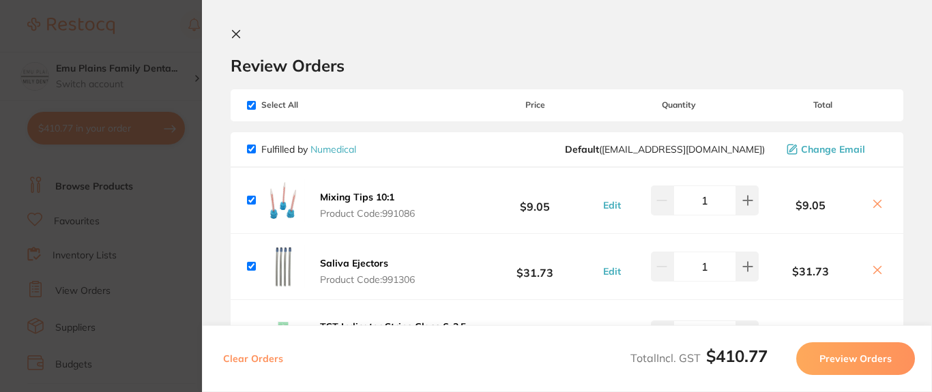
click at [234, 35] on icon at bounding box center [237, 35] width 8 height 8
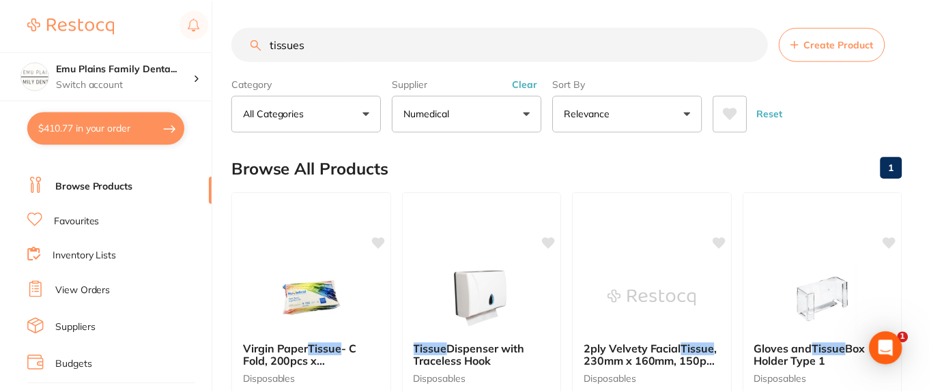
scroll to position [2, 0]
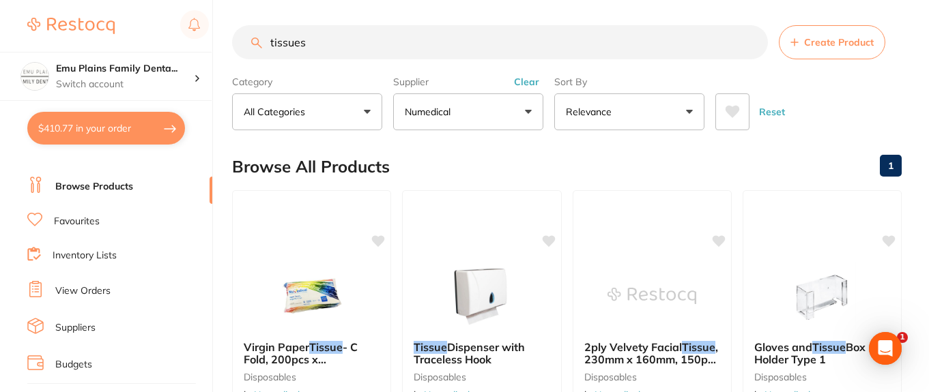
click at [751, 42] on input "tissues" at bounding box center [500, 42] width 536 height 34
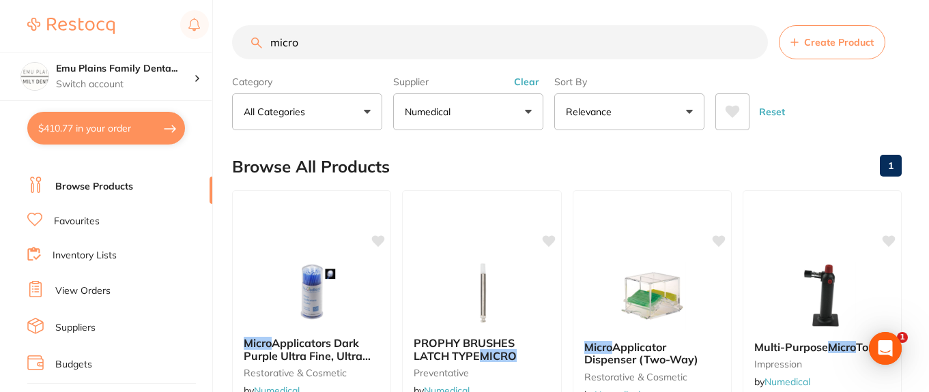
scroll to position [0, 0]
type input "micro"
click at [308, 240] on div "Micro Applicators Dark Purple Ultra Fine, Ultra Fine, 100mm L restorative & cos…" at bounding box center [311, 386] width 161 height 396
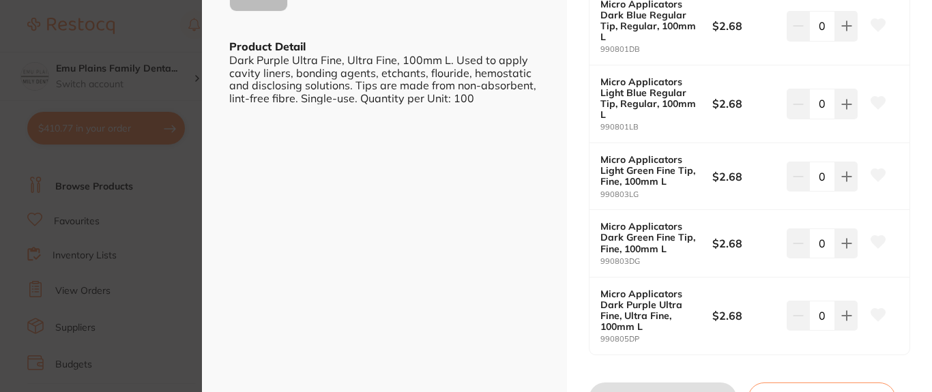
scroll to position [423, 0]
click at [847, 177] on icon at bounding box center [846, 177] width 9 height 9
type input "2"
